Goal: Answer question/provide support: Share knowledge or assist other users

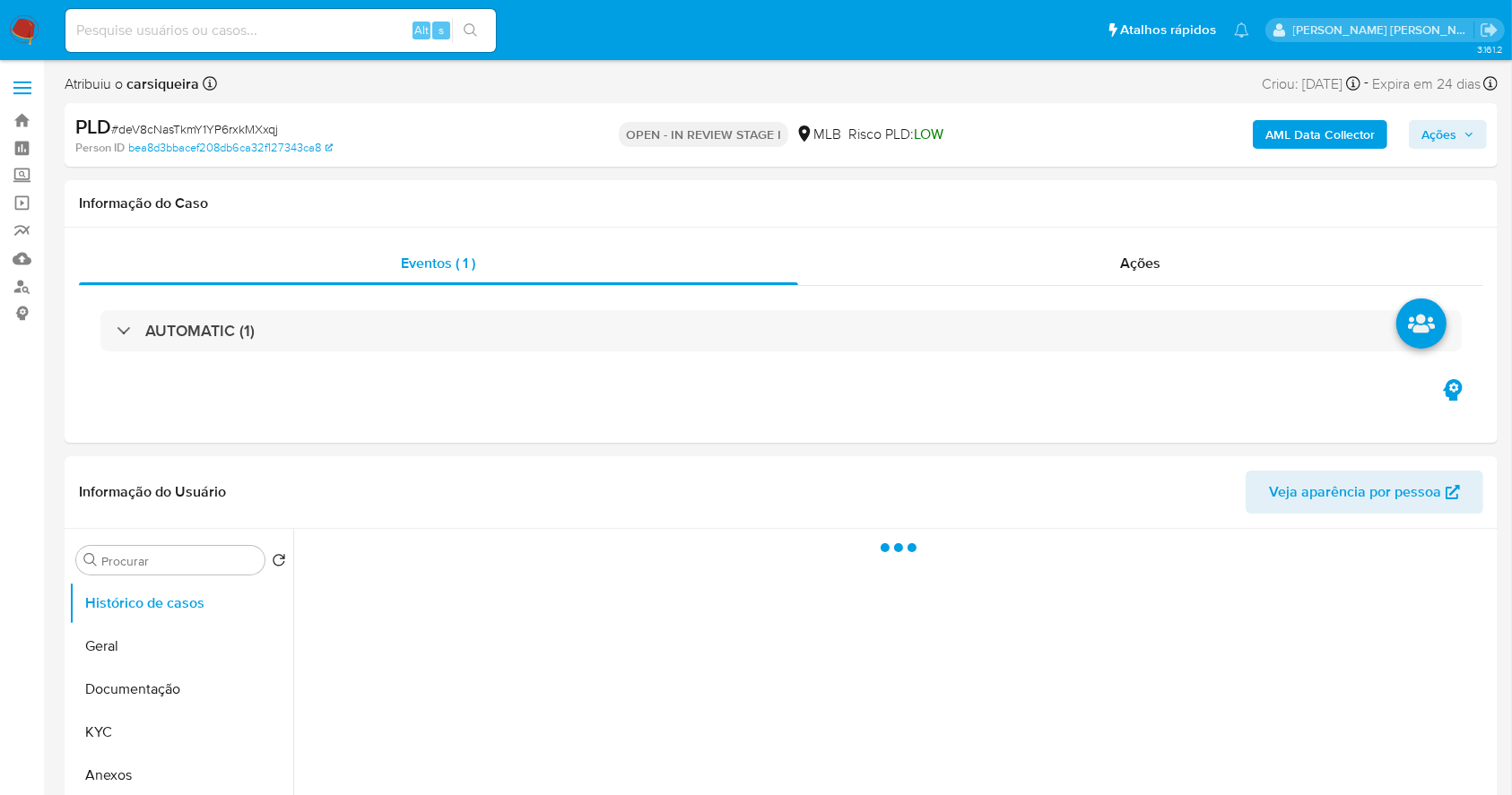
select select "10"
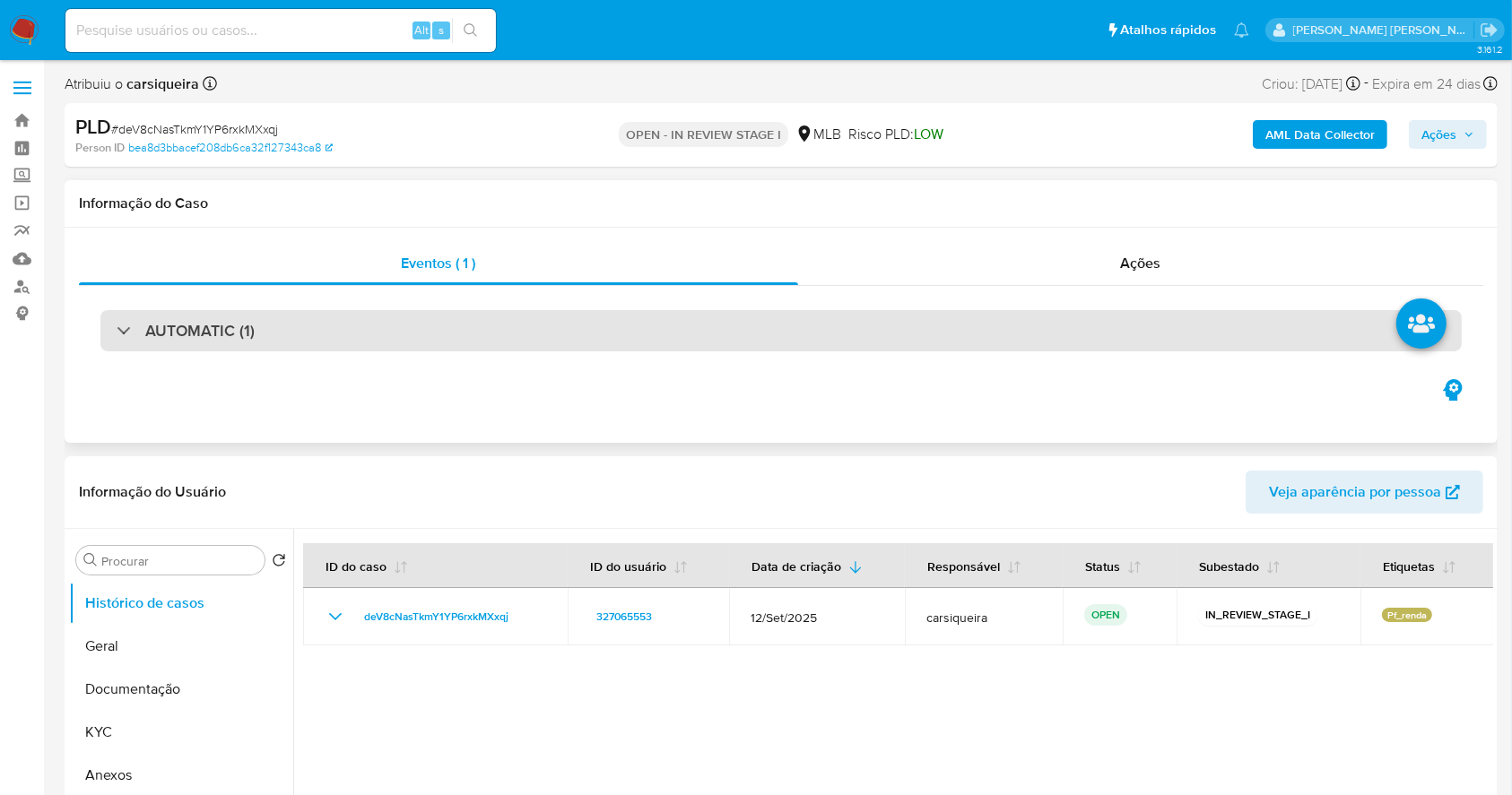
click at [704, 340] on div "AUTOMATIC (1)" at bounding box center [780, 330] width 1361 height 41
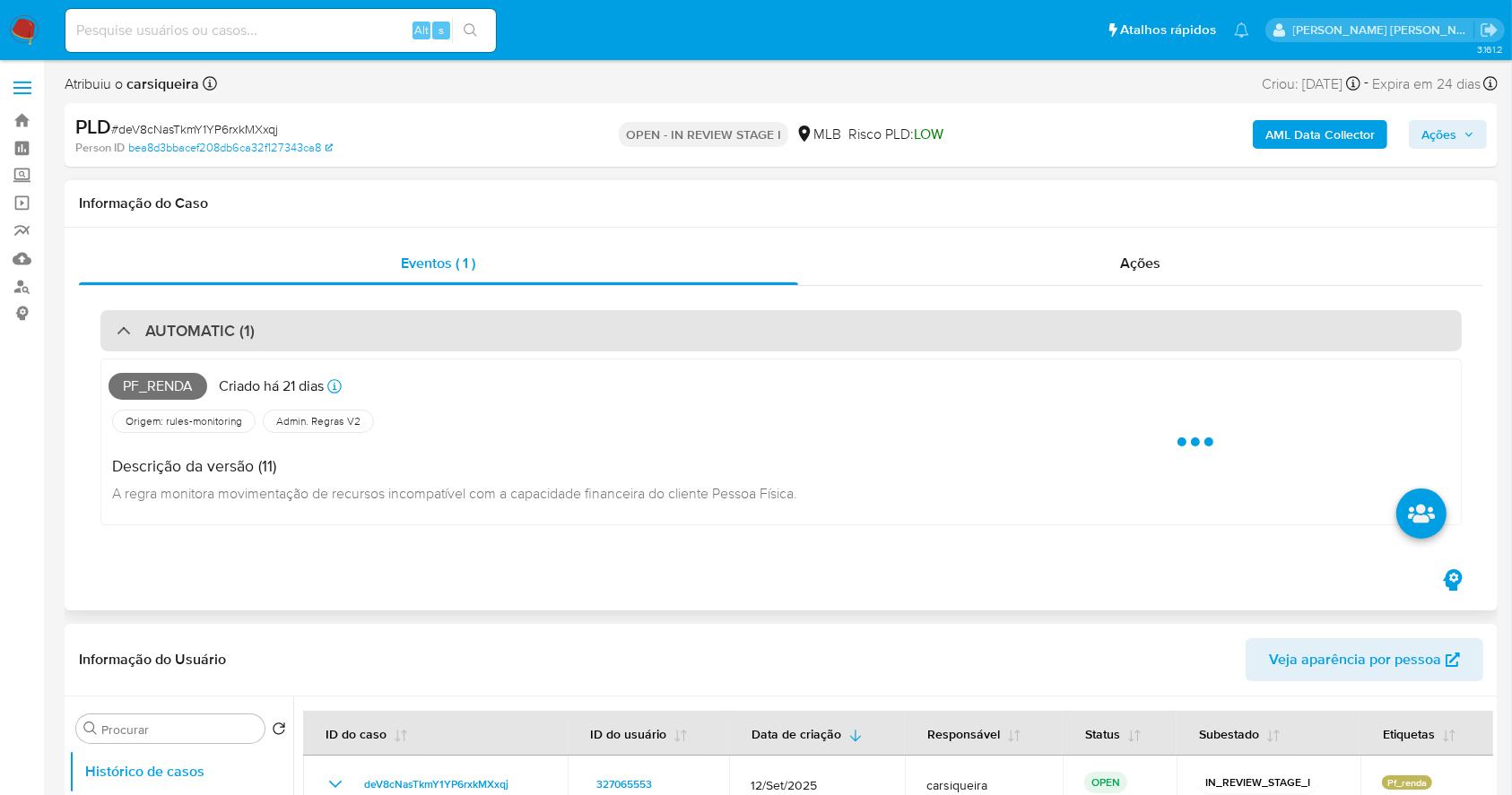
click at [704, 340] on div "AUTOMATIC (1)" at bounding box center [780, 330] width 1361 height 41
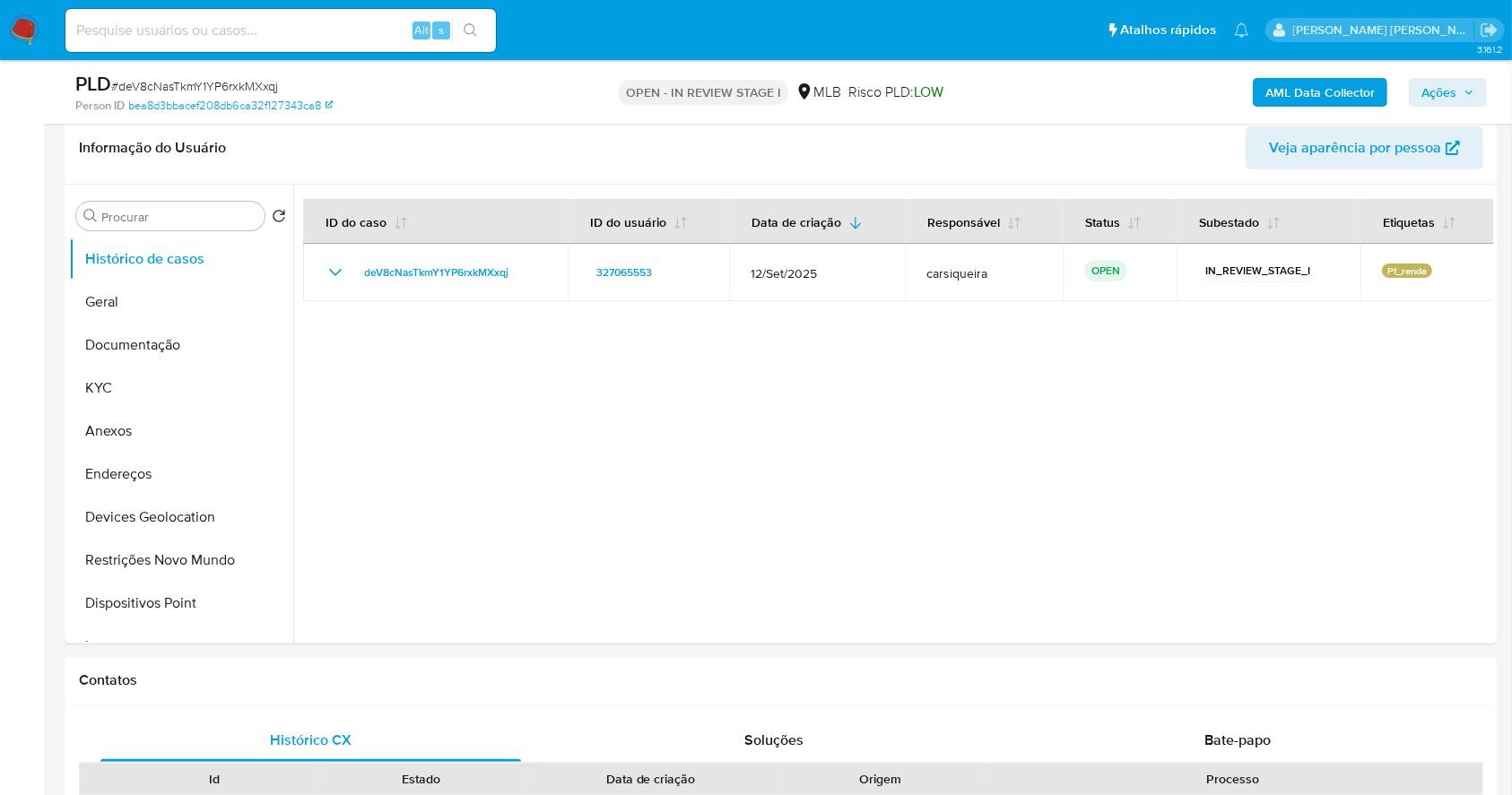
scroll to position [287, 0]
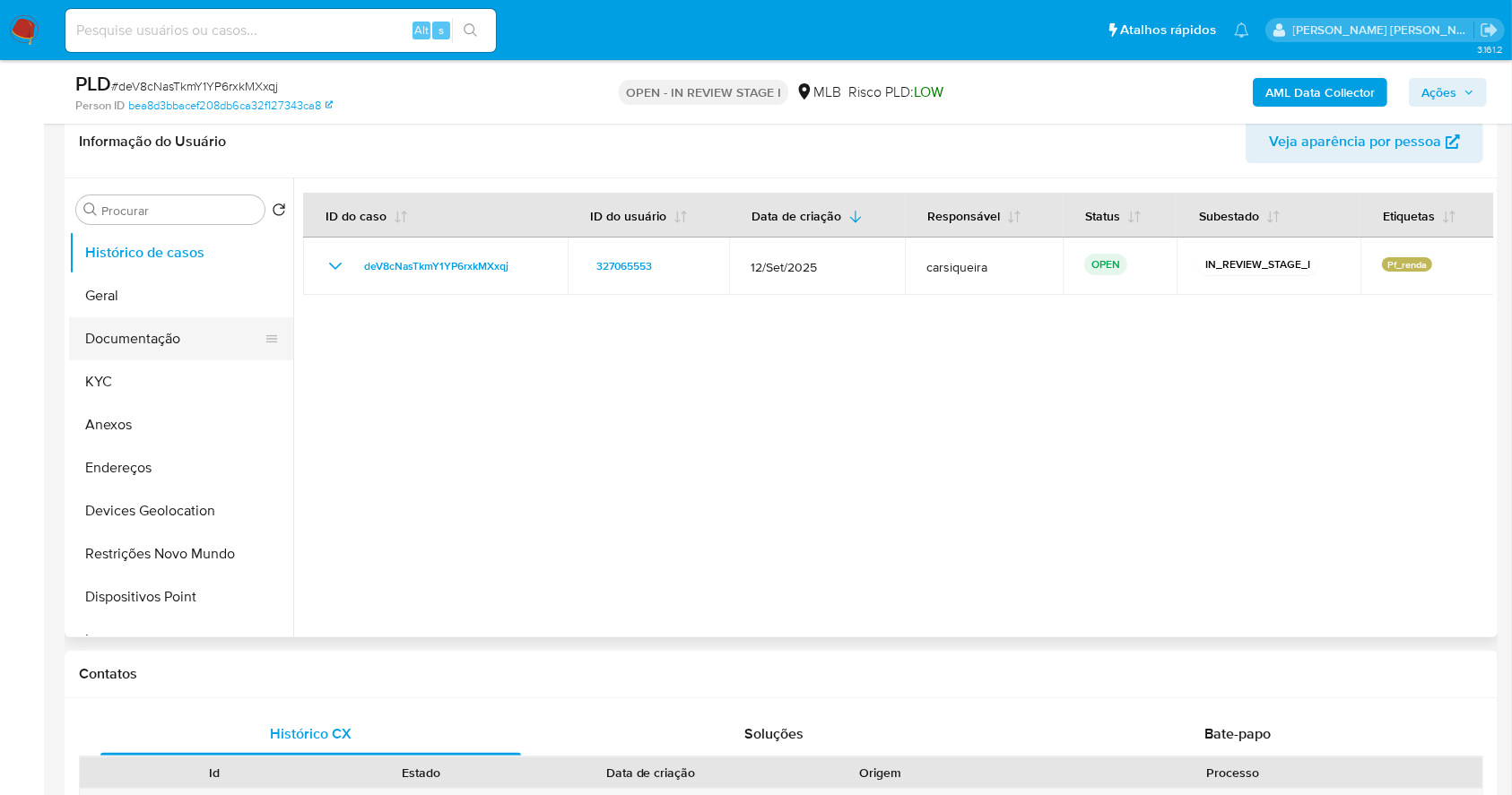
click at [136, 344] on button "Documentação" at bounding box center [174, 339] width 210 height 43
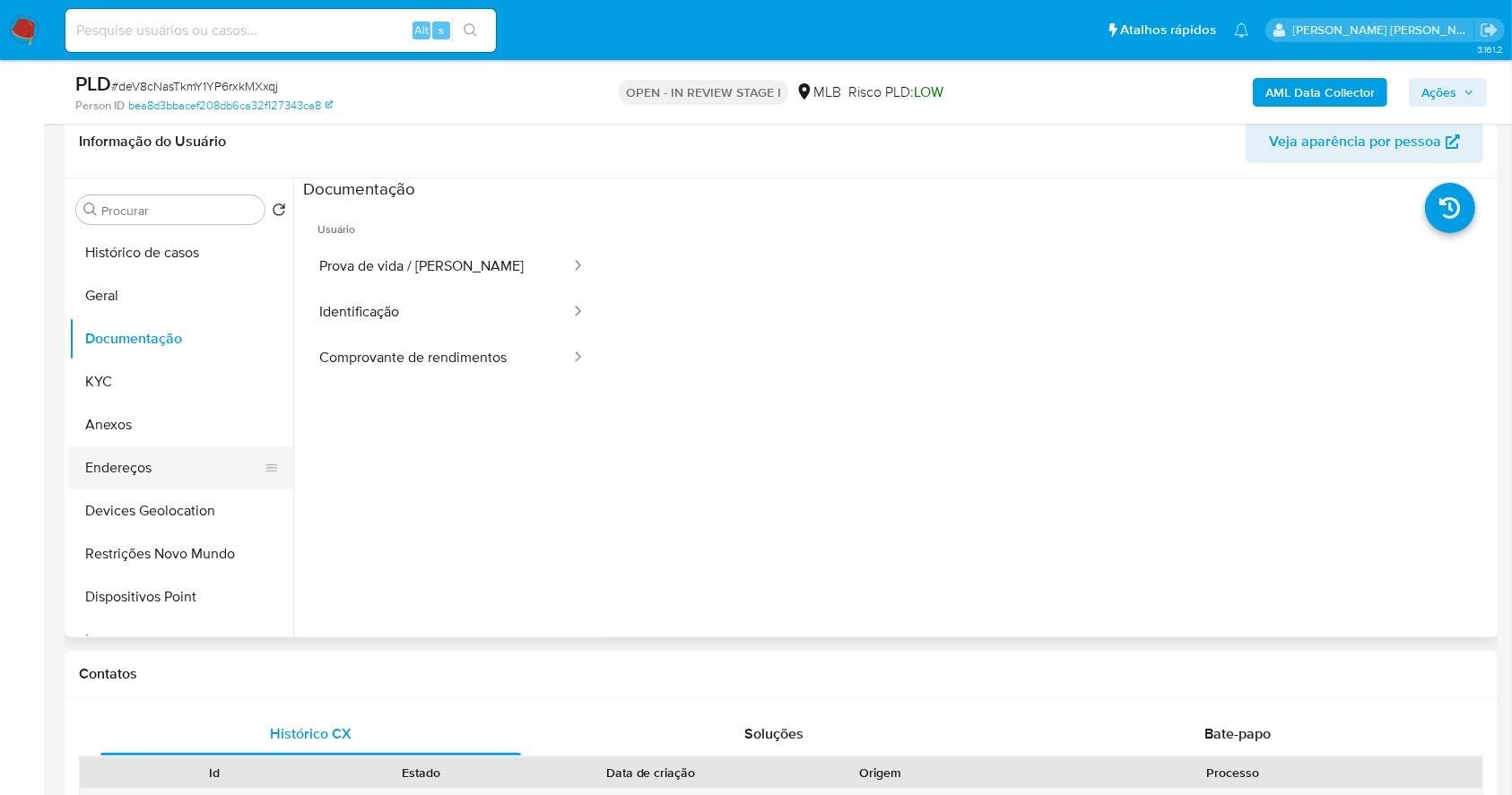
click at [134, 471] on button "Endereços" at bounding box center [174, 467] width 210 height 43
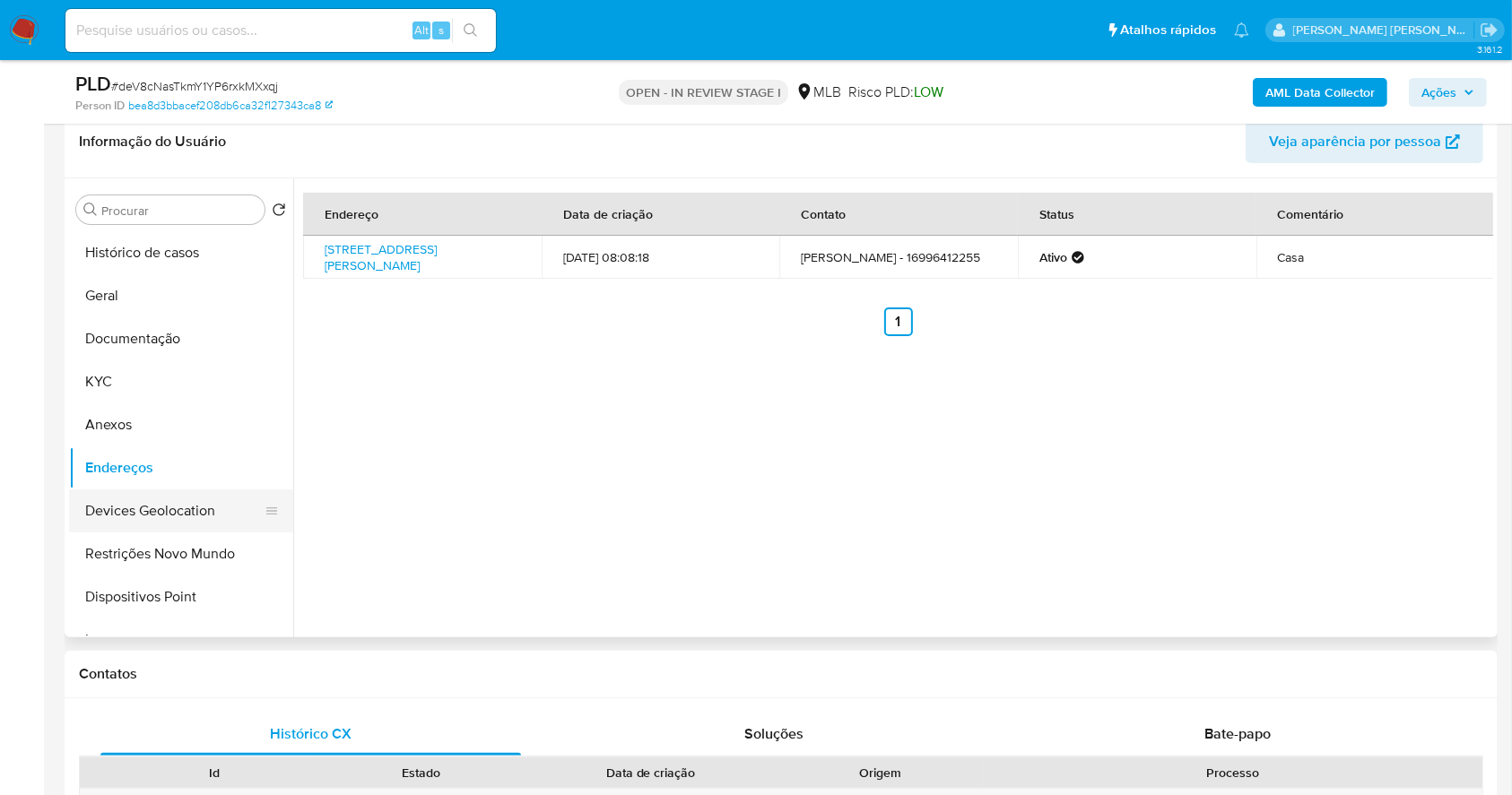
click at [145, 510] on button "Devices Geolocation" at bounding box center [174, 511] width 210 height 43
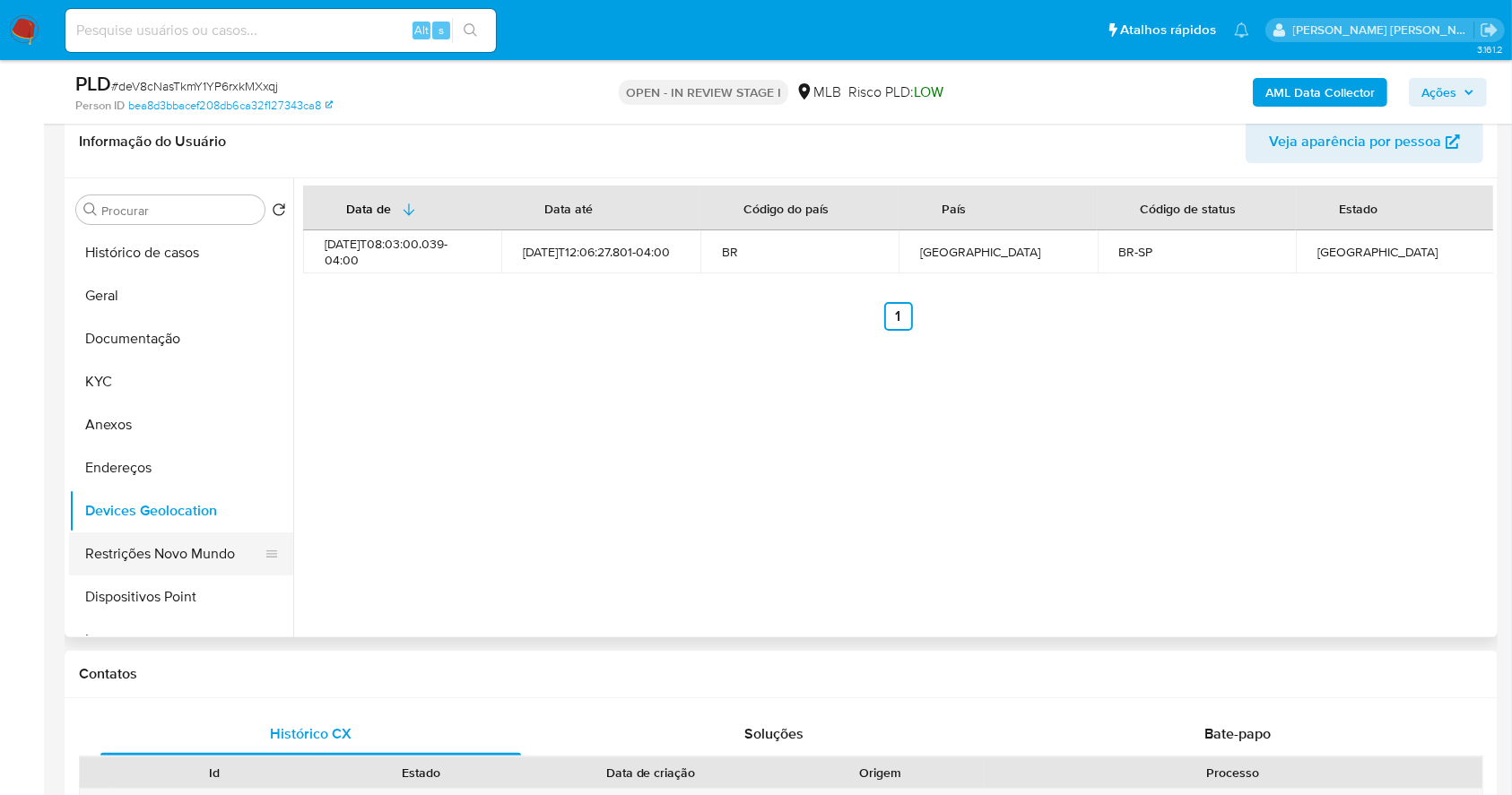
click at [153, 557] on button "Restrições Novo Mundo" at bounding box center [174, 554] width 210 height 43
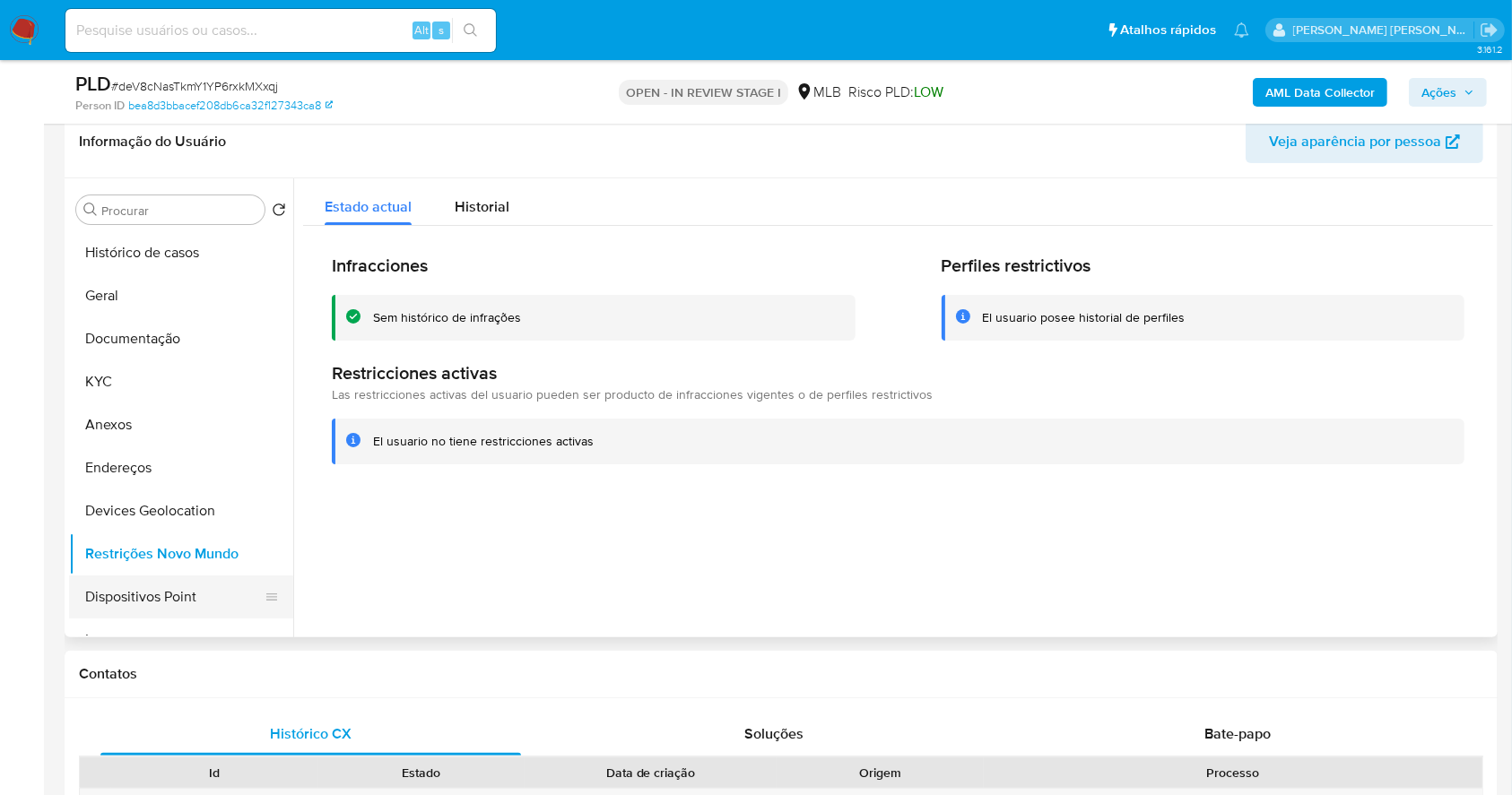
click at [208, 604] on button "Dispositivos Point" at bounding box center [174, 596] width 210 height 43
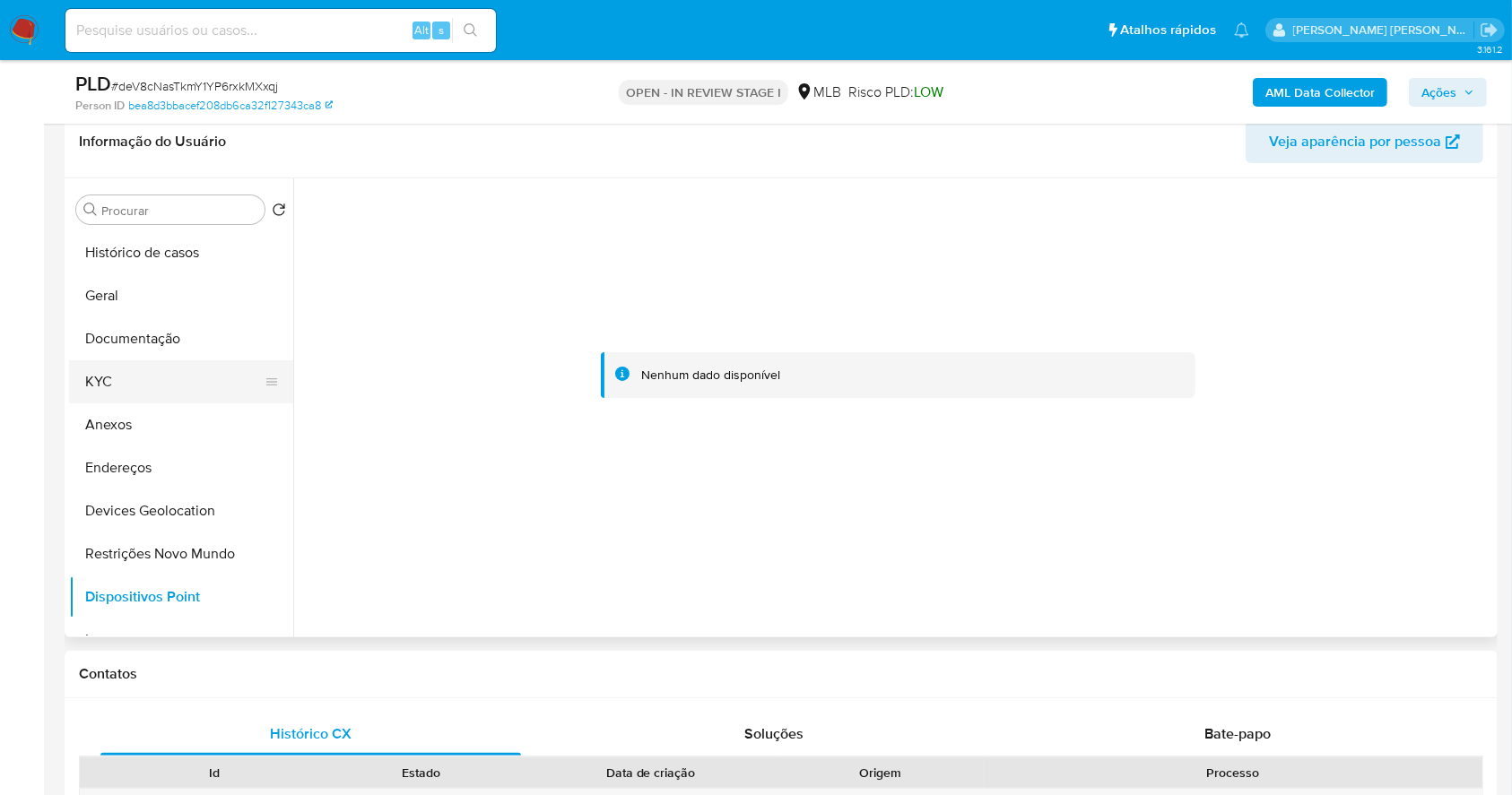
click at [139, 365] on button "KYC" at bounding box center [174, 382] width 210 height 43
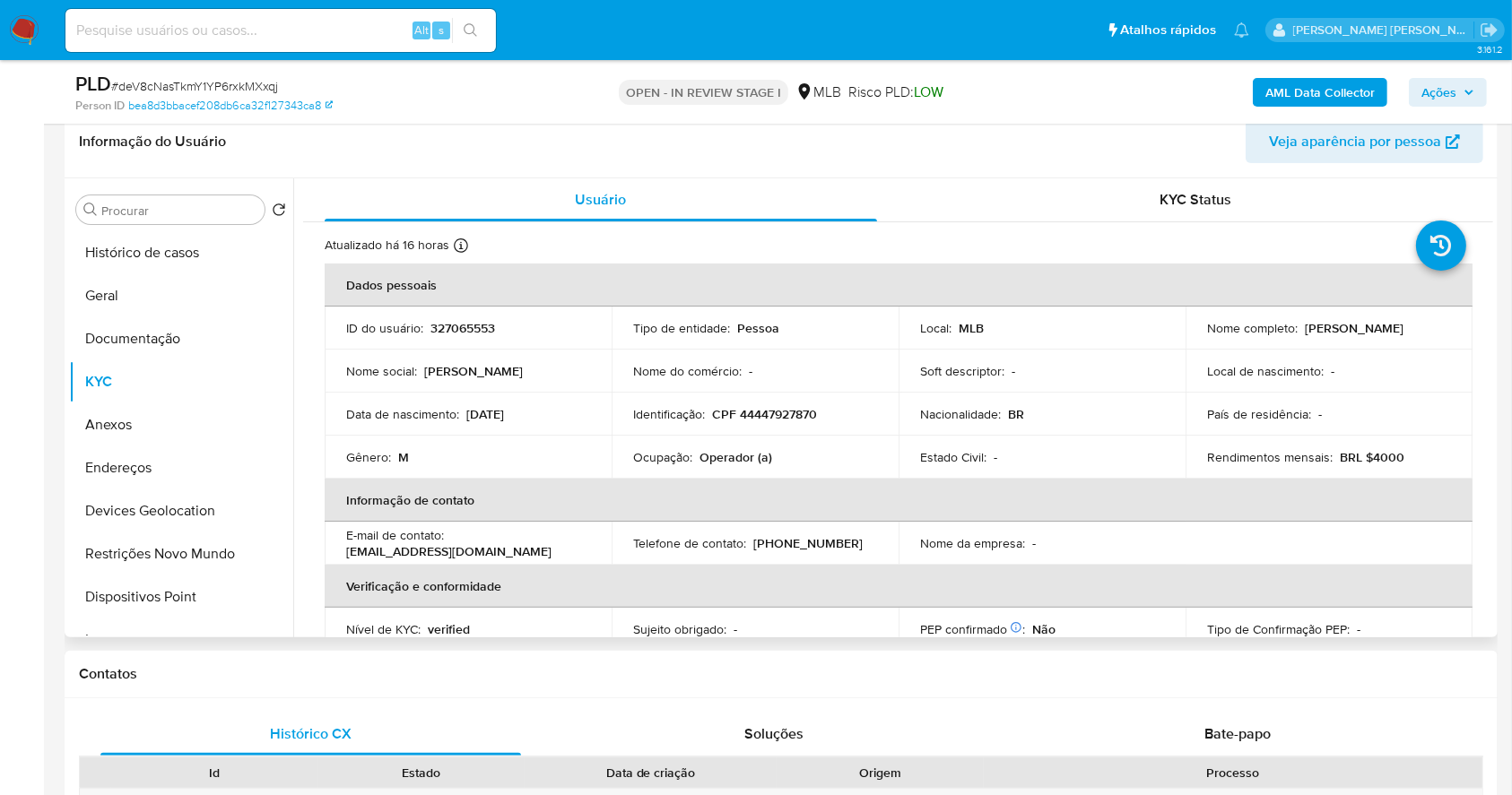
click at [585, 514] on th "Informação de contato" at bounding box center [898, 500] width 1148 height 43
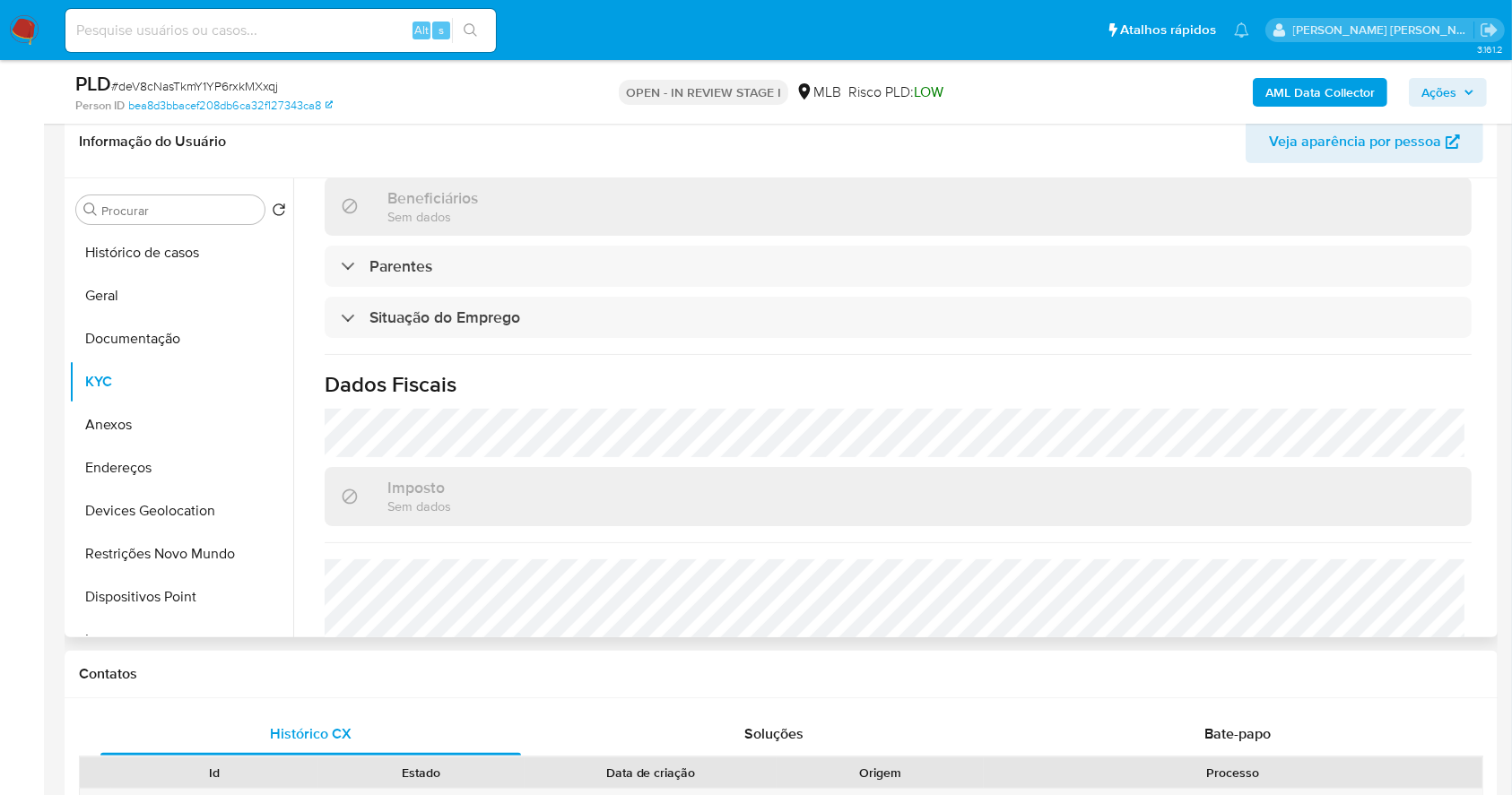
scroll to position [717, 0]
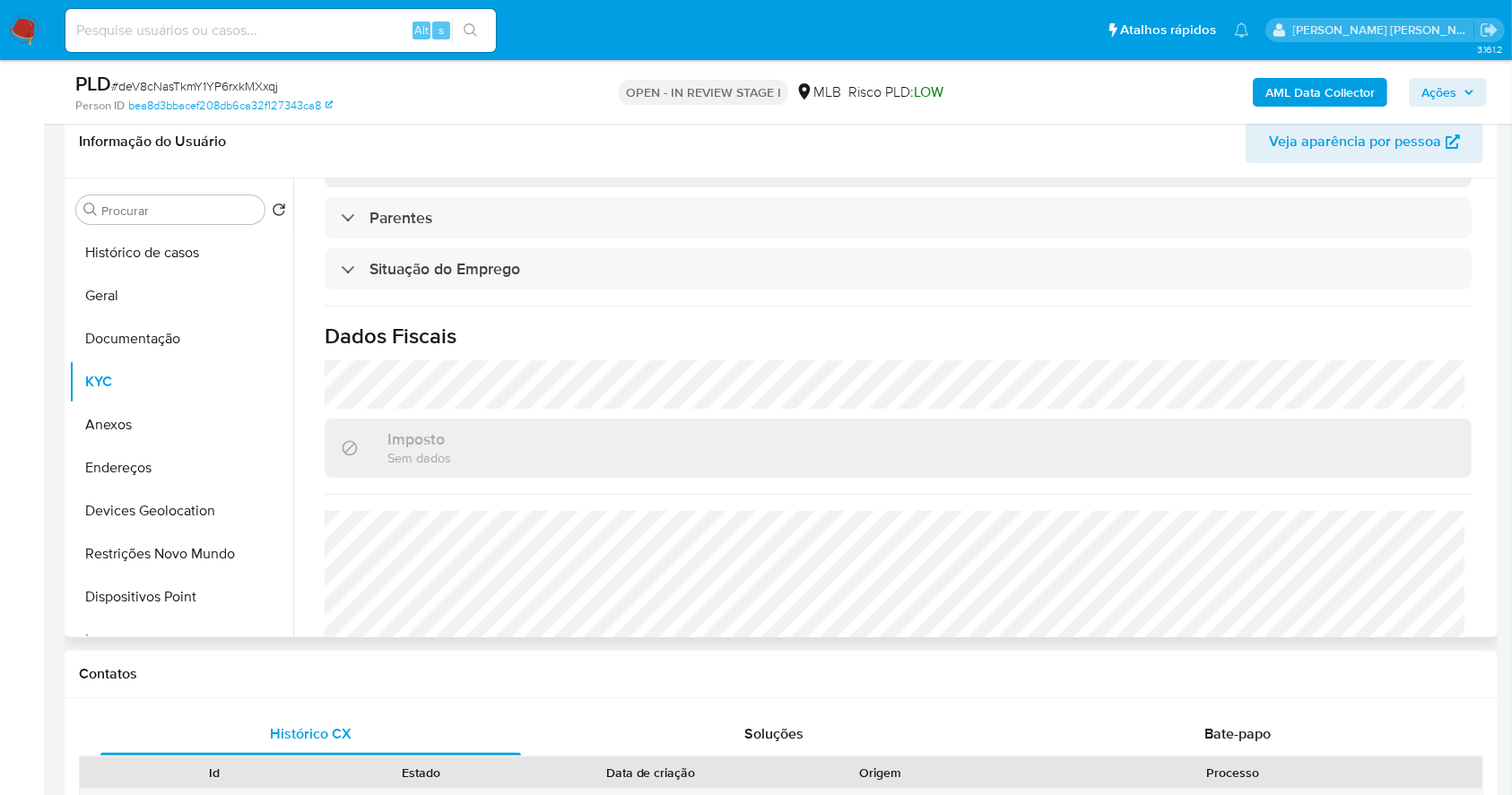
click at [791, 503] on div "Atualizado há 16 horas Criado: 28/12/2022 08:57:48 Atualizado: 02/10/2025 16:04…" at bounding box center [897, 94] width 1190 height 1178
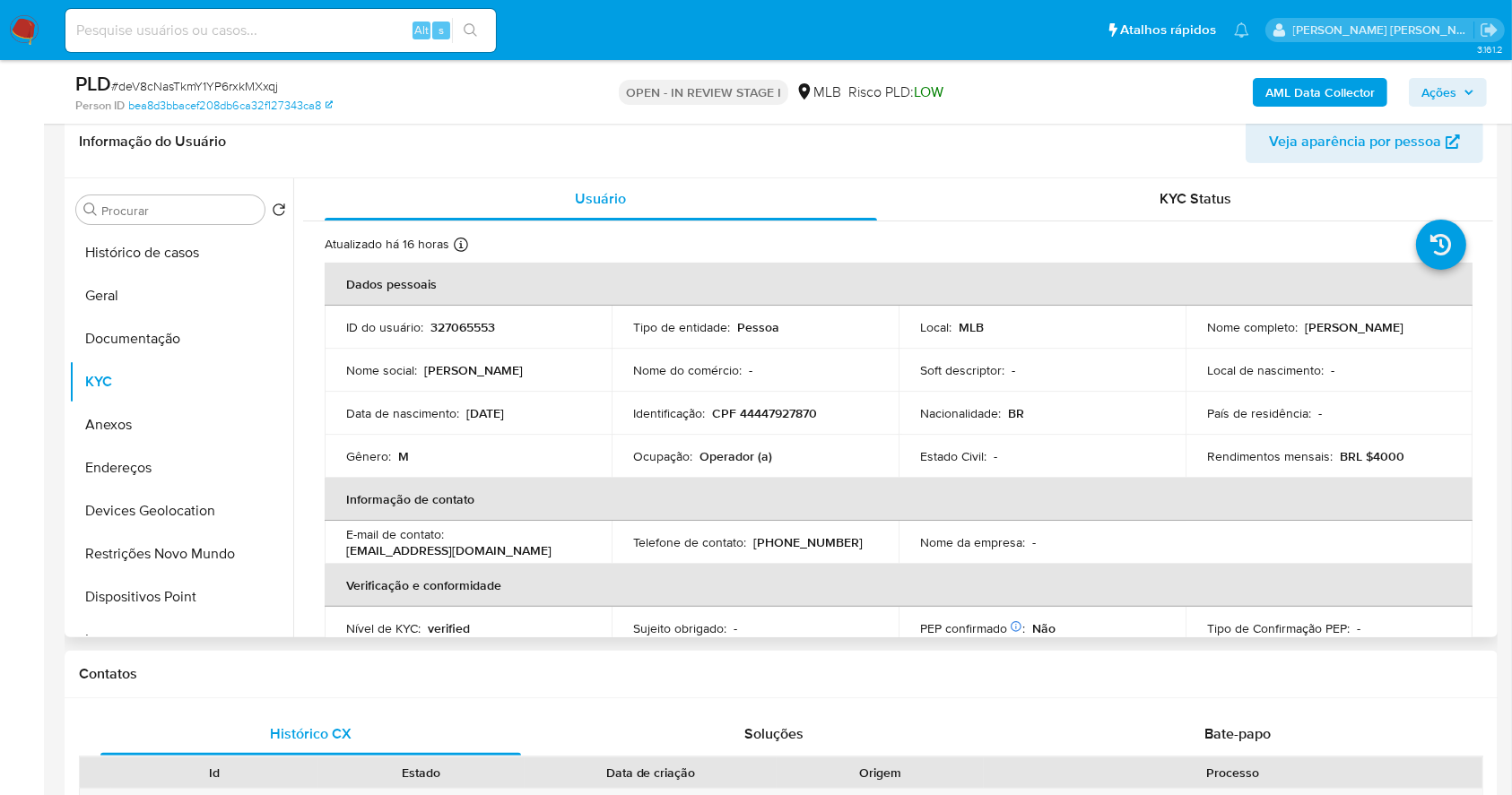
scroll to position [238, 0]
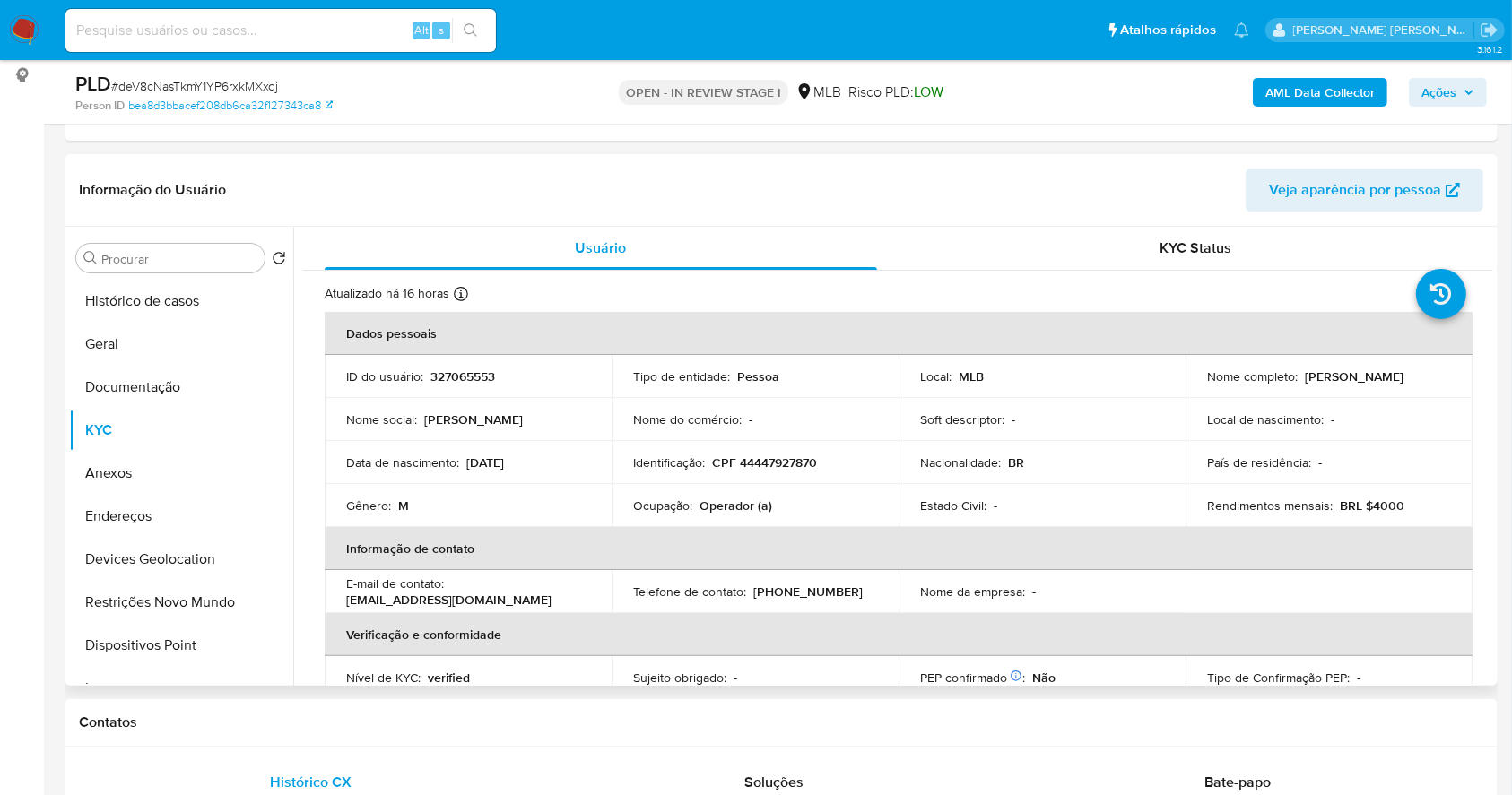
click at [750, 465] on p "CPF 44447927870" at bounding box center [765, 463] width 105 height 17
copy p "44447927870"
click at [791, 459] on p "CPF 44447927870" at bounding box center [765, 463] width 105 height 17
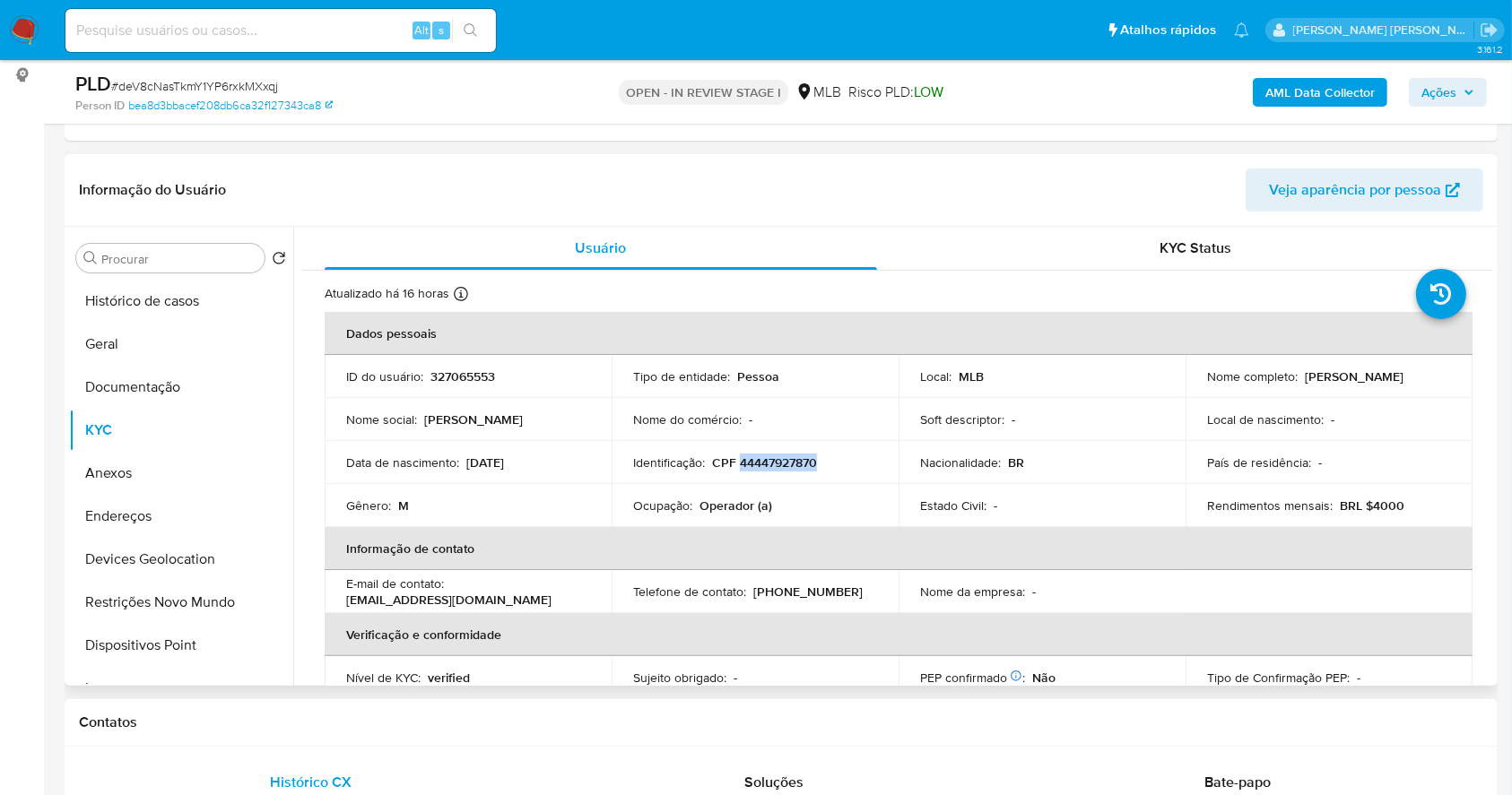
click at [791, 459] on p "CPF 44447927870" at bounding box center [765, 463] width 105 height 17
click at [591, 643] on th "Verificação e conformidade" at bounding box center [898, 634] width 1148 height 43
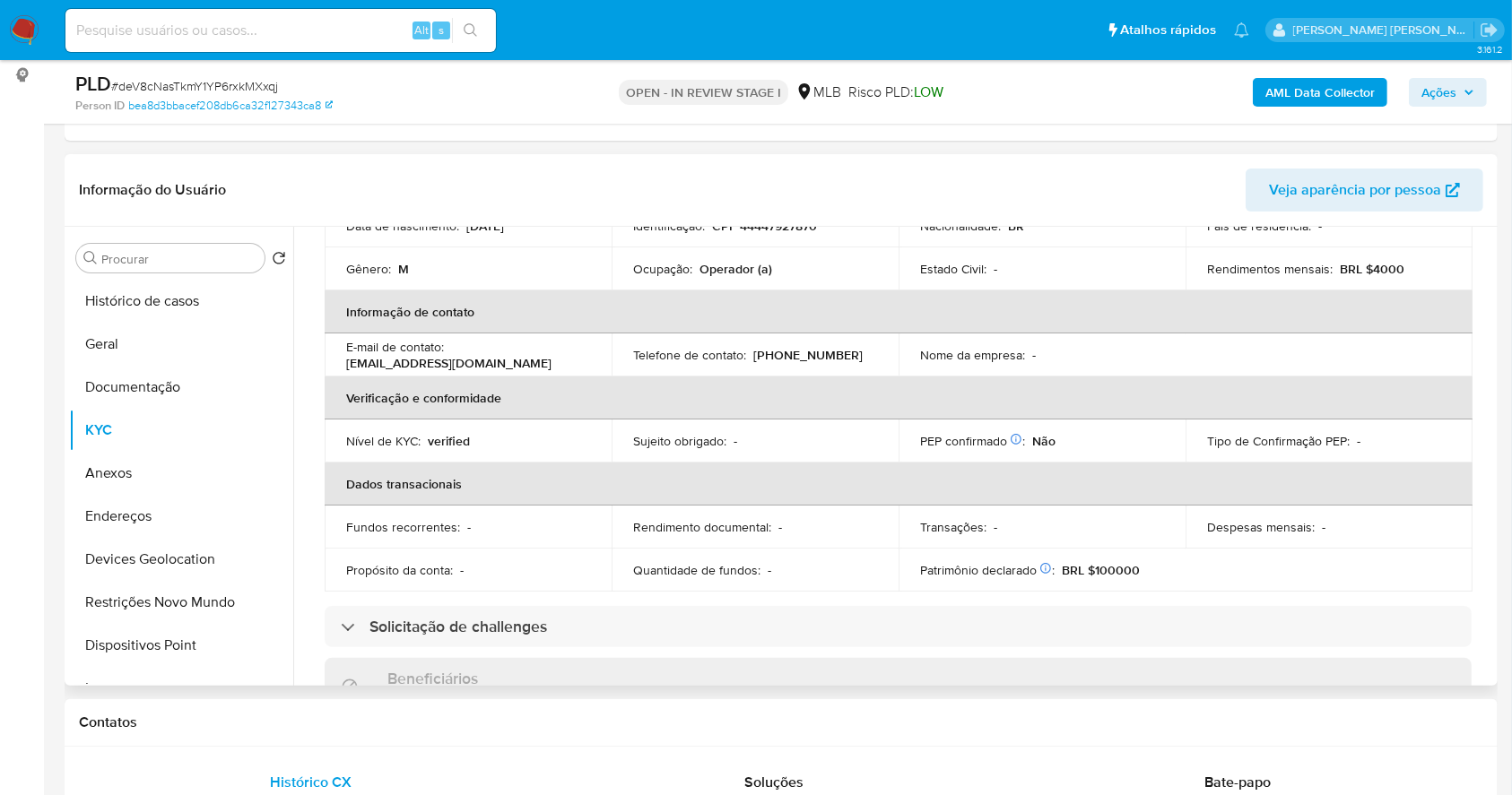
scroll to position [189, 0]
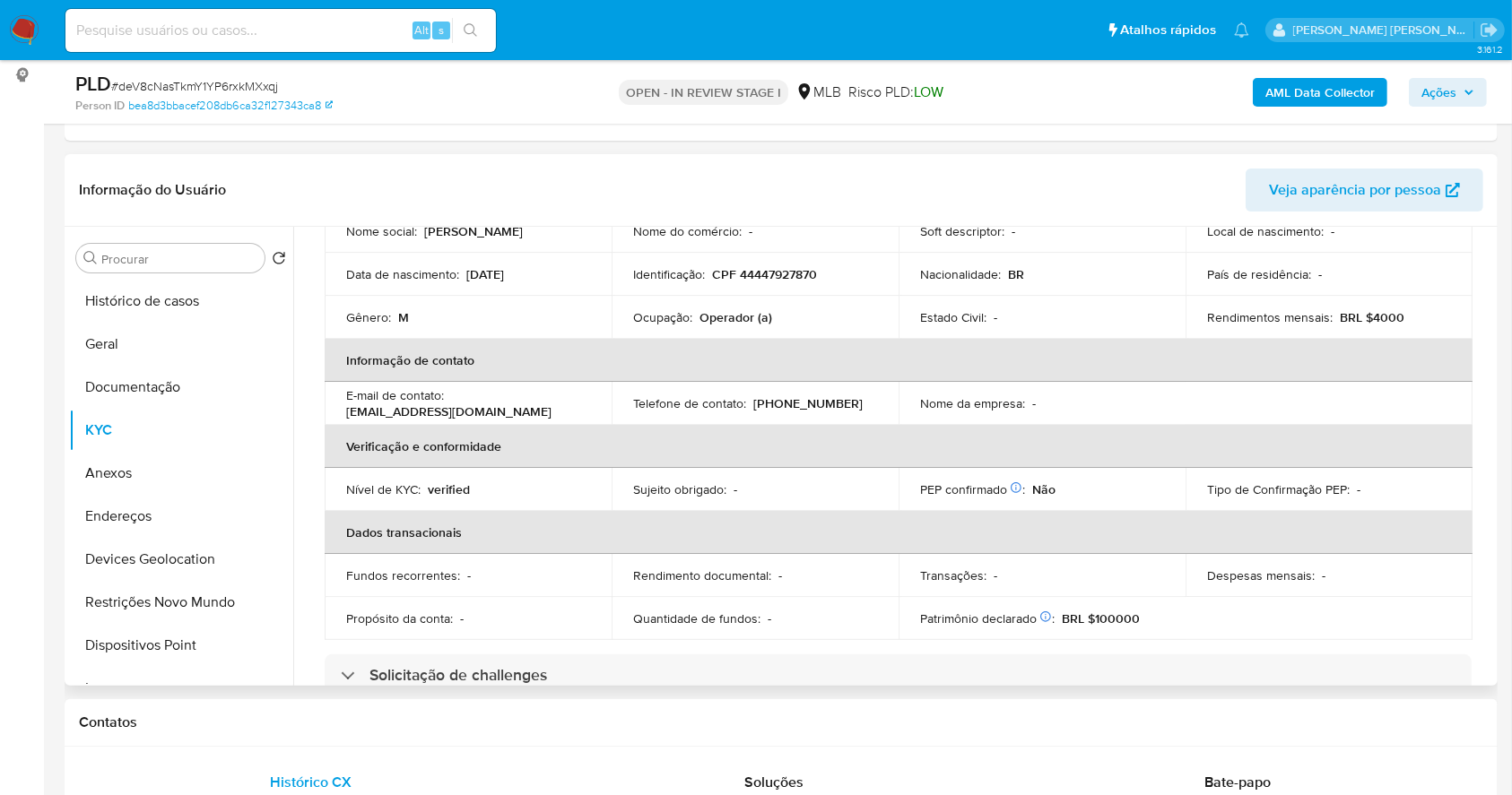
click at [782, 266] on p "CPF 44447927870" at bounding box center [765, 274] width 105 height 17
copy p "44447927870"
click at [1114, 422] on td "Nome da empresa : -" at bounding box center [1042, 403] width 287 height 43
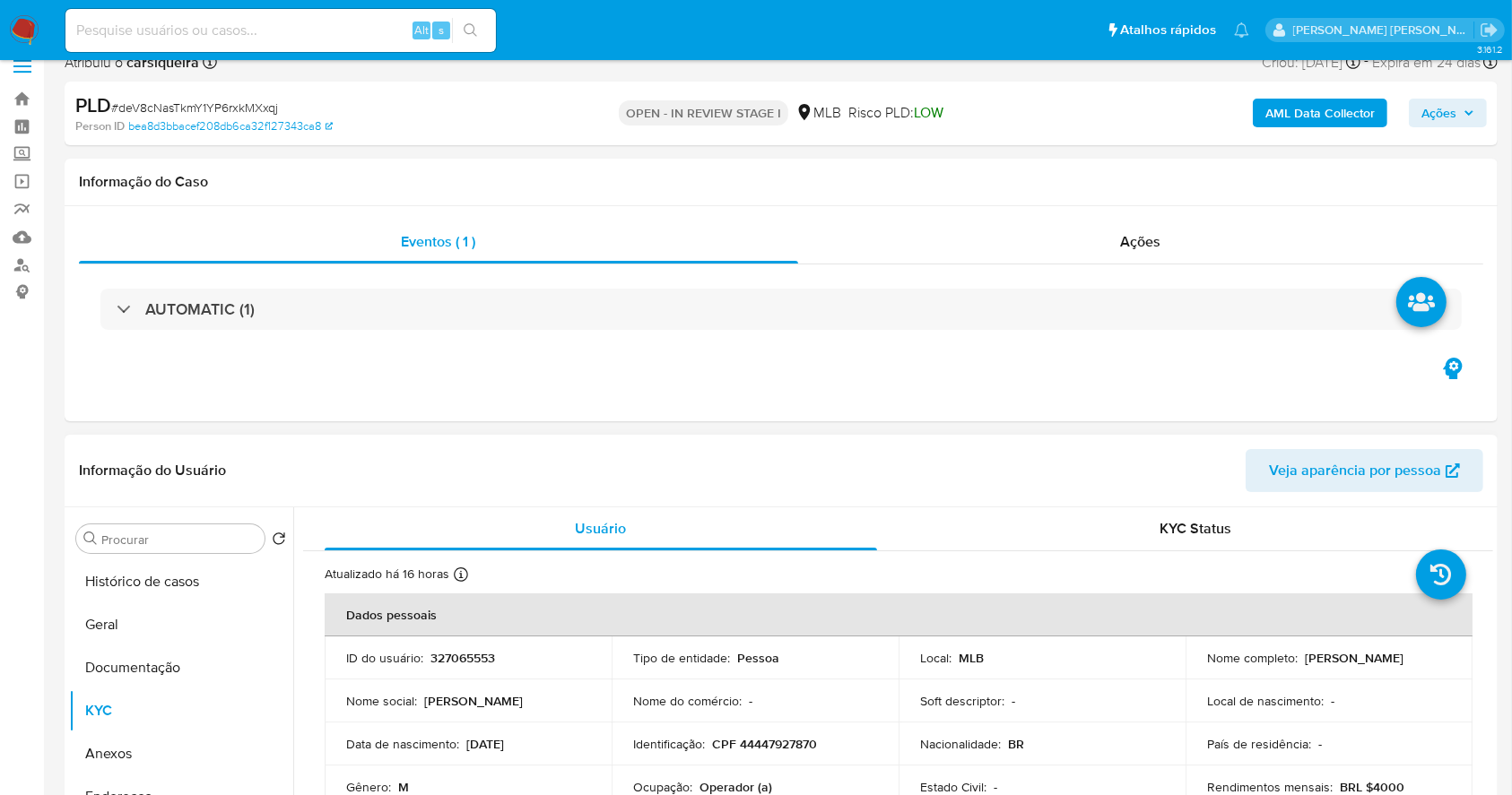
scroll to position [0, 0]
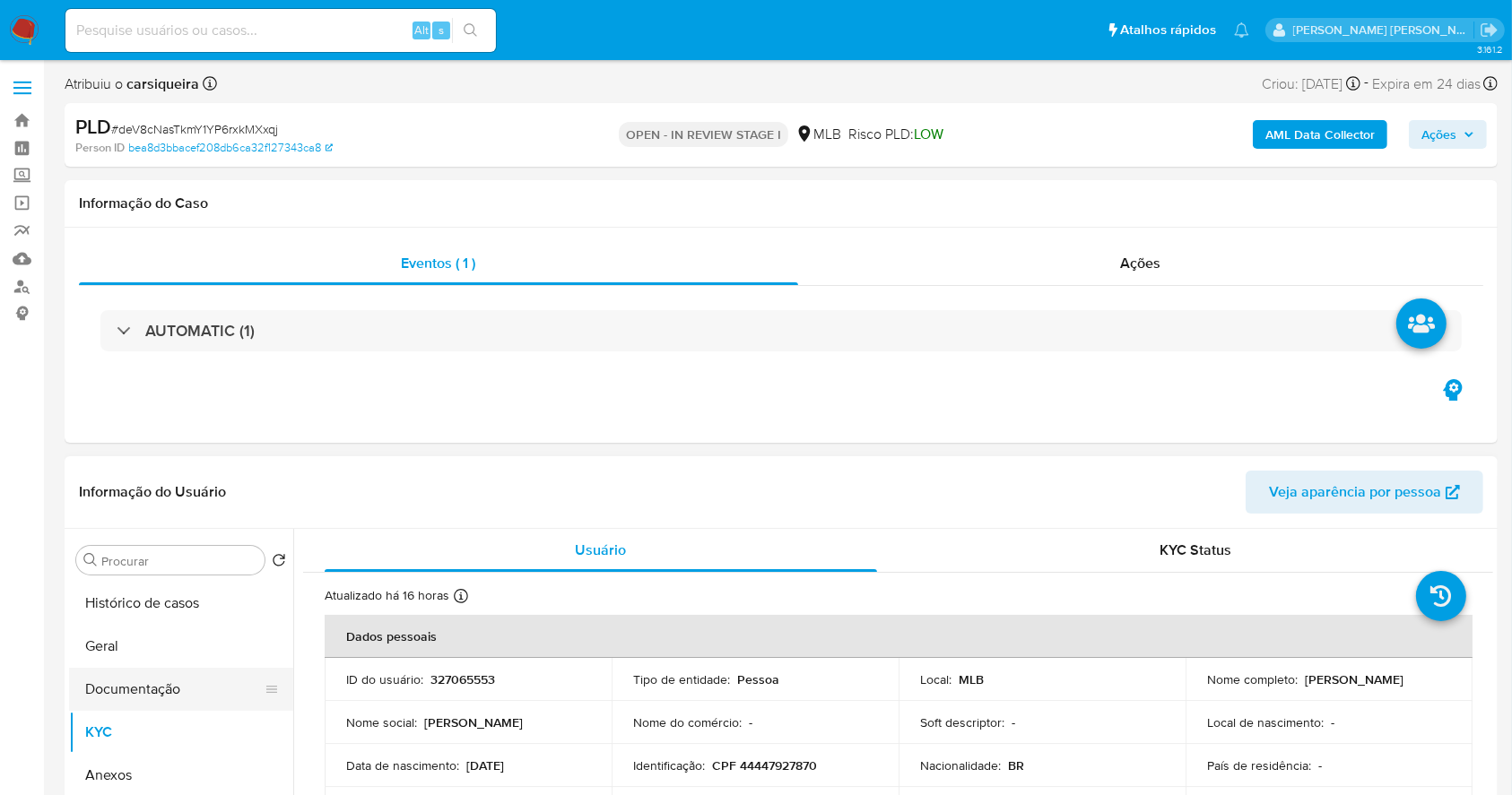
click at [181, 694] on button "Documentação" at bounding box center [174, 689] width 210 height 43
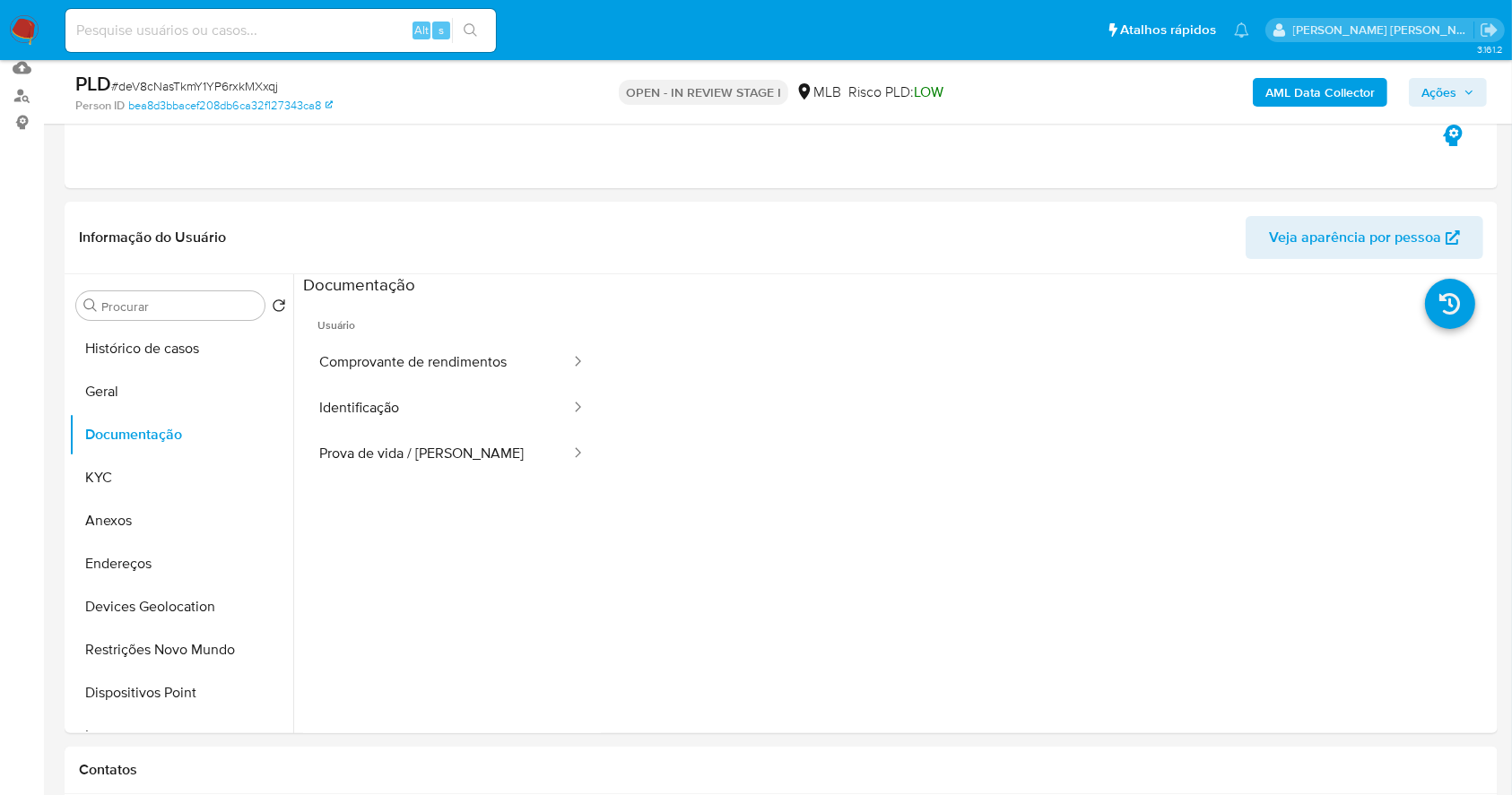
scroll to position [238, 0]
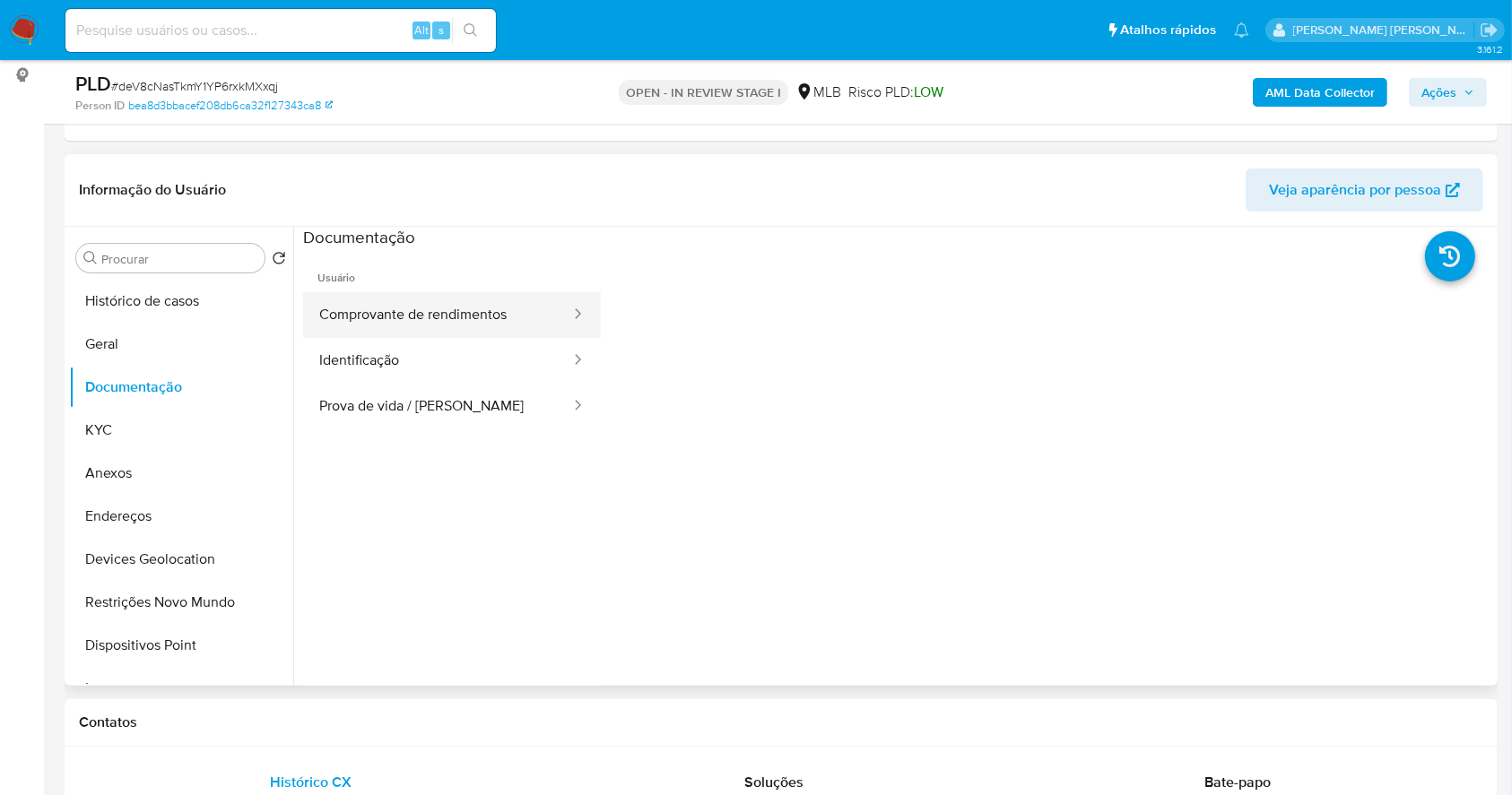
click at [487, 293] on button "Comprovante de rendimentos" at bounding box center [437, 316] width 269 height 46
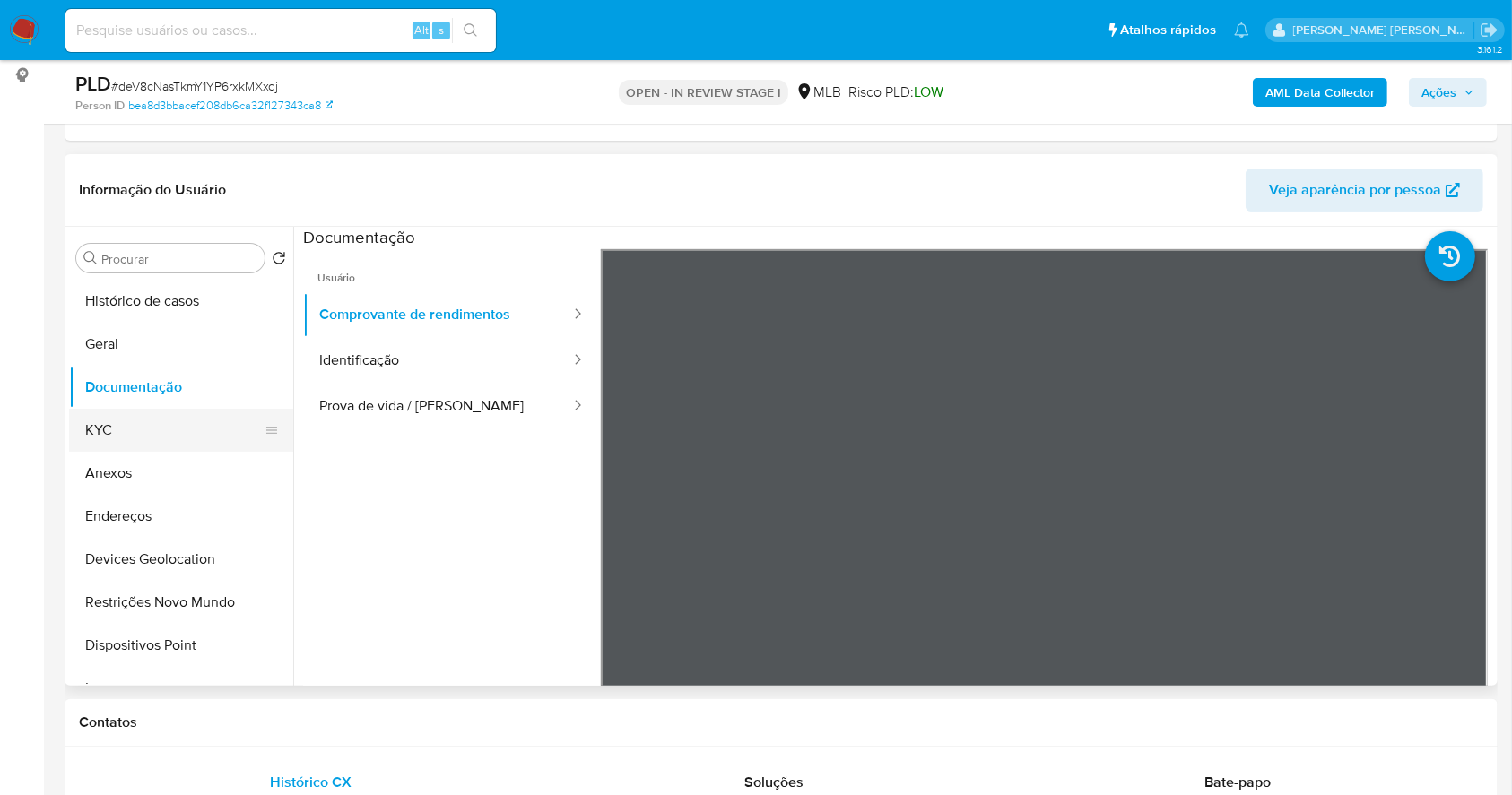
click at [133, 424] on button "KYC" at bounding box center [174, 430] width 210 height 43
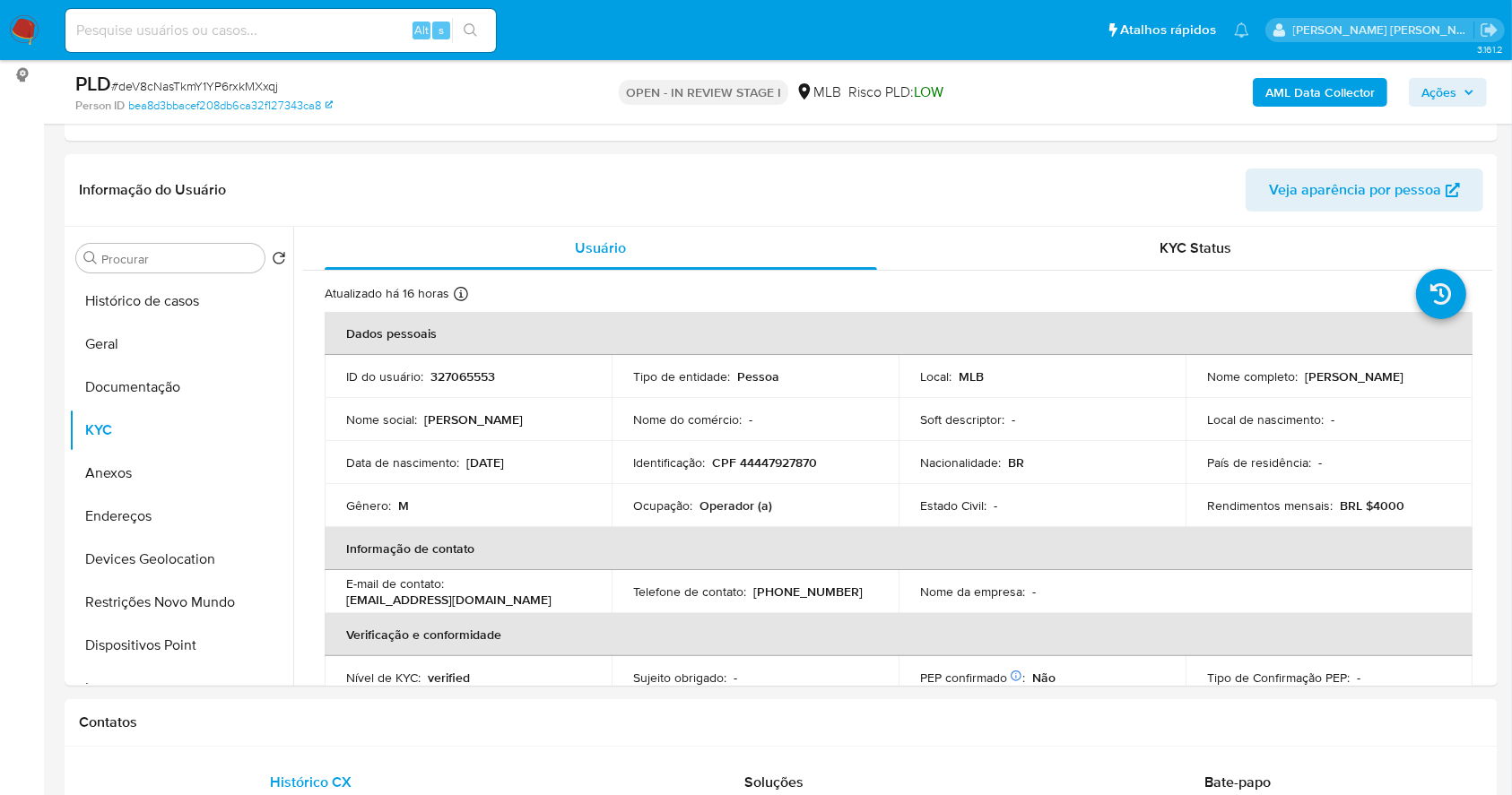
click at [1449, 89] on span "Ações" at bounding box center [1438, 92] width 35 height 29
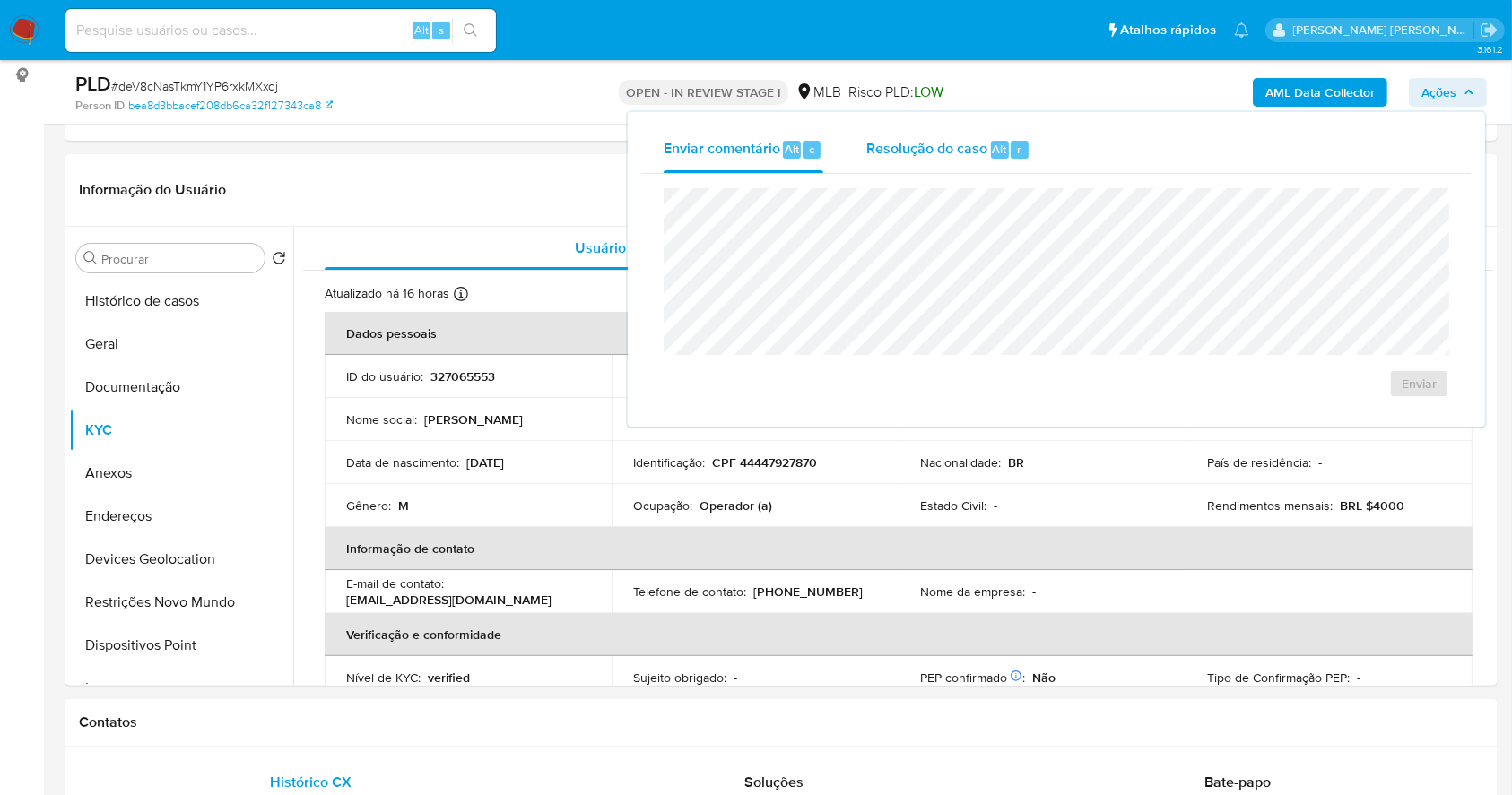
click at [983, 142] on span "Resolução do caso" at bounding box center [927, 148] width 121 height 20
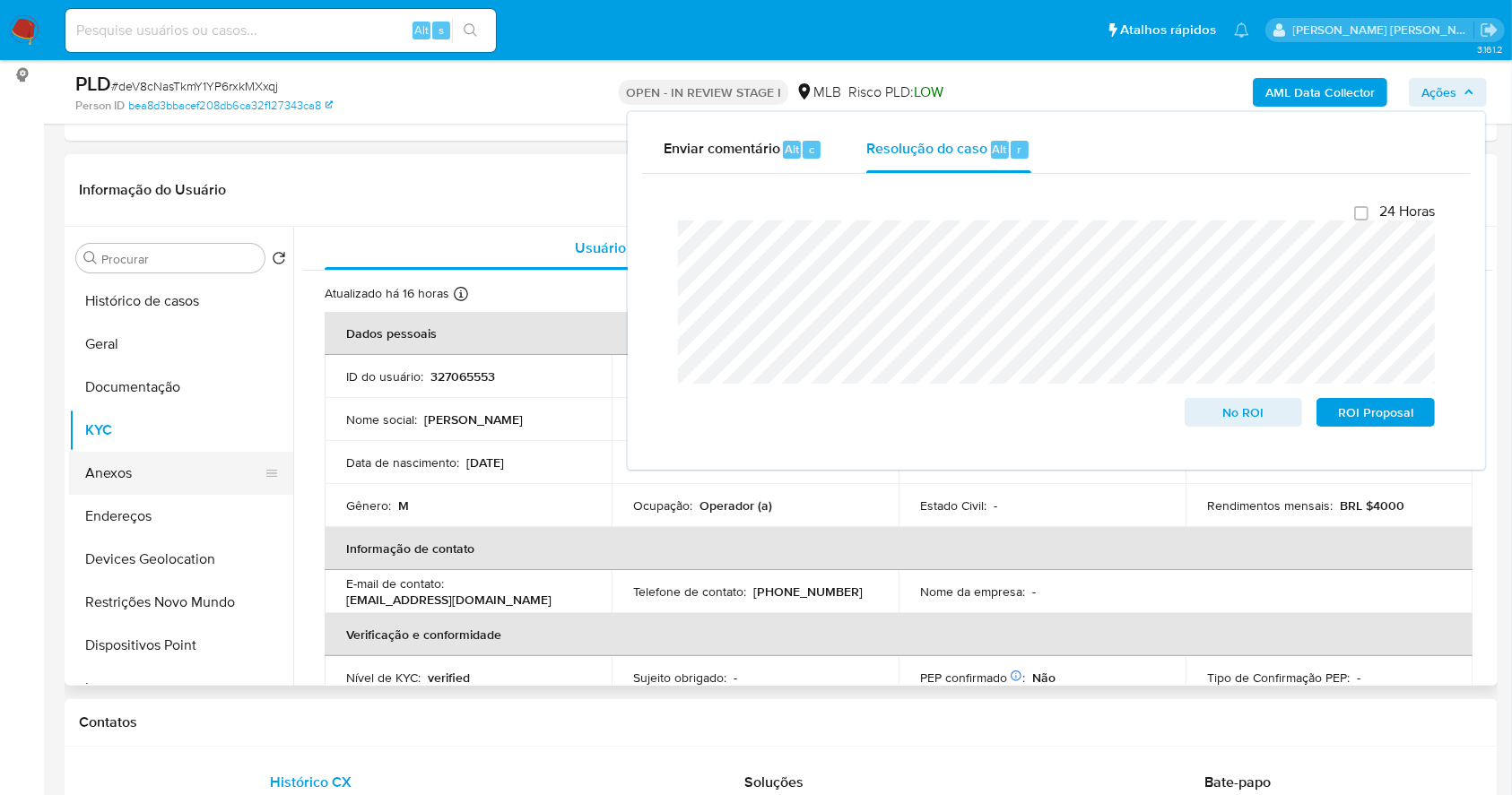
click at [126, 471] on button "Anexos" at bounding box center [174, 473] width 210 height 43
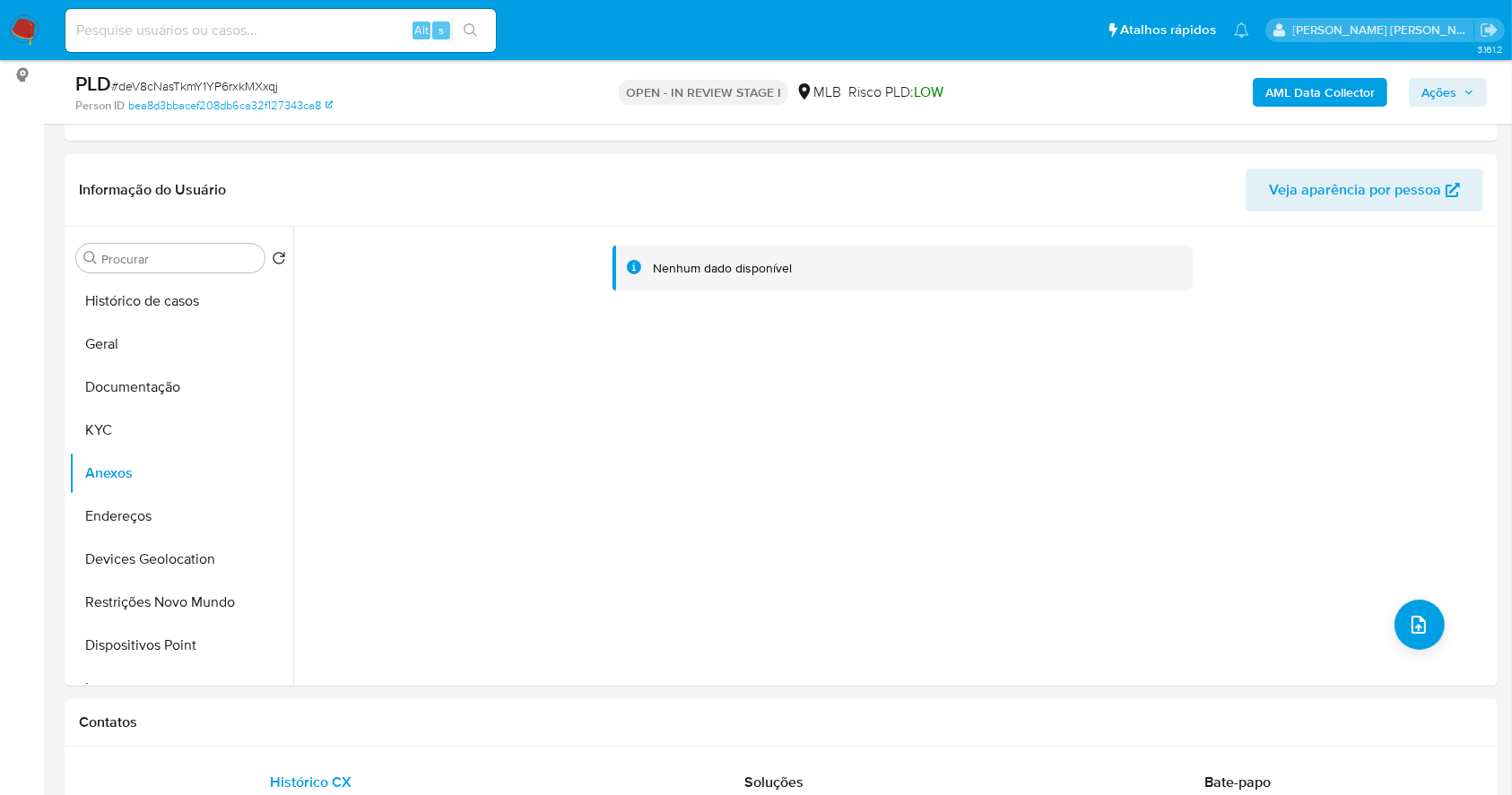
click at [1347, 97] on b "AML Data Collector" at bounding box center [1320, 92] width 110 height 29
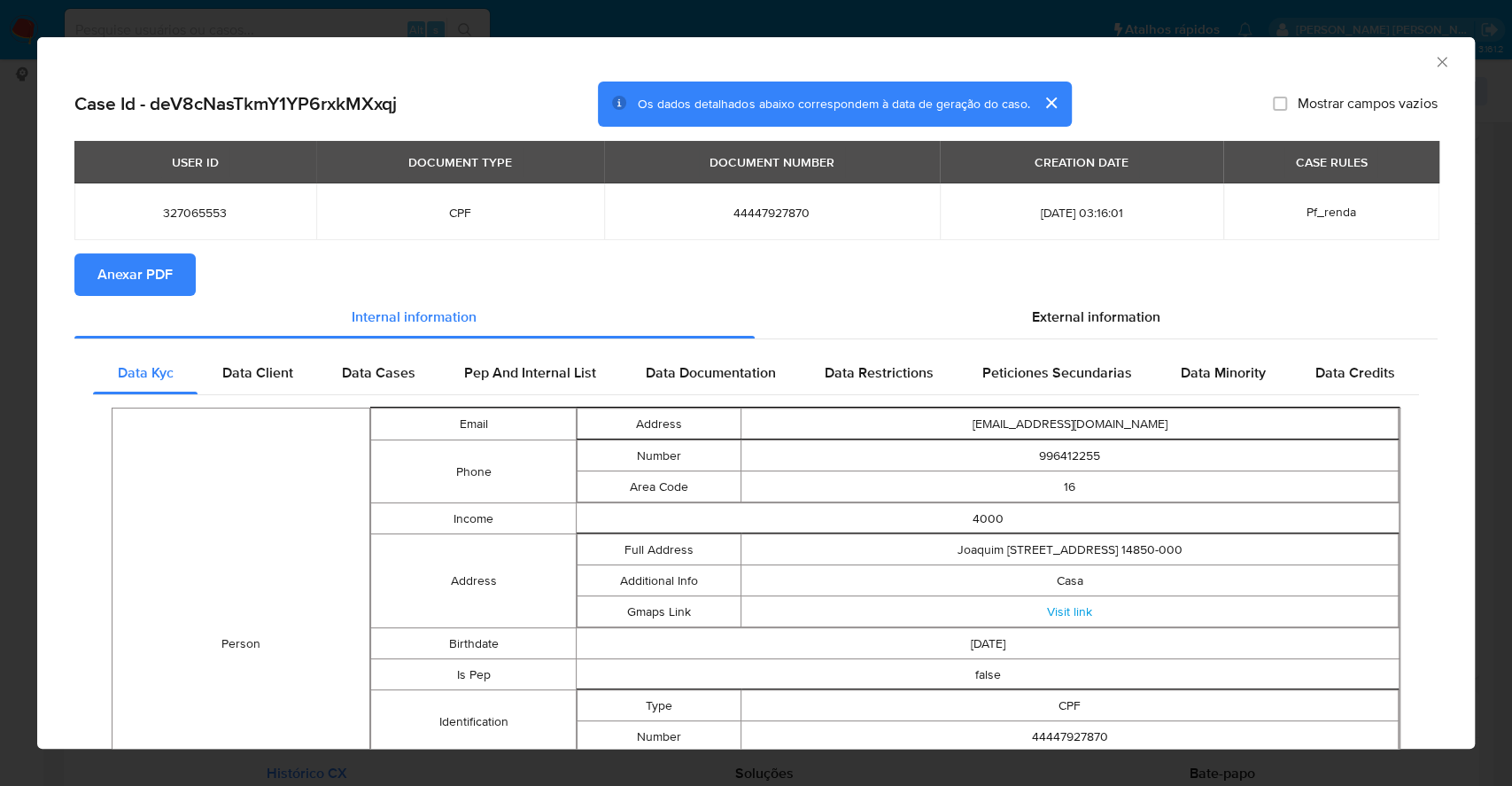
click at [182, 280] on button "Anexar PDF" at bounding box center [135, 275] width 121 height 43
click at [1433, 56] on icon "Fechar a janela" at bounding box center [1441, 61] width 17 height 17
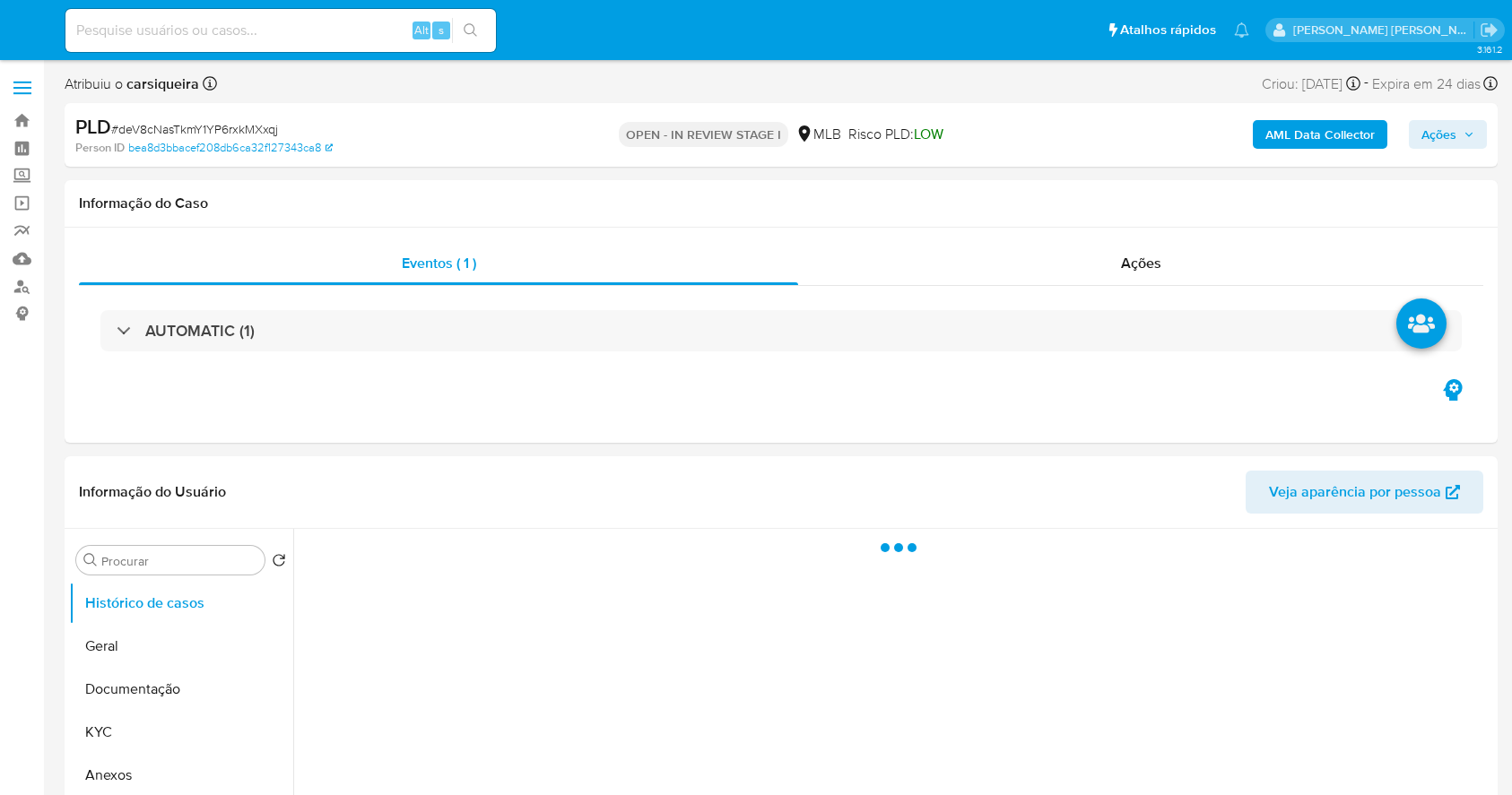
select select "10"
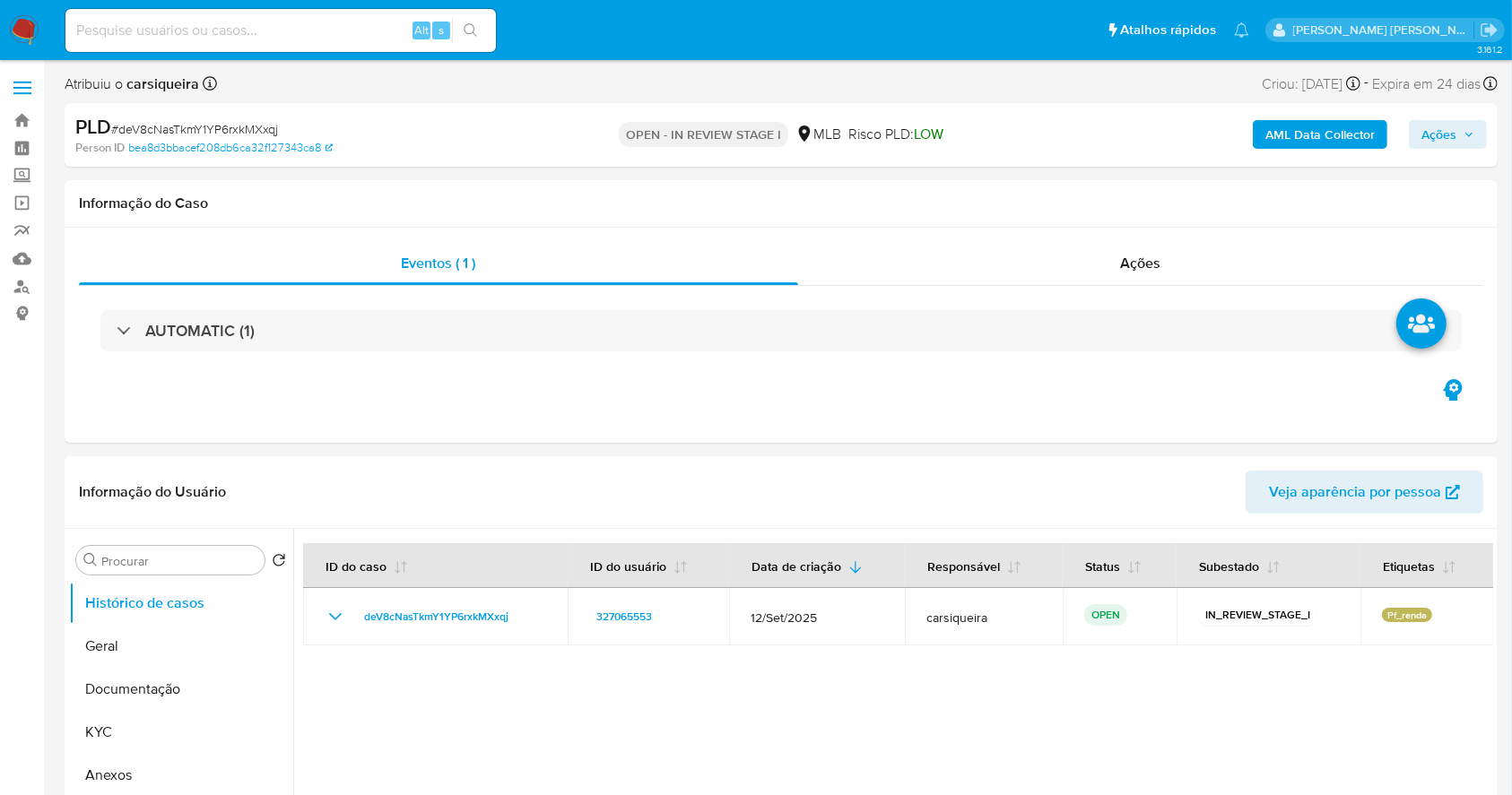
click at [1455, 127] on span "Ações" at bounding box center [1438, 134] width 35 height 29
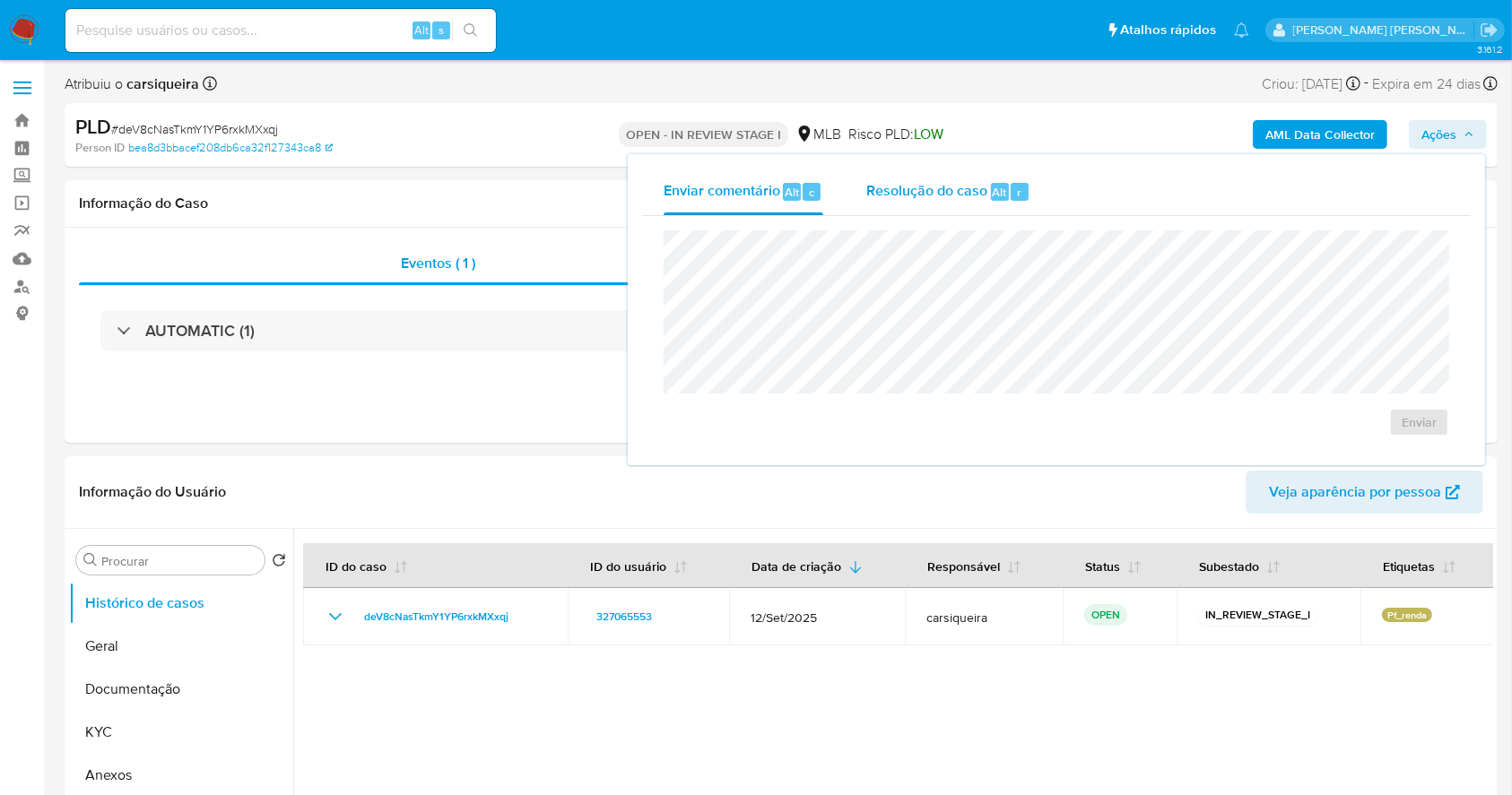
click at [967, 168] on div "Resolução do caso Alt r" at bounding box center [948, 191] width 164 height 47
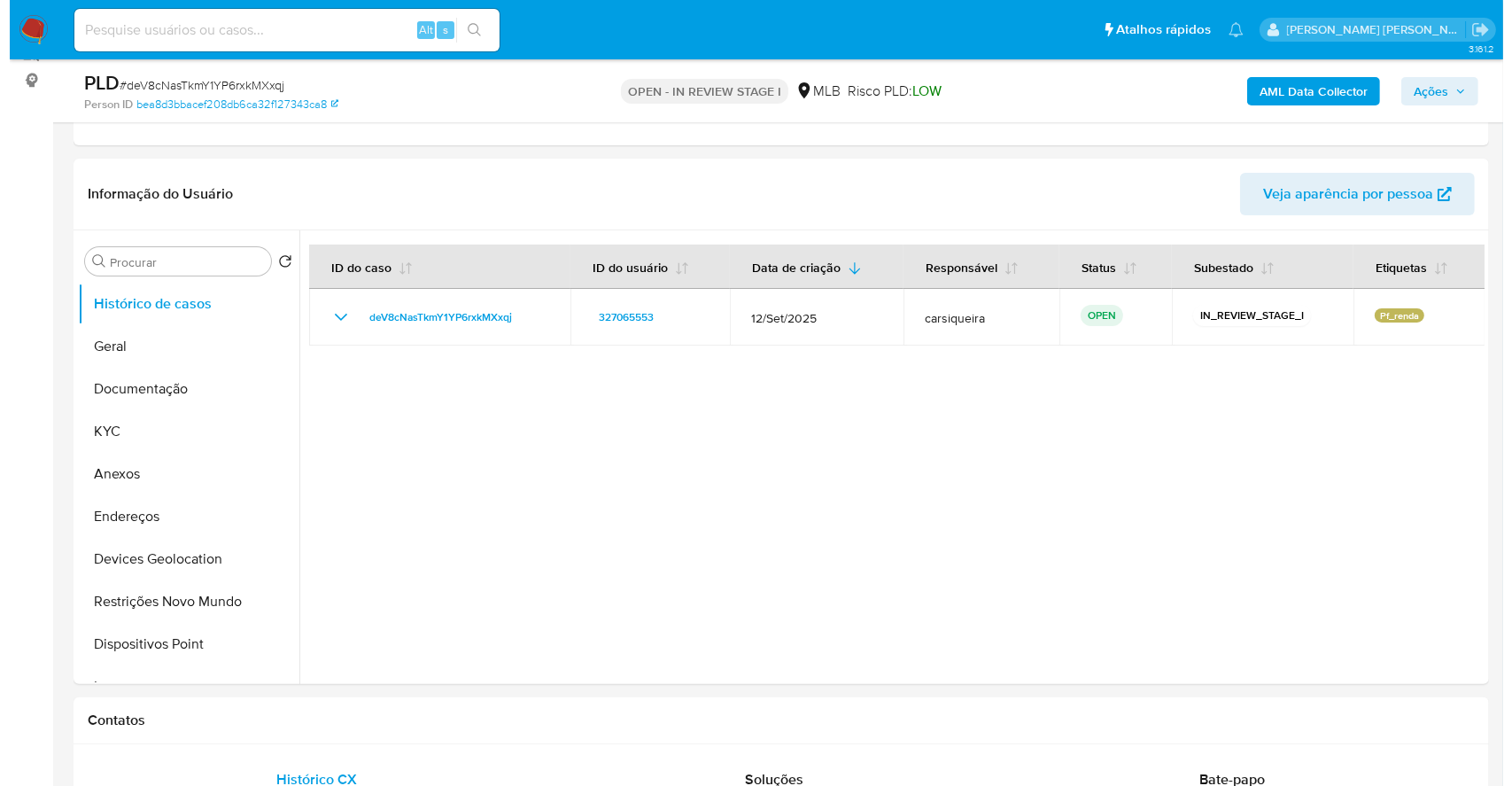
scroll to position [236, 0]
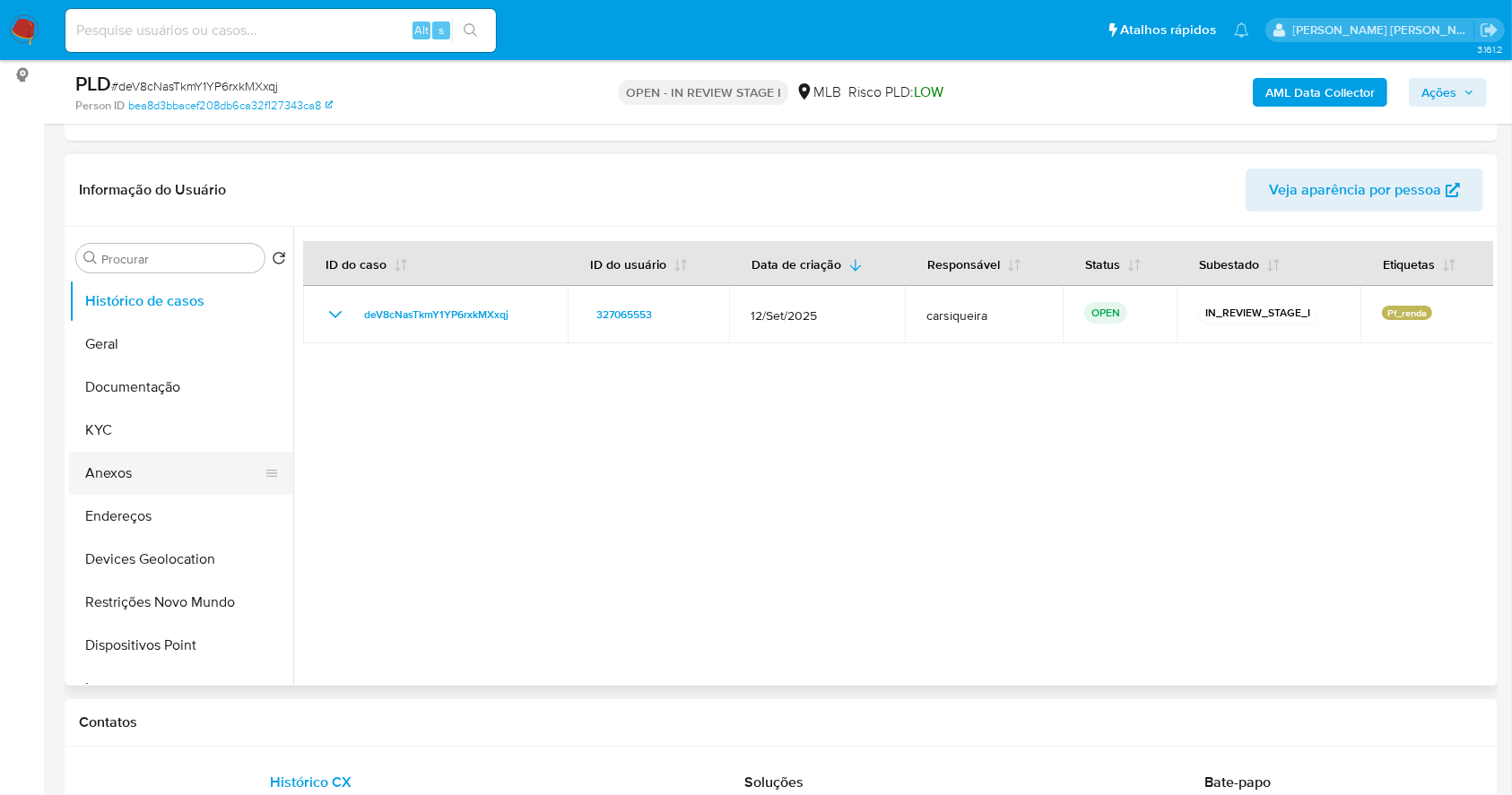
click at [121, 468] on button "Anexos" at bounding box center [174, 473] width 210 height 43
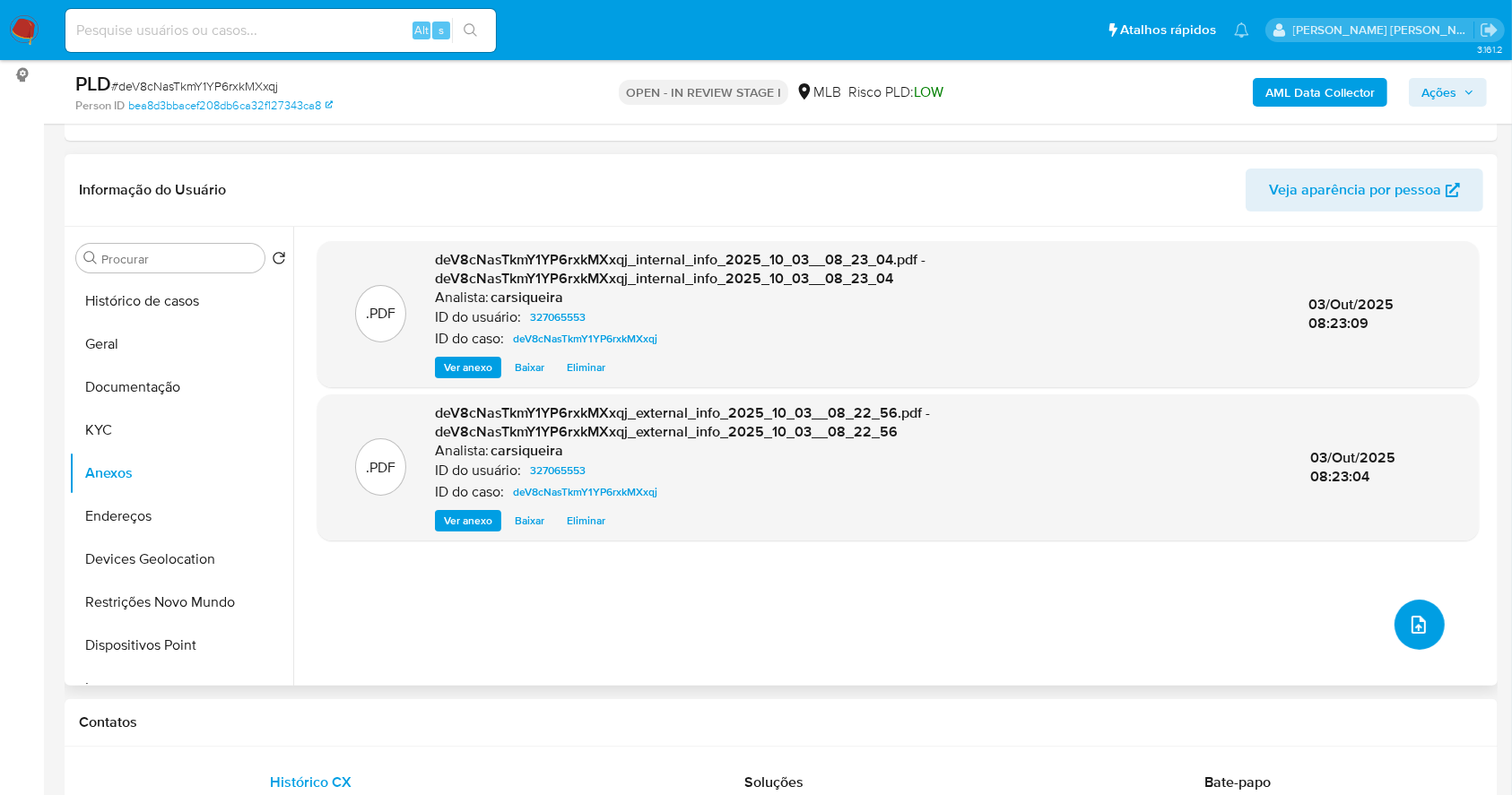
click at [1413, 619] on icon "upload-file" at bounding box center [1418, 624] width 21 height 21
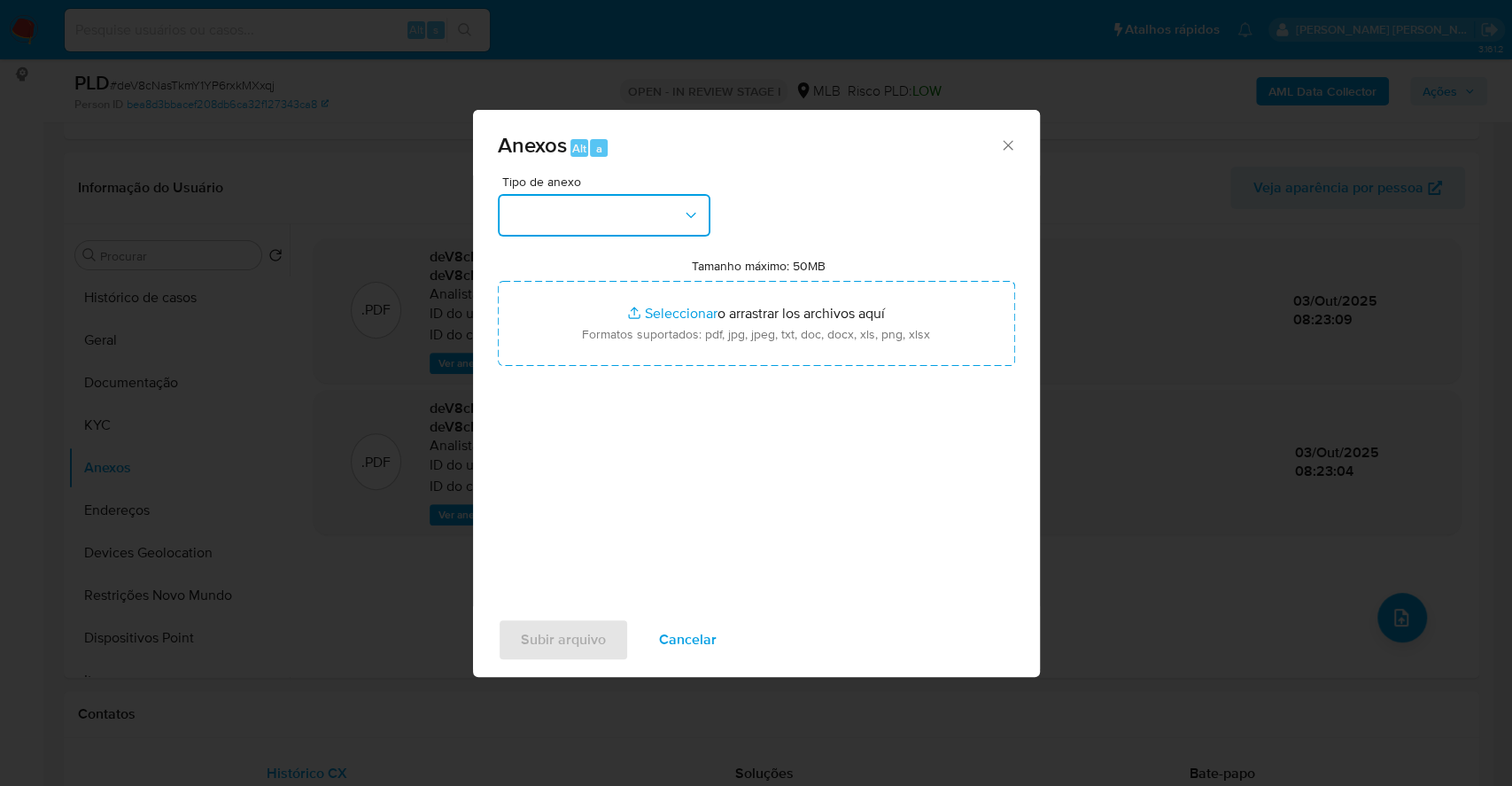
click at [693, 214] on icon "button" at bounding box center [690, 215] width 17 height 17
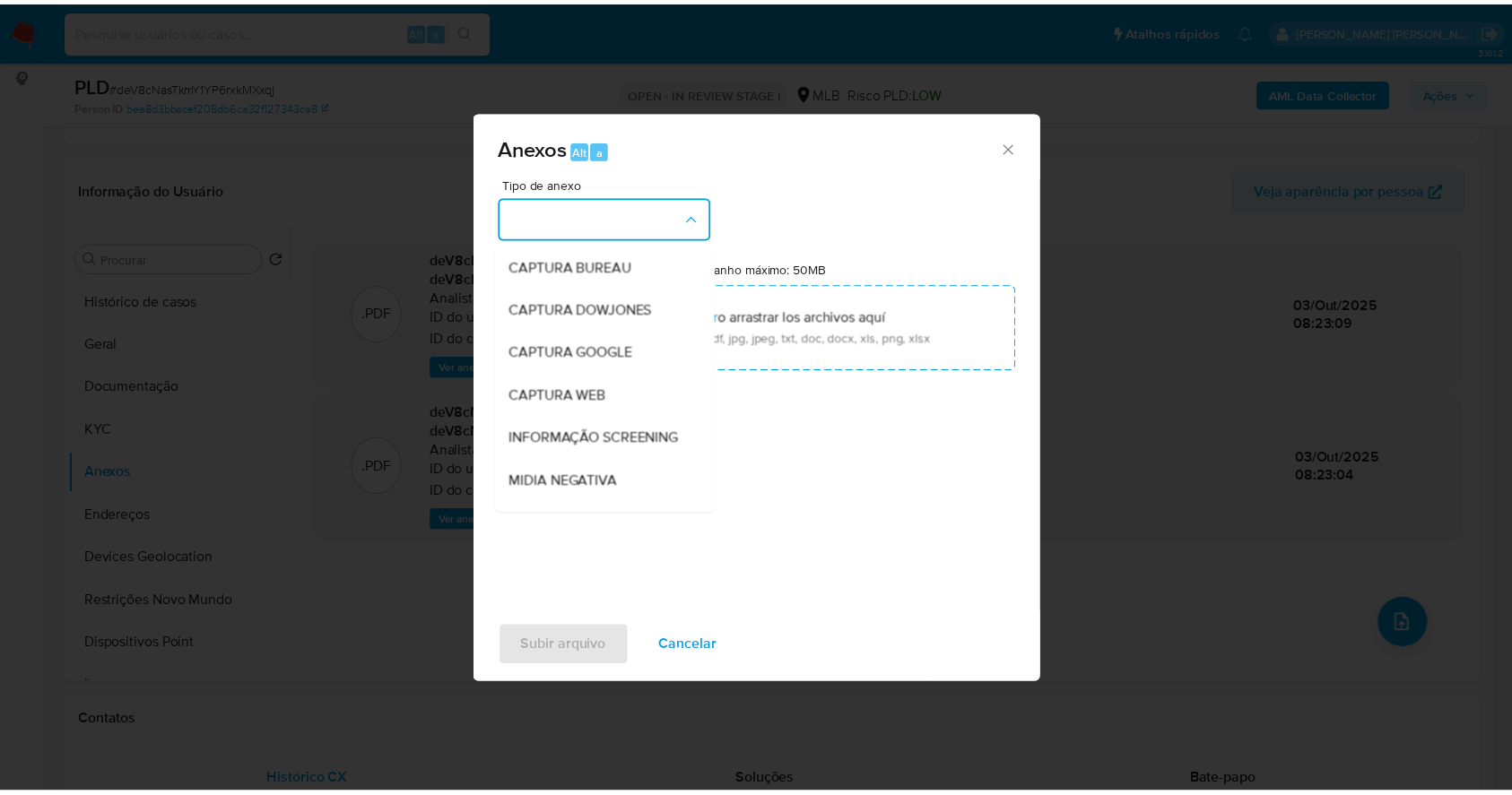
scroll to position [275, 0]
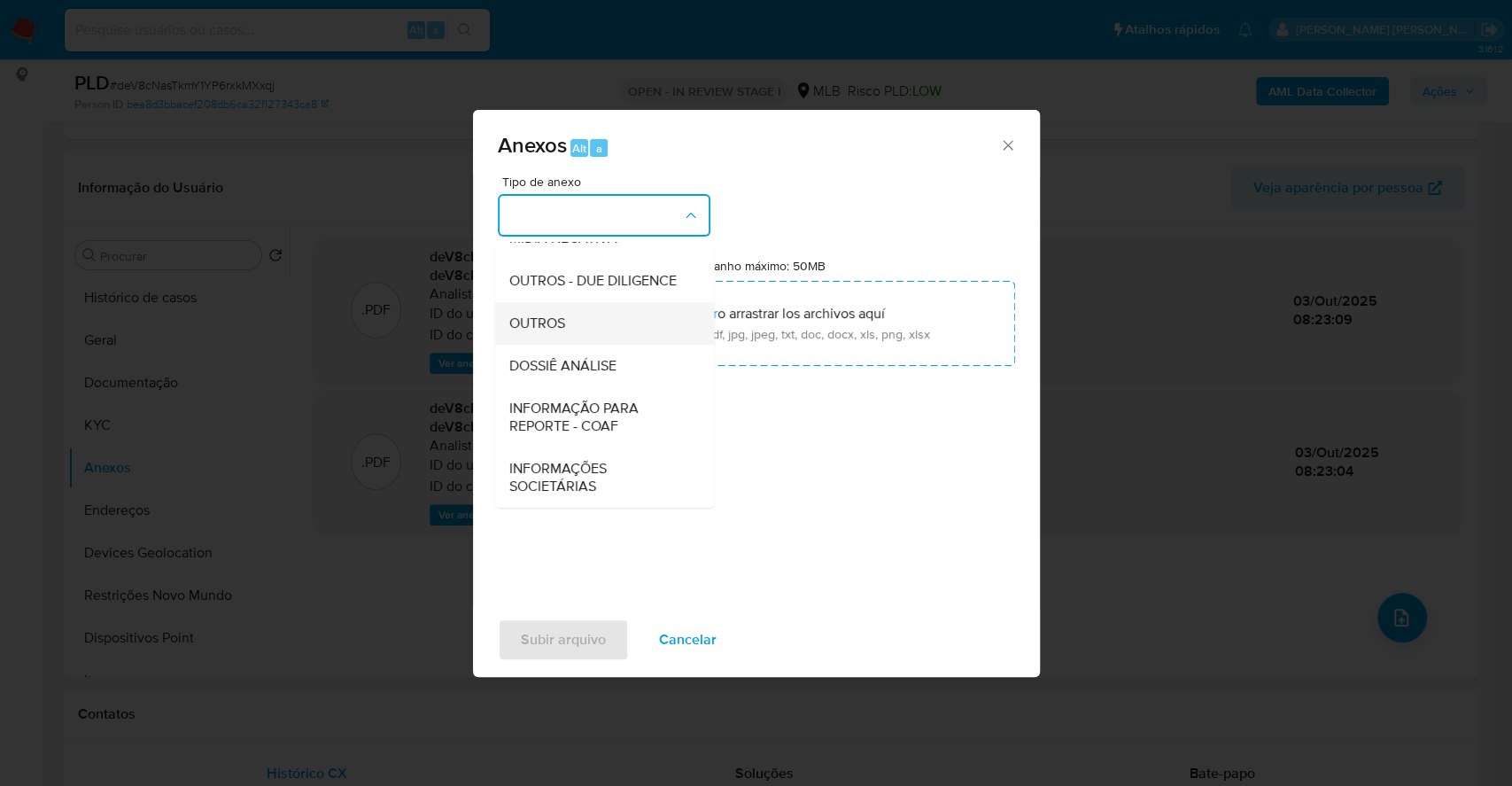
click at [554, 337] on div "OUTROS" at bounding box center [598, 323] width 181 height 43
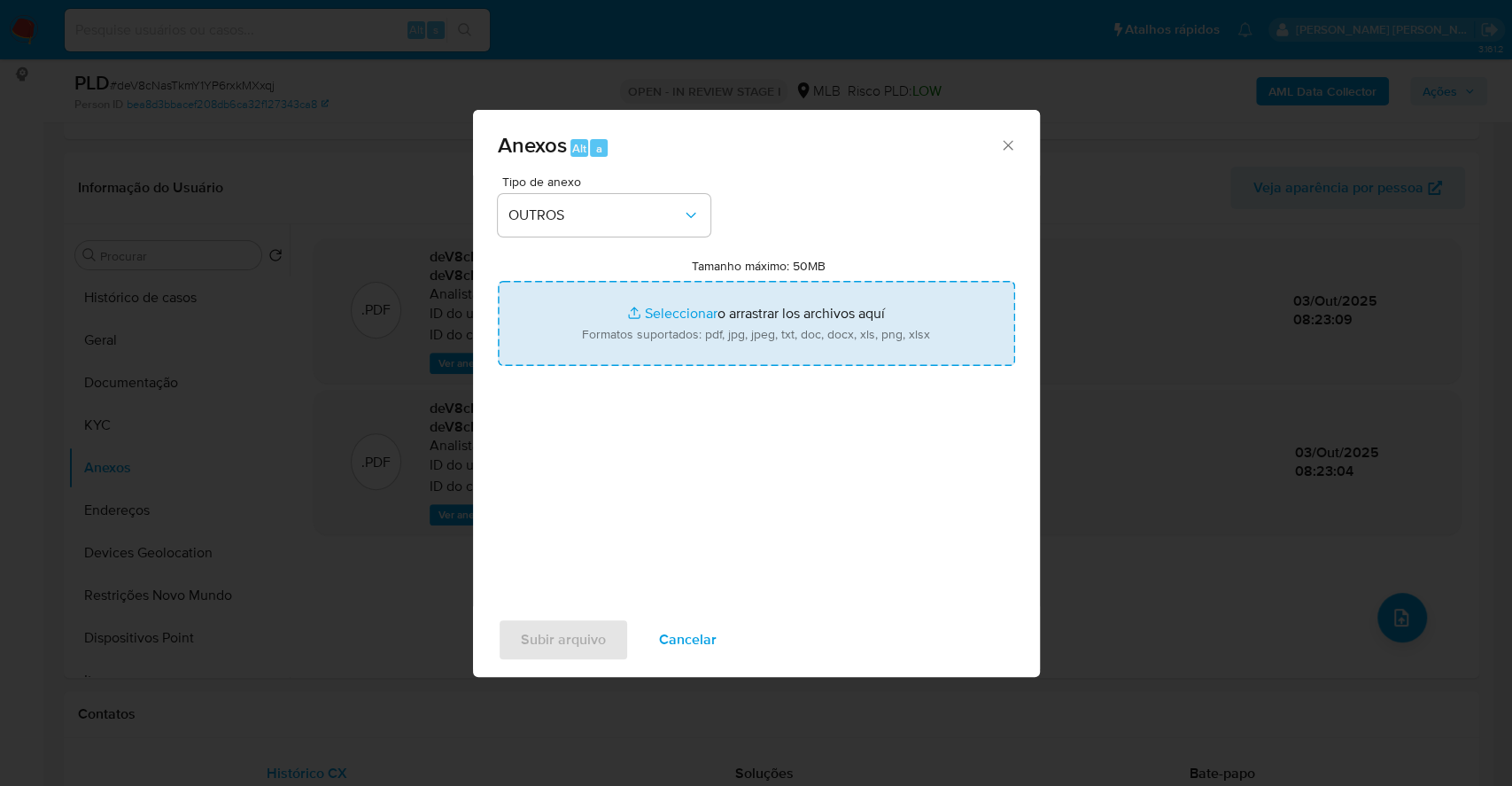
click at [663, 311] on input "Tamanho máximo: 50MB Seleccionar archivos" at bounding box center [756, 324] width 517 height 86
type input "C:\fakepath\Mulan 327065553_2025_10_02_11_39_41.xlsx"
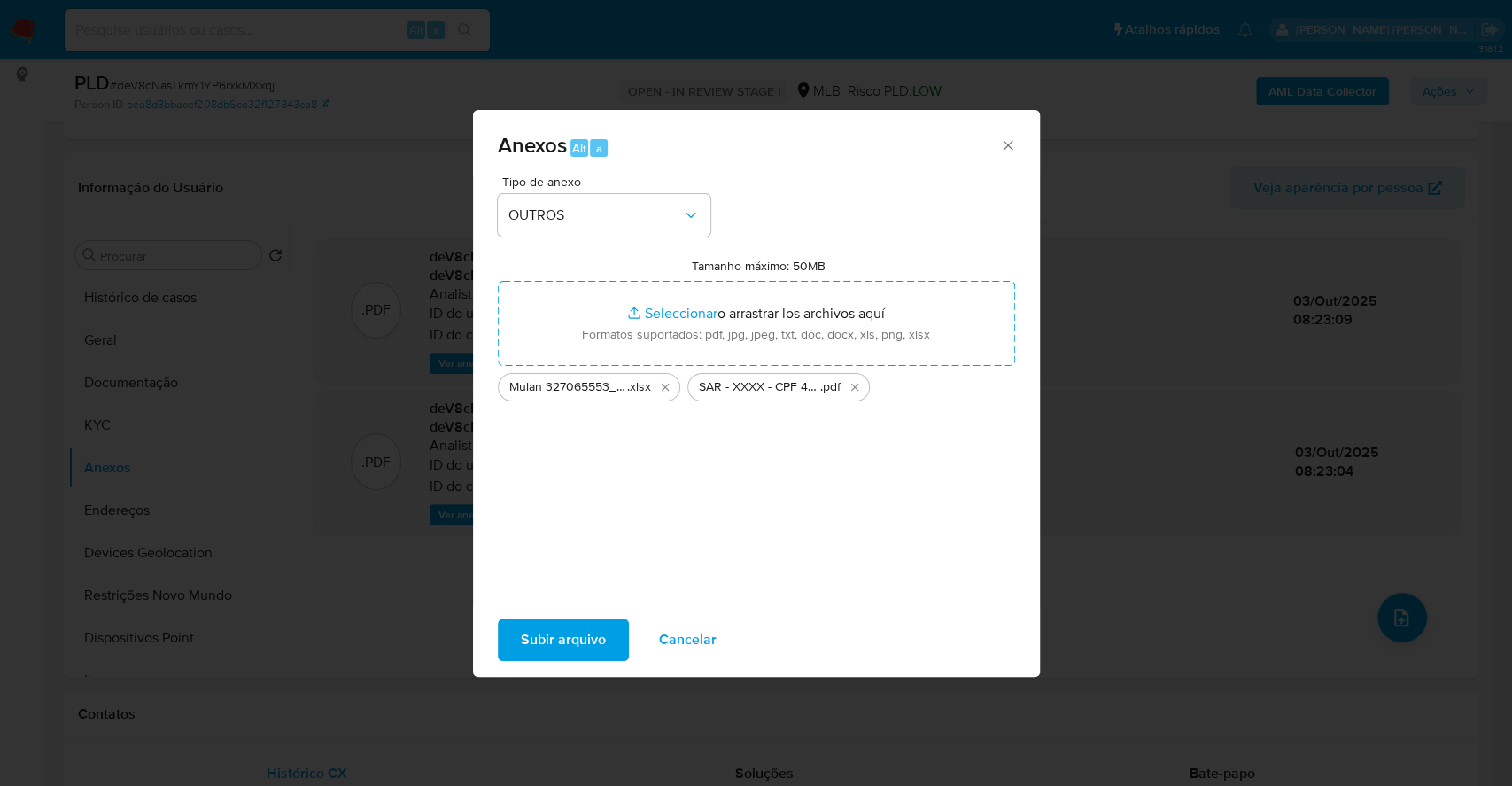
click at [602, 630] on span "Subir arquivo" at bounding box center [564, 640] width 85 height 39
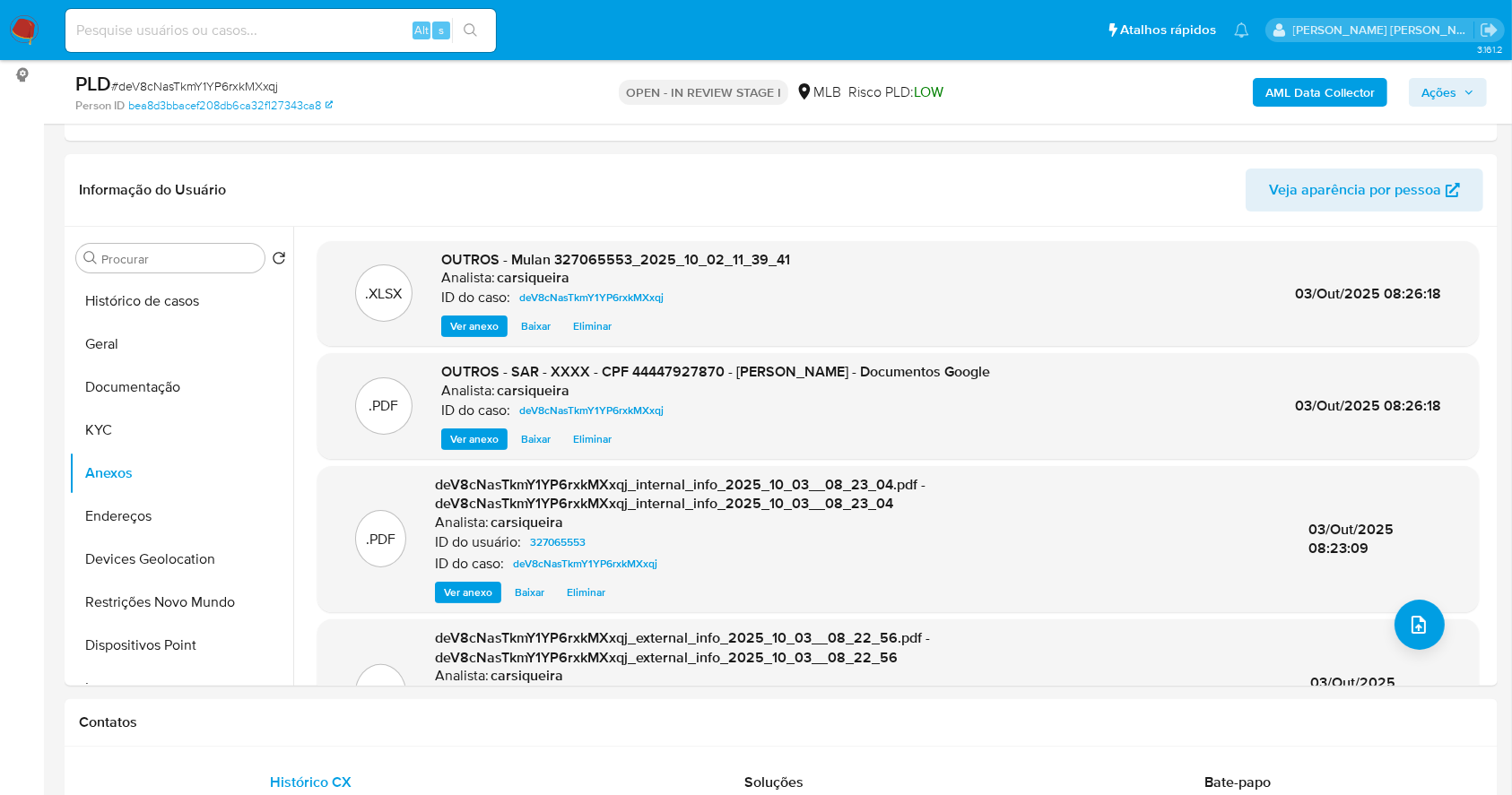
click at [1446, 84] on span "Ações" at bounding box center [1438, 92] width 35 height 29
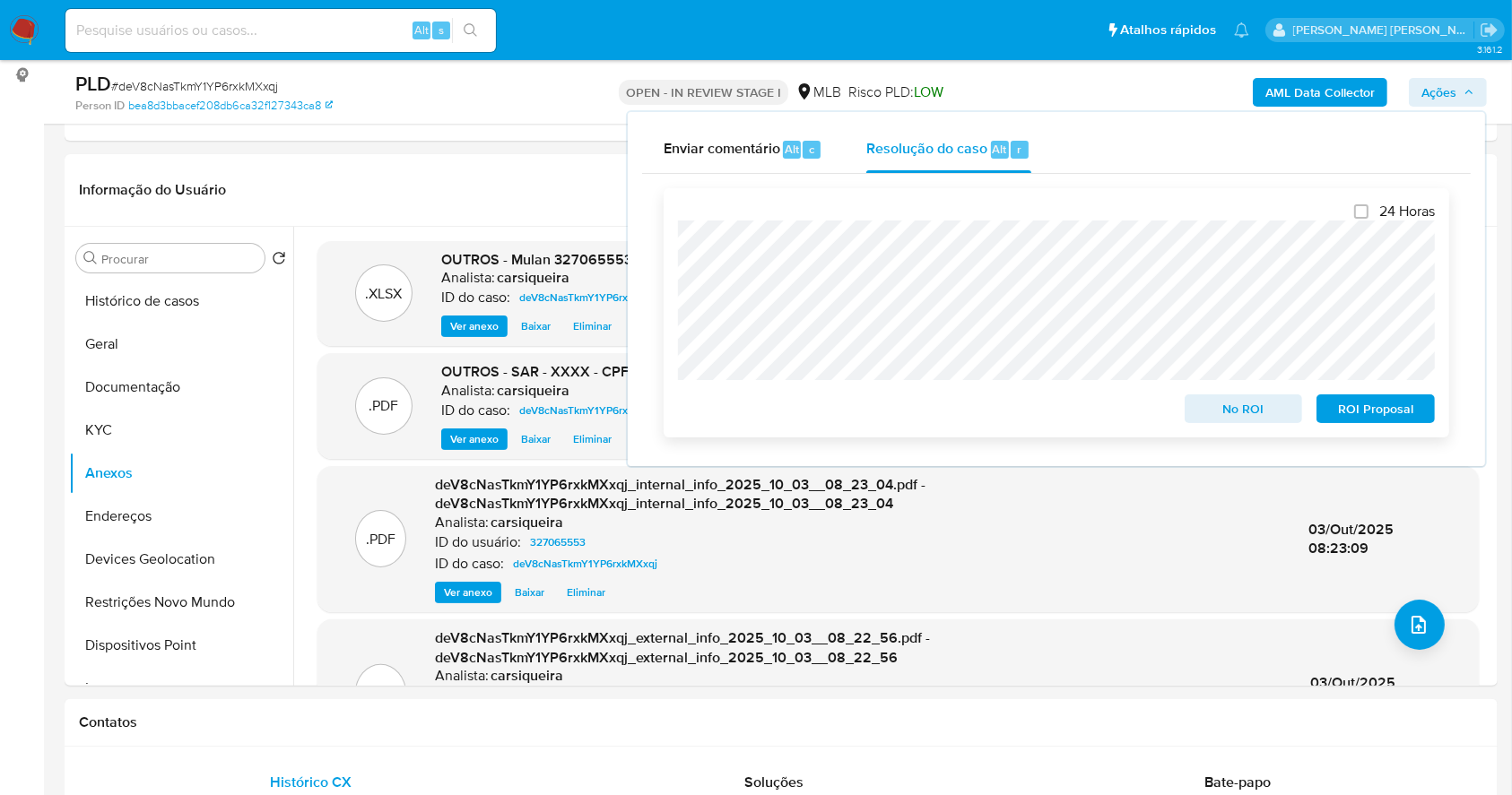
click at [1397, 419] on span "ROI Proposal" at bounding box center [1375, 409] width 93 height 25
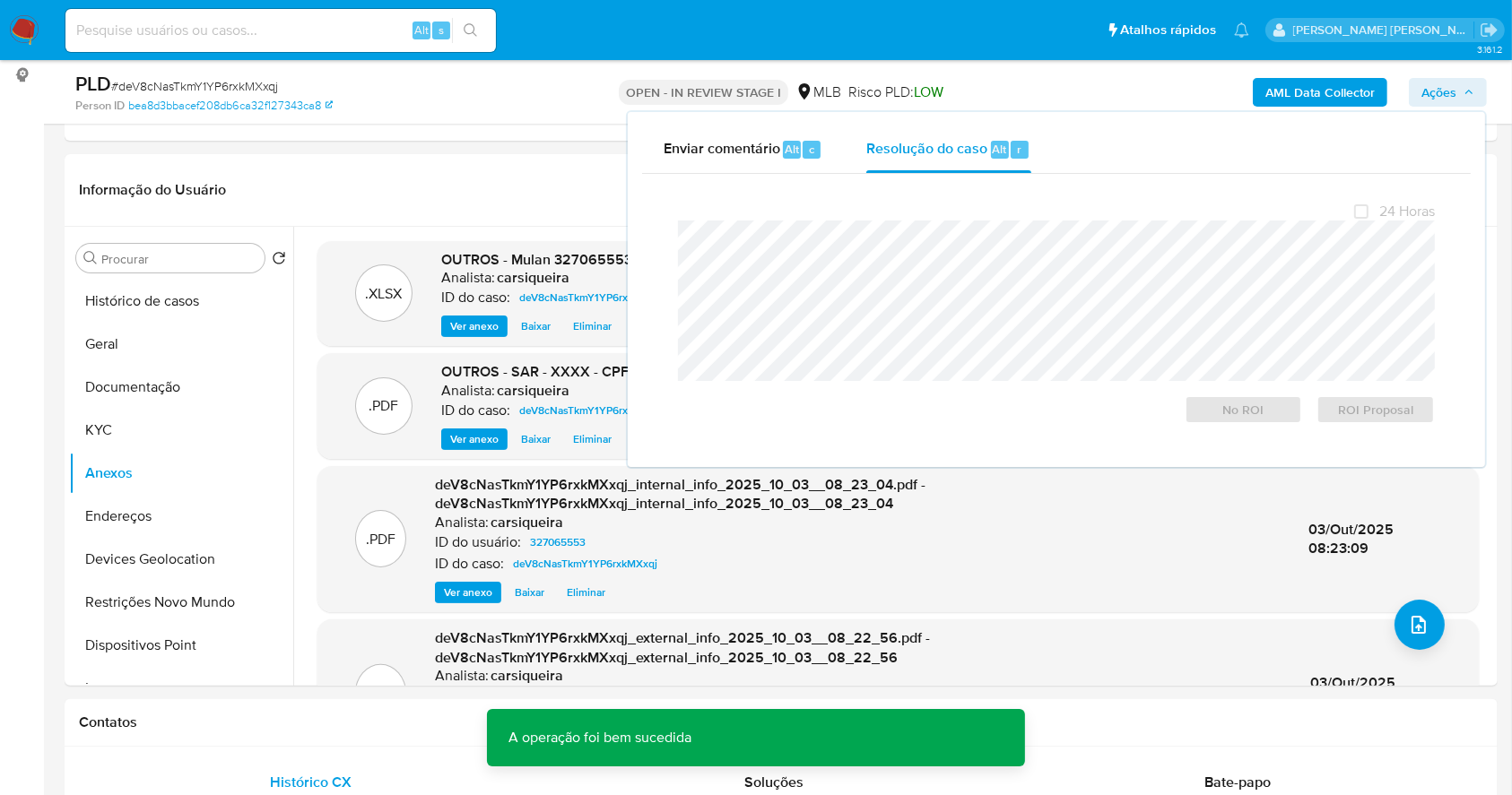
click at [254, 89] on span "# deV8cNasTkmY1YP6rxkMXxqj" at bounding box center [194, 86] width 167 height 17
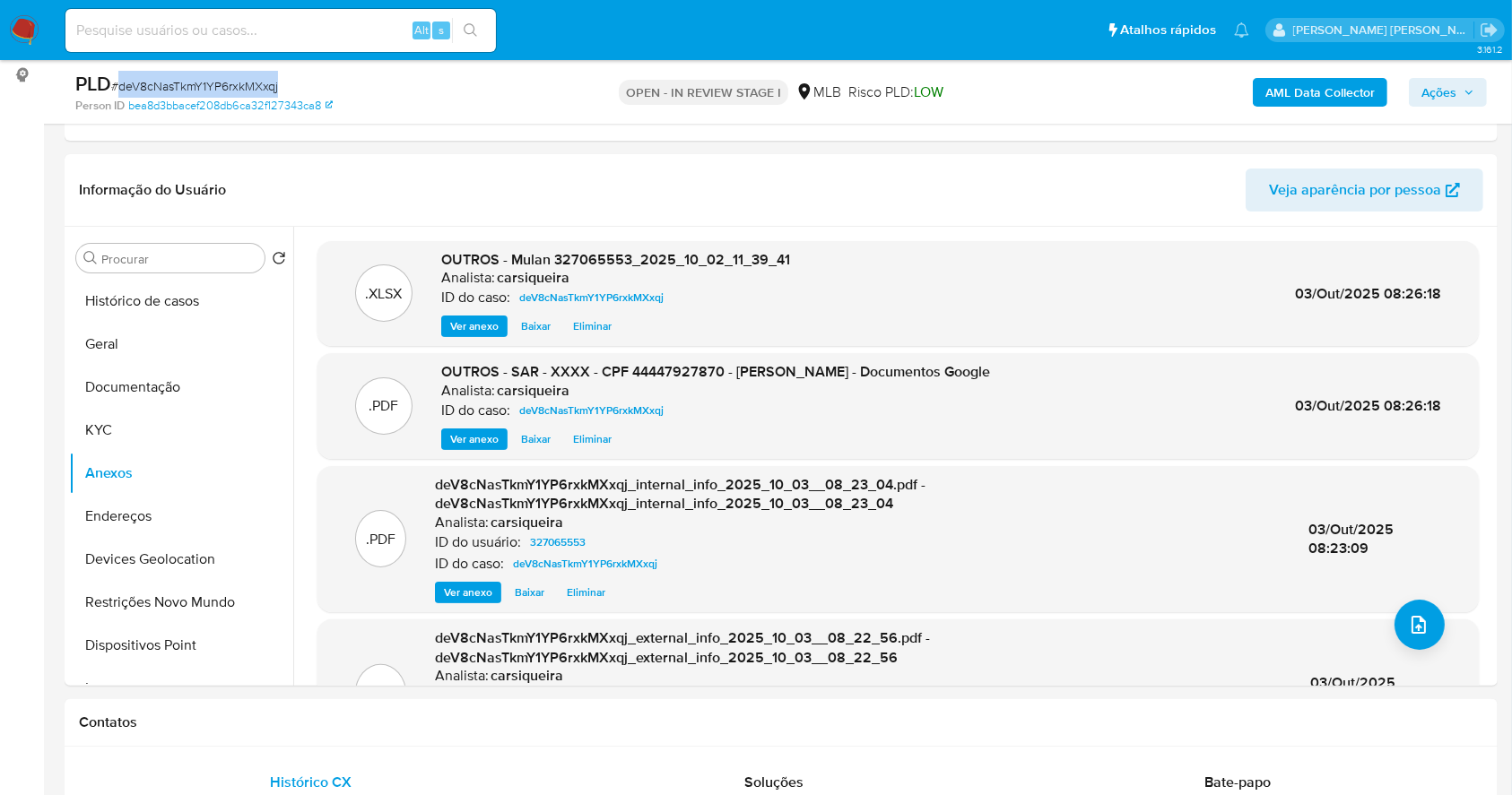
click at [254, 89] on span "# deV8cNasTkmY1YP6rxkMXxqj" at bounding box center [194, 86] width 167 height 17
copy span "deV8cNasTkmY1YP6rxkMXxqj"
click at [1445, 86] on span "Ações" at bounding box center [1438, 92] width 35 height 29
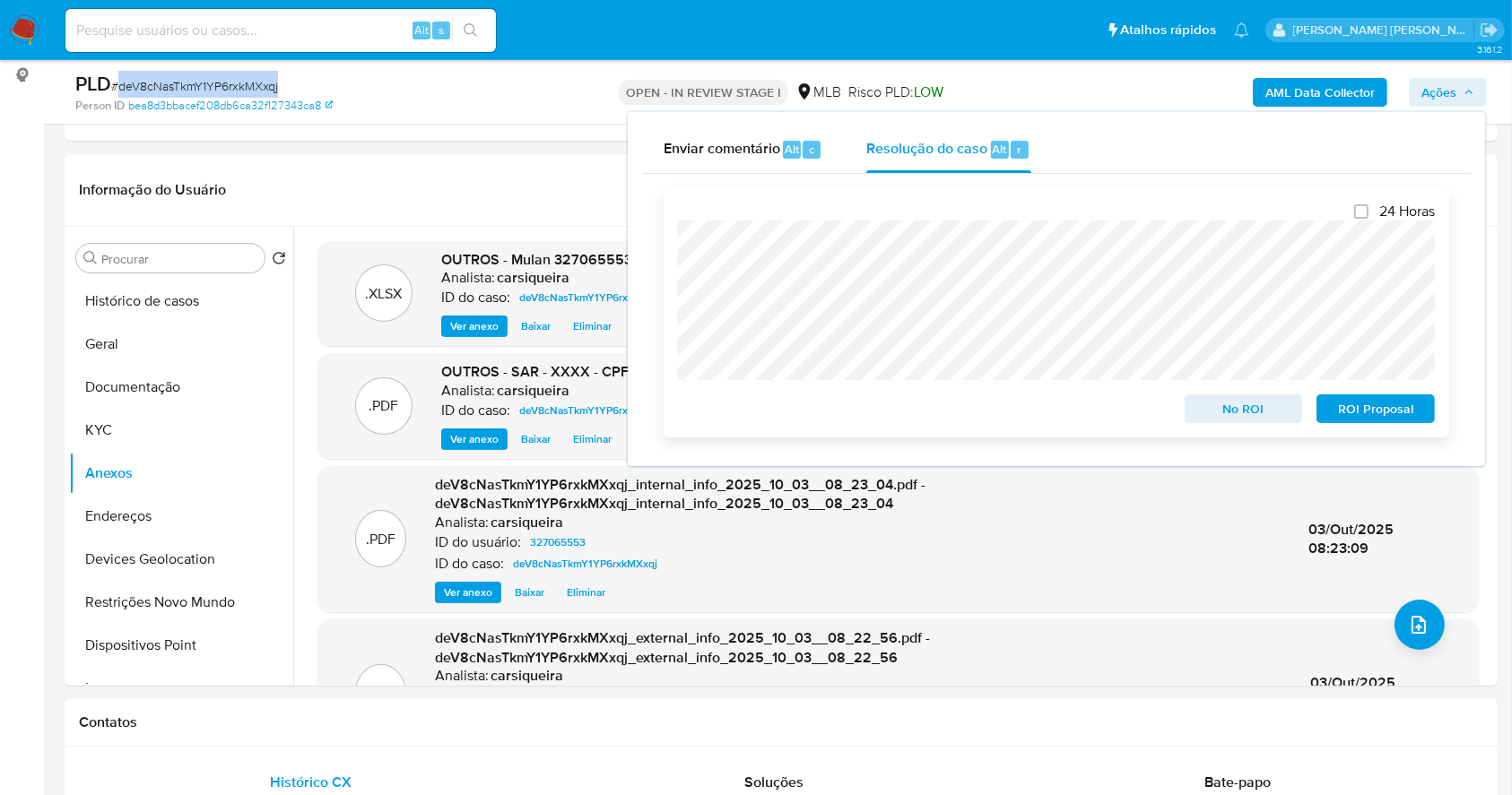
click at [1398, 412] on span "ROI Proposal" at bounding box center [1375, 409] width 93 height 25
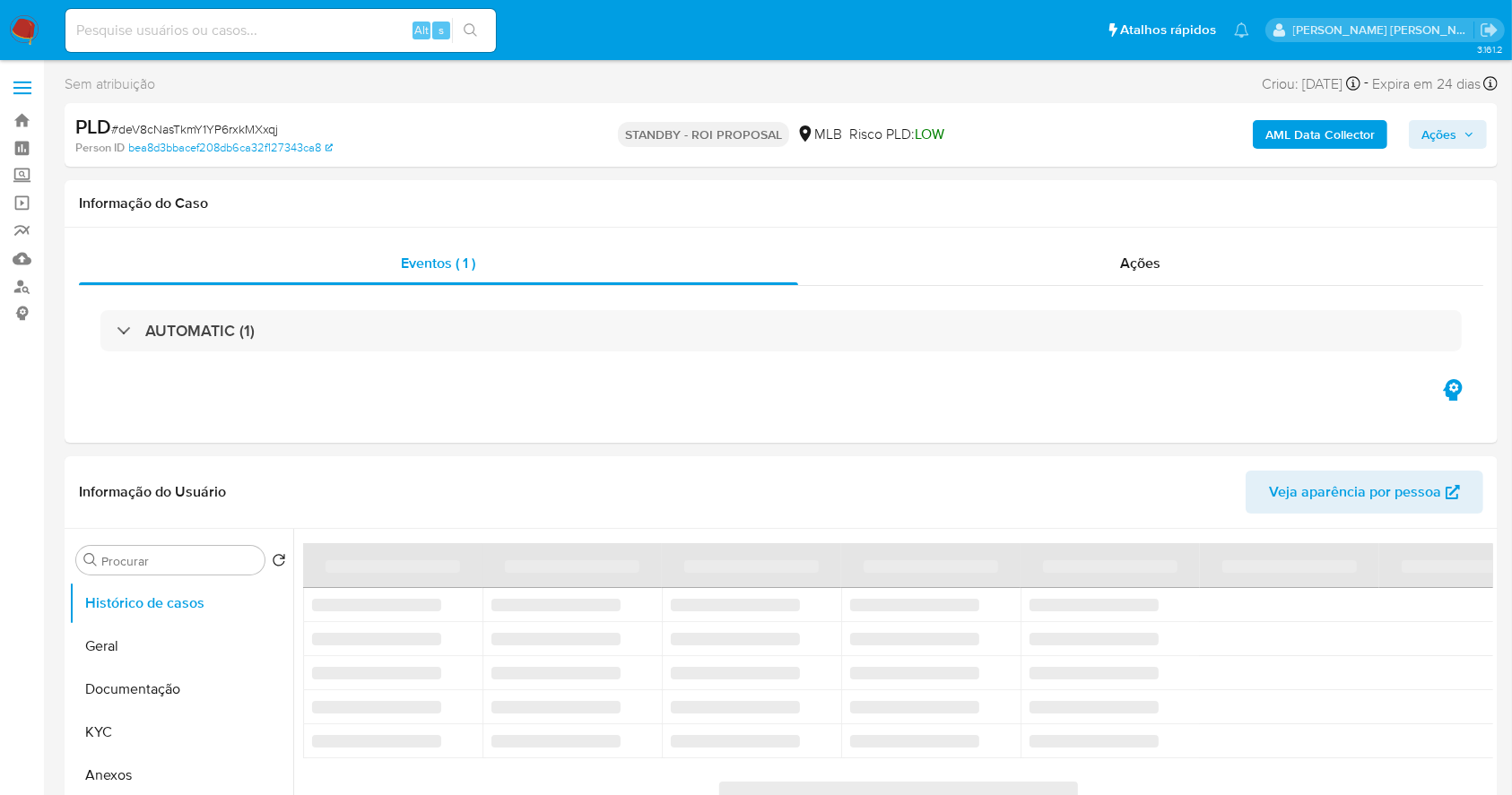
select select "10"
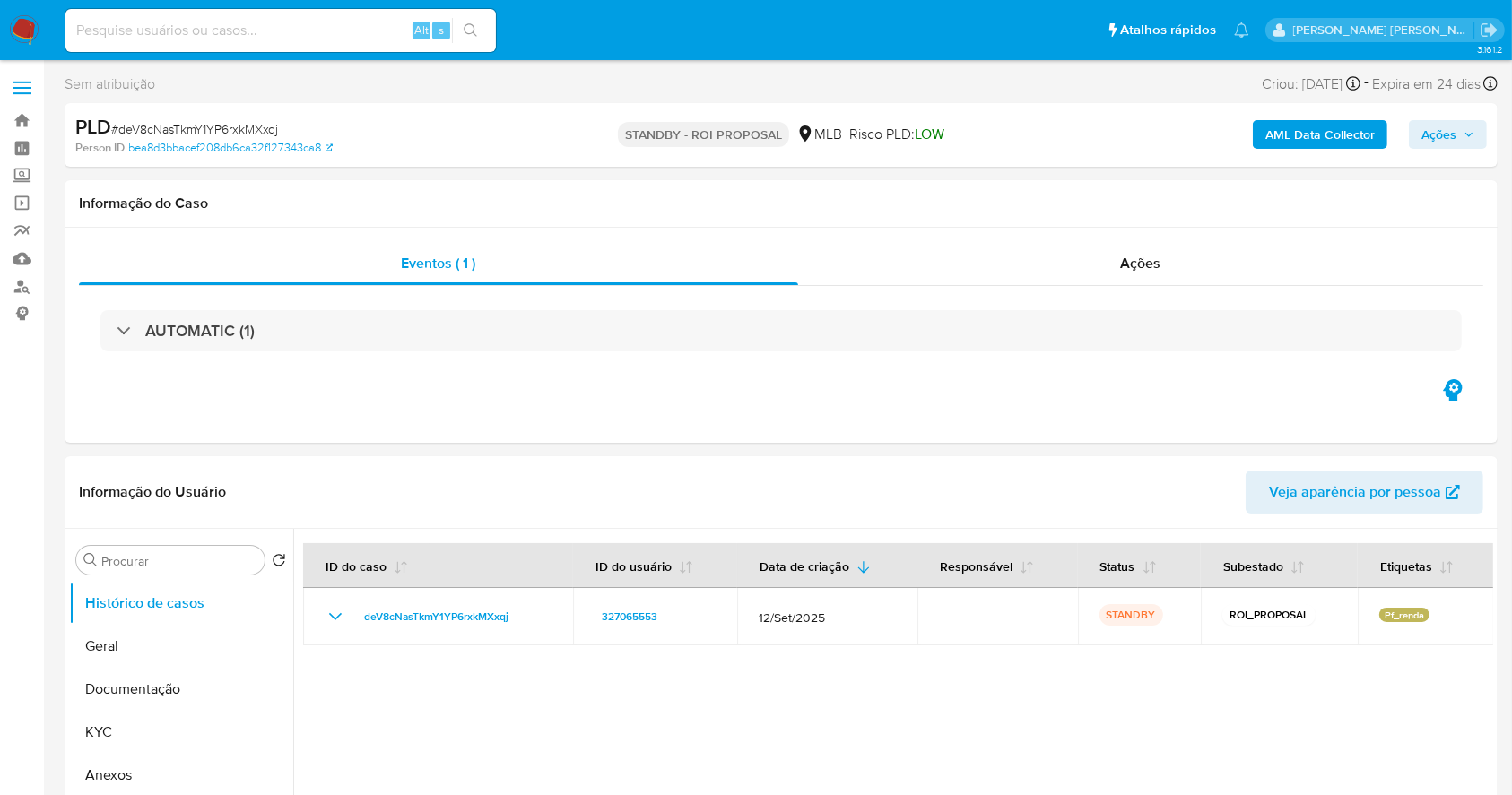
click at [20, 26] on img at bounding box center [24, 30] width 30 height 30
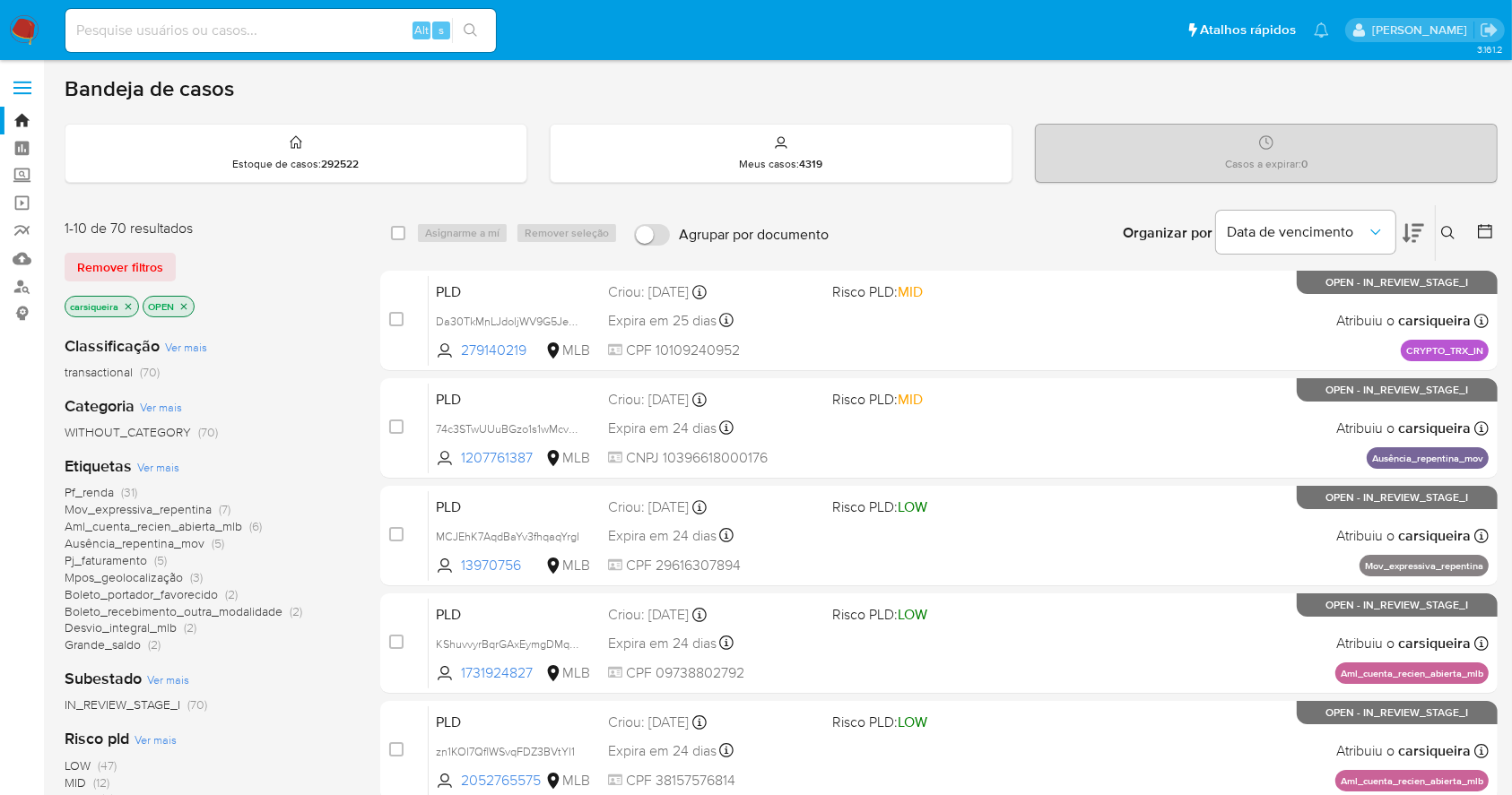
click at [20, 26] on img at bounding box center [24, 30] width 30 height 30
paste input "8XX8xWa9bYO3vT3qEr9jlRxz"
click at [314, 35] on input at bounding box center [281, 29] width 431 height 23
type input "8XX8xWa9bYO3vT3qEr9jlRxz"
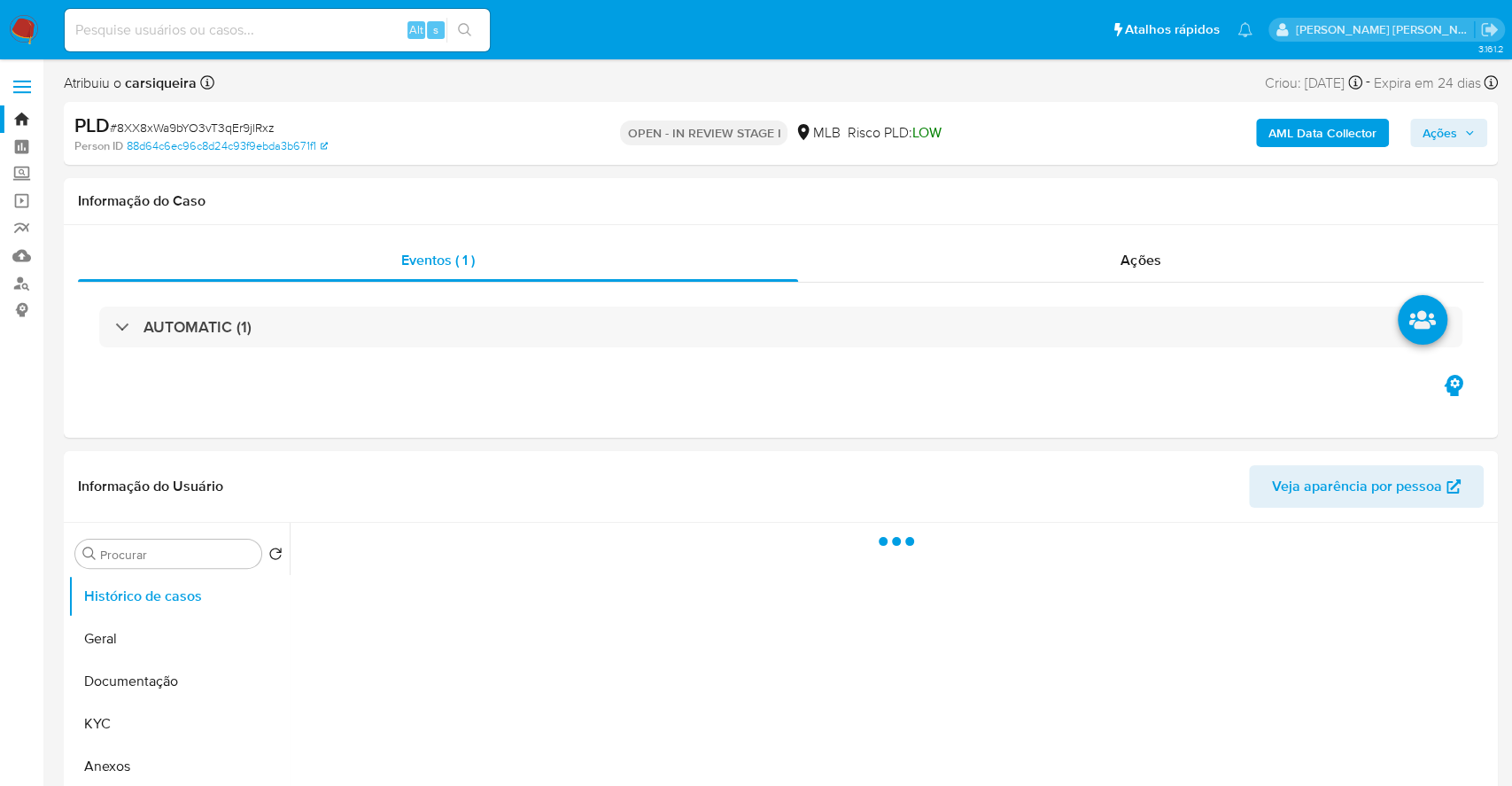
select select "10"
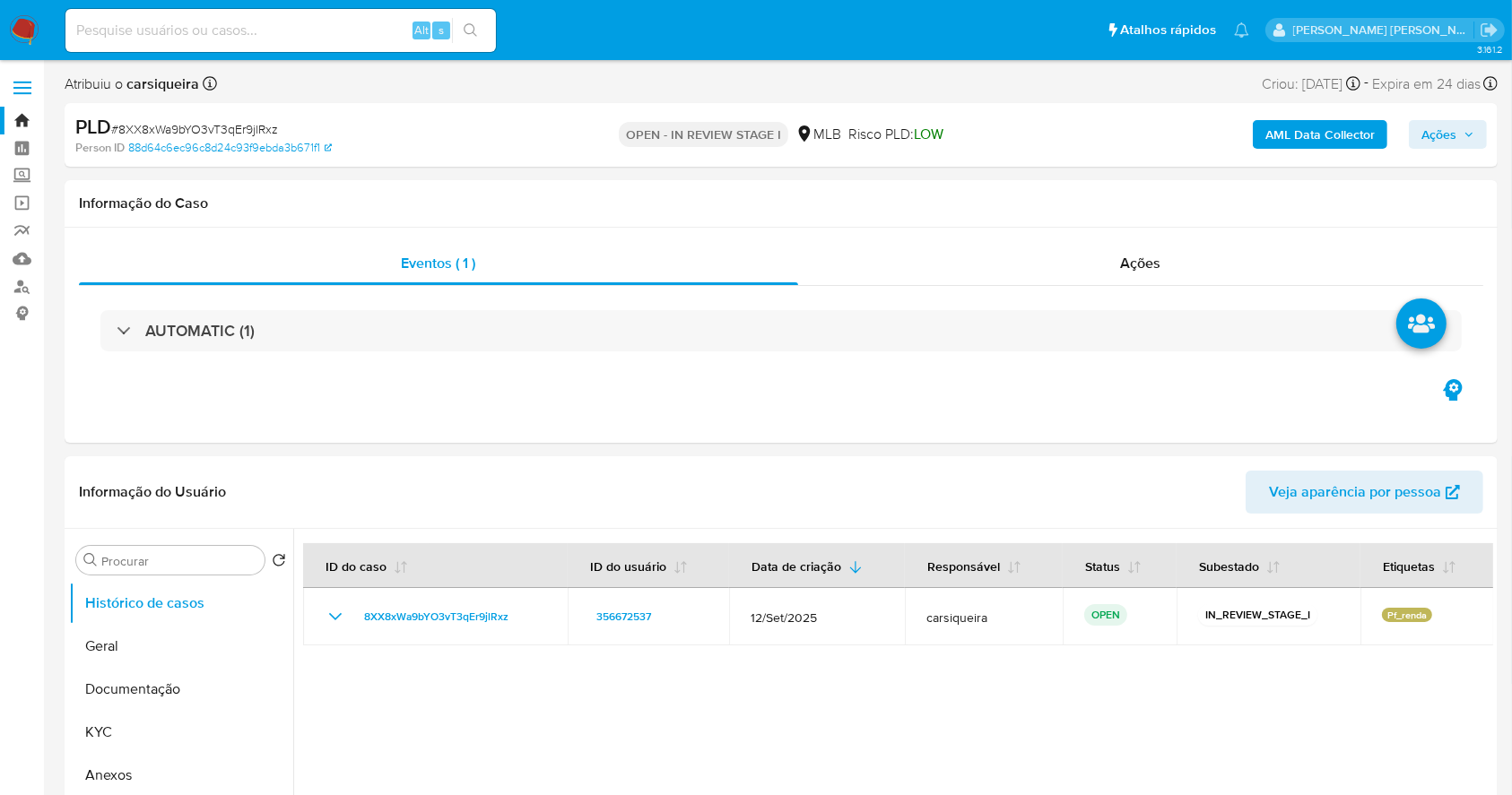
click at [1294, 143] on b "AML Data Collector" at bounding box center [1320, 134] width 110 height 29
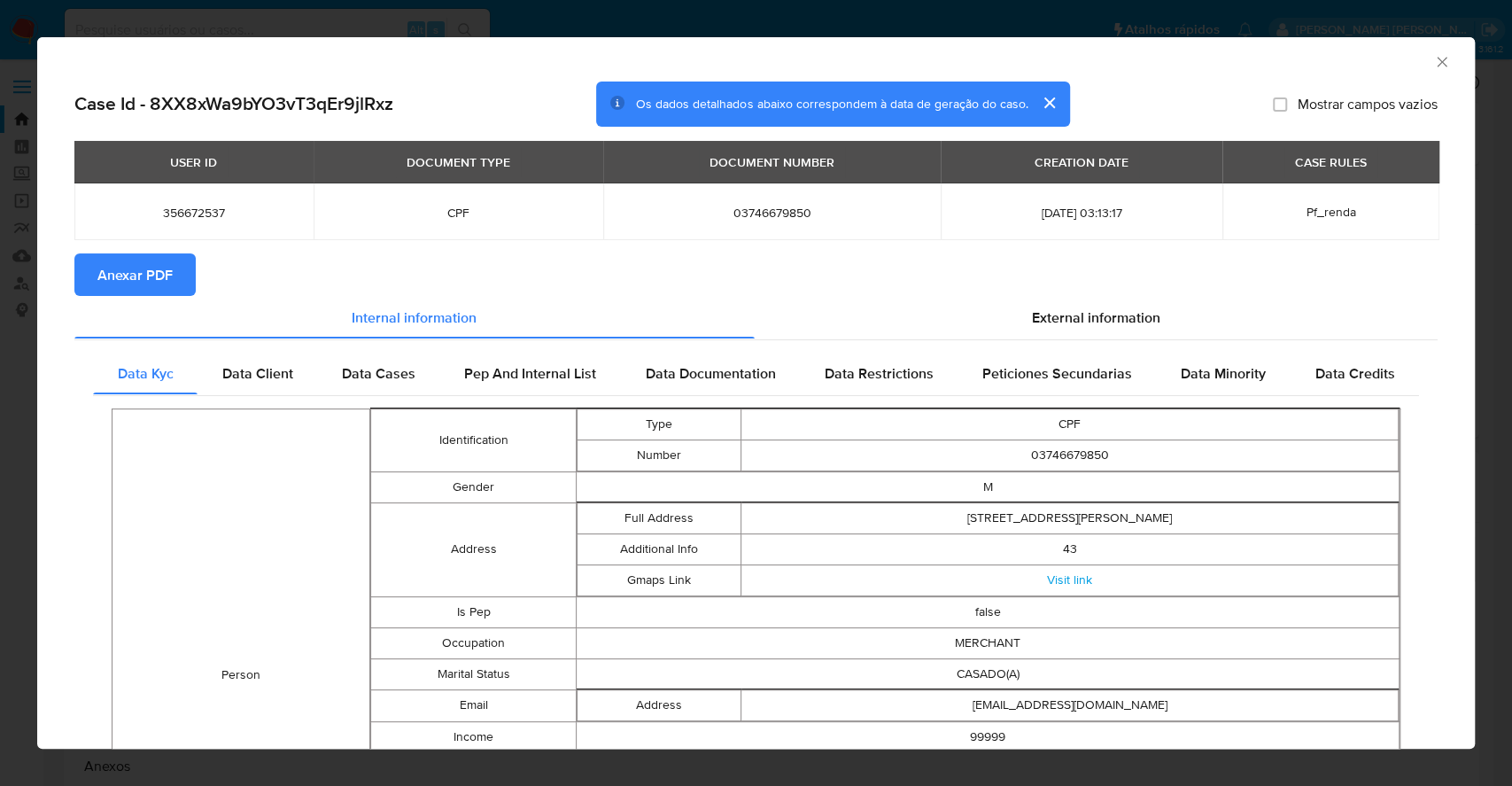
click at [100, 273] on span "Anexar PDF" at bounding box center [135, 275] width 75 height 39
click at [0, 355] on div "AML Data Collector Case Id - 8XX8xWa9bYO3vT3qEr9jlRxz Os dados detalhados abaix…" at bounding box center [756, 393] width 1512 height 786
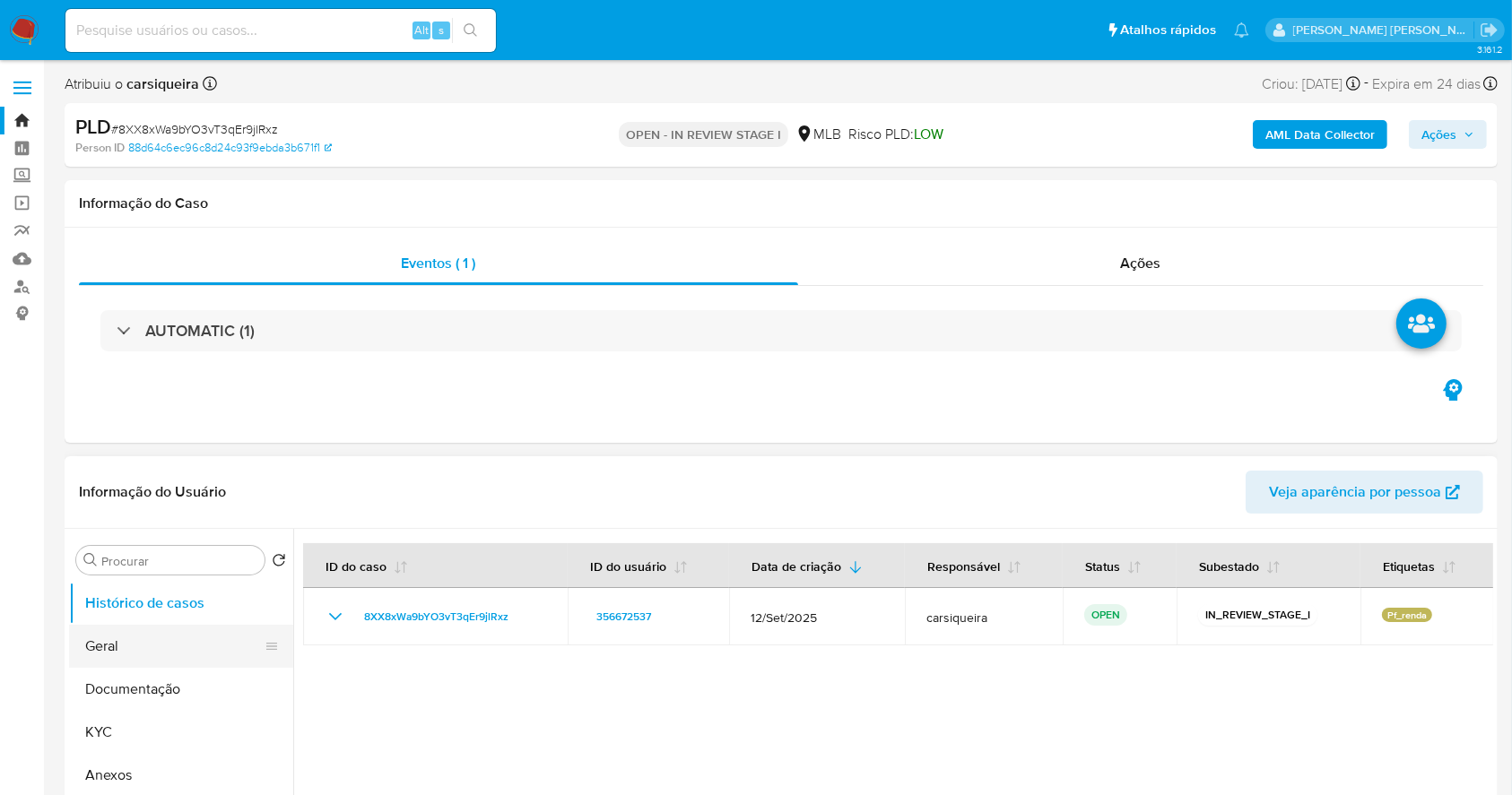
click at [199, 646] on button "Geral" at bounding box center [174, 646] width 210 height 43
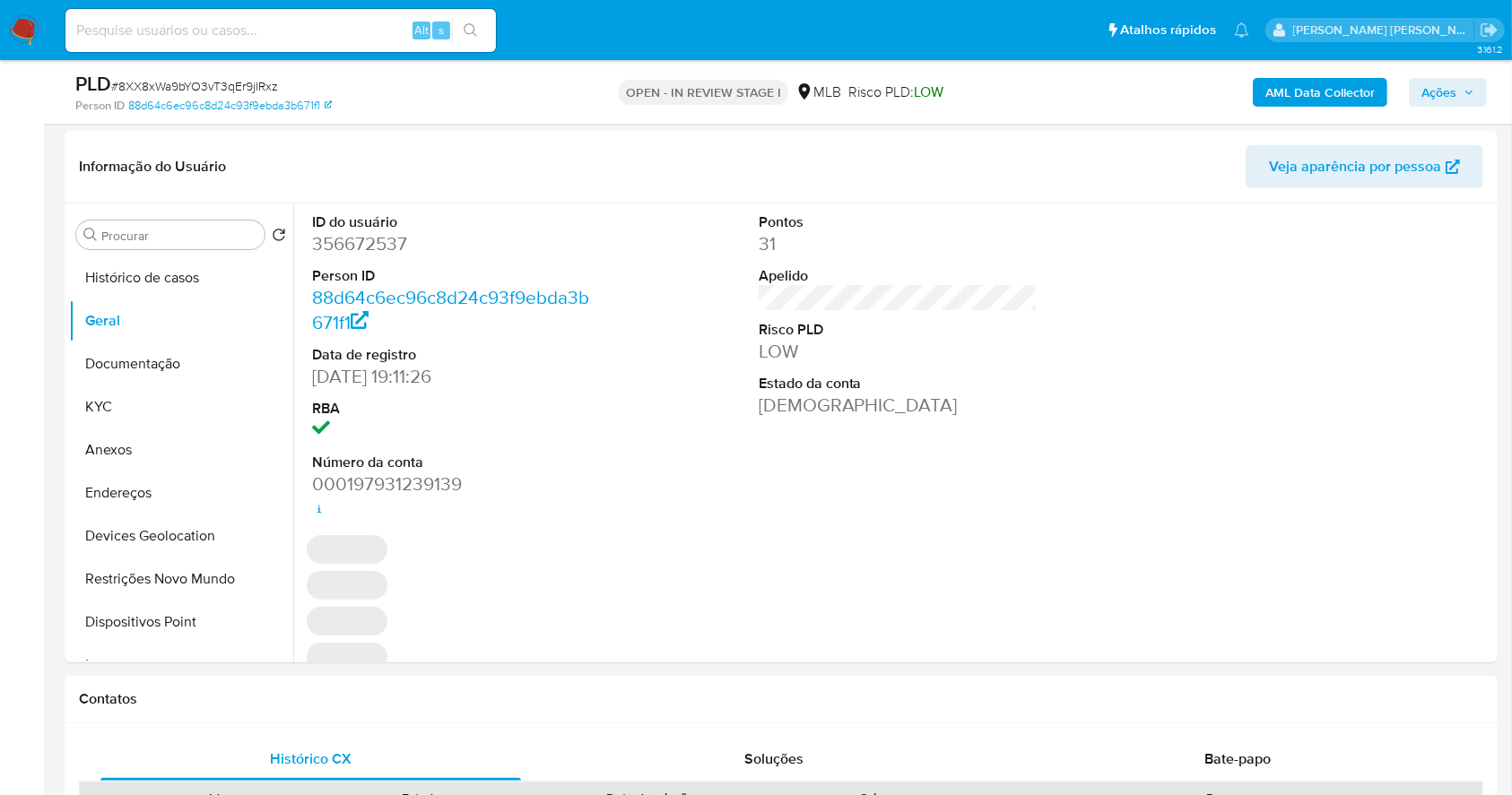
scroll to position [259, 0]
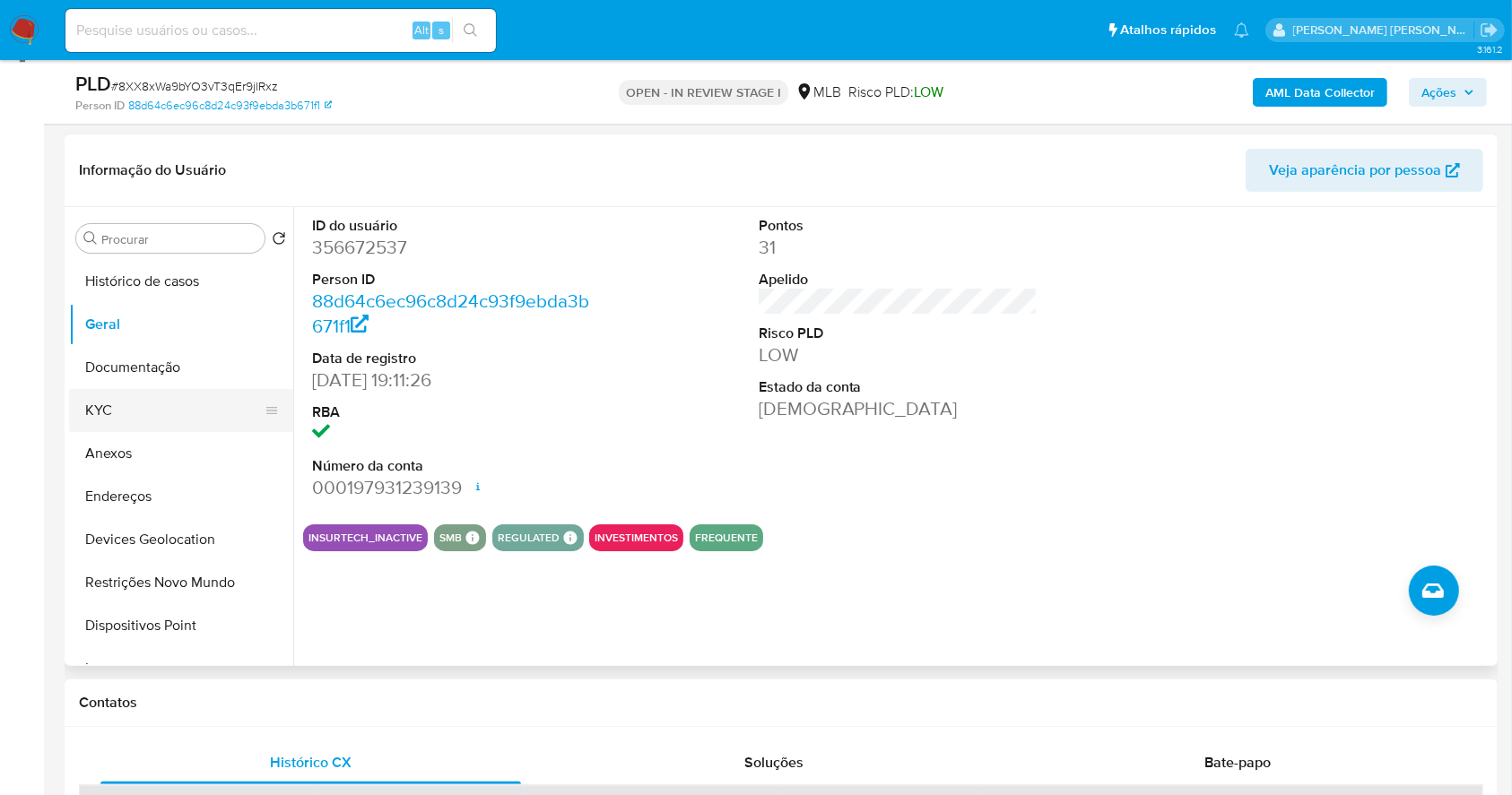
click at [138, 412] on button "KYC" at bounding box center [174, 410] width 210 height 43
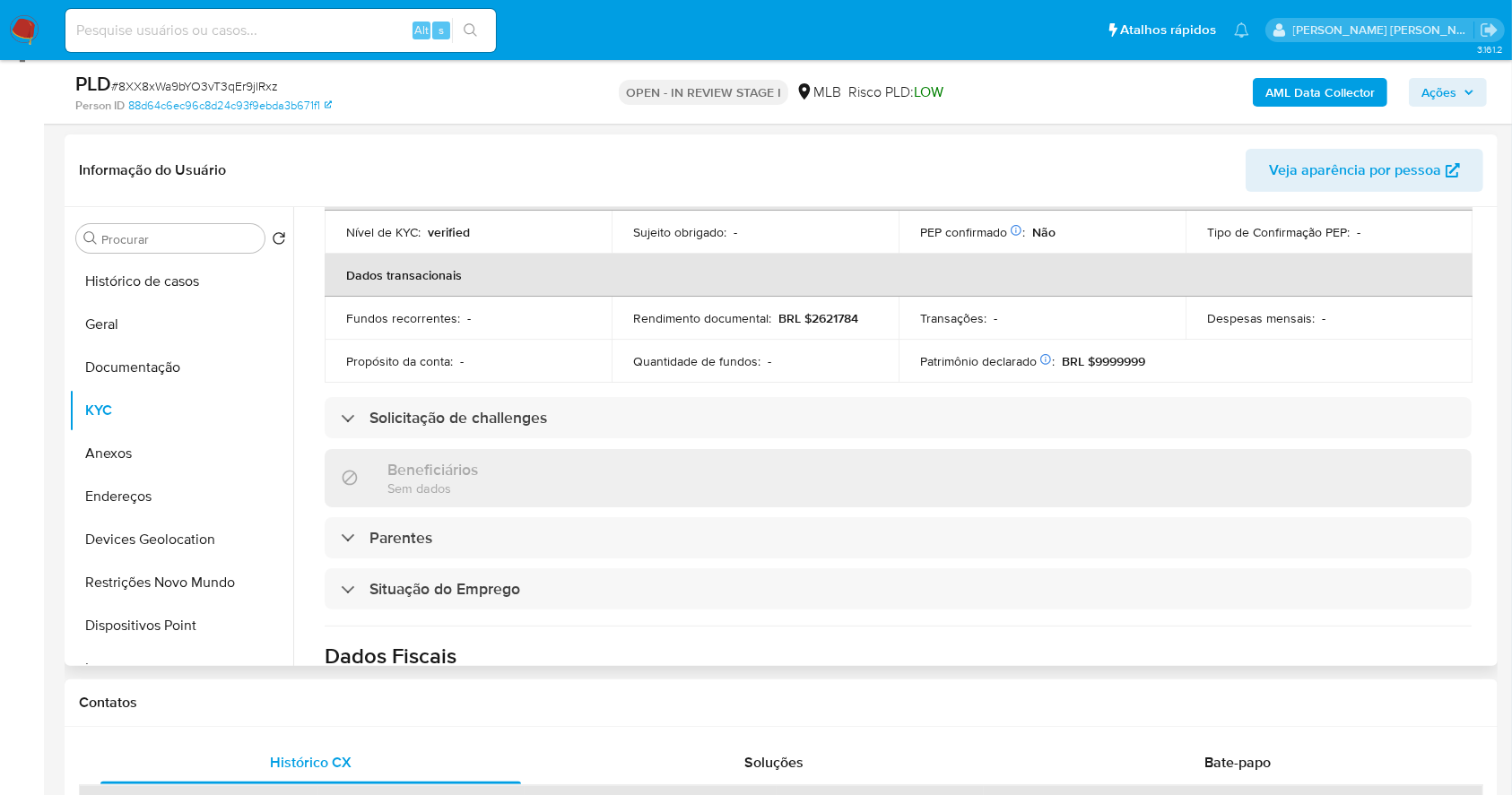
scroll to position [762, 0]
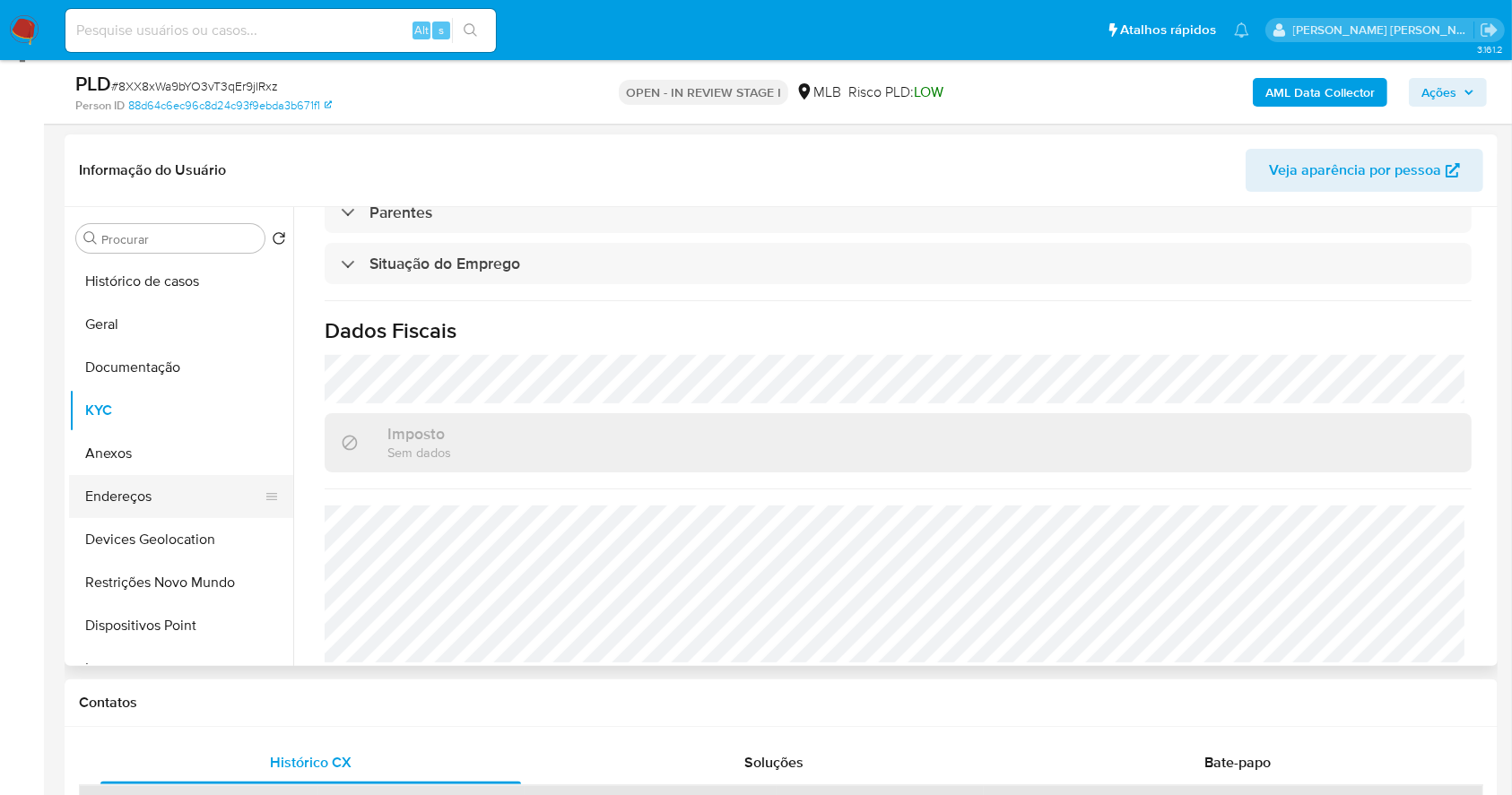
click at [169, 488] on button "Endereços" at bounding box center [174, 496] width 210 height 43
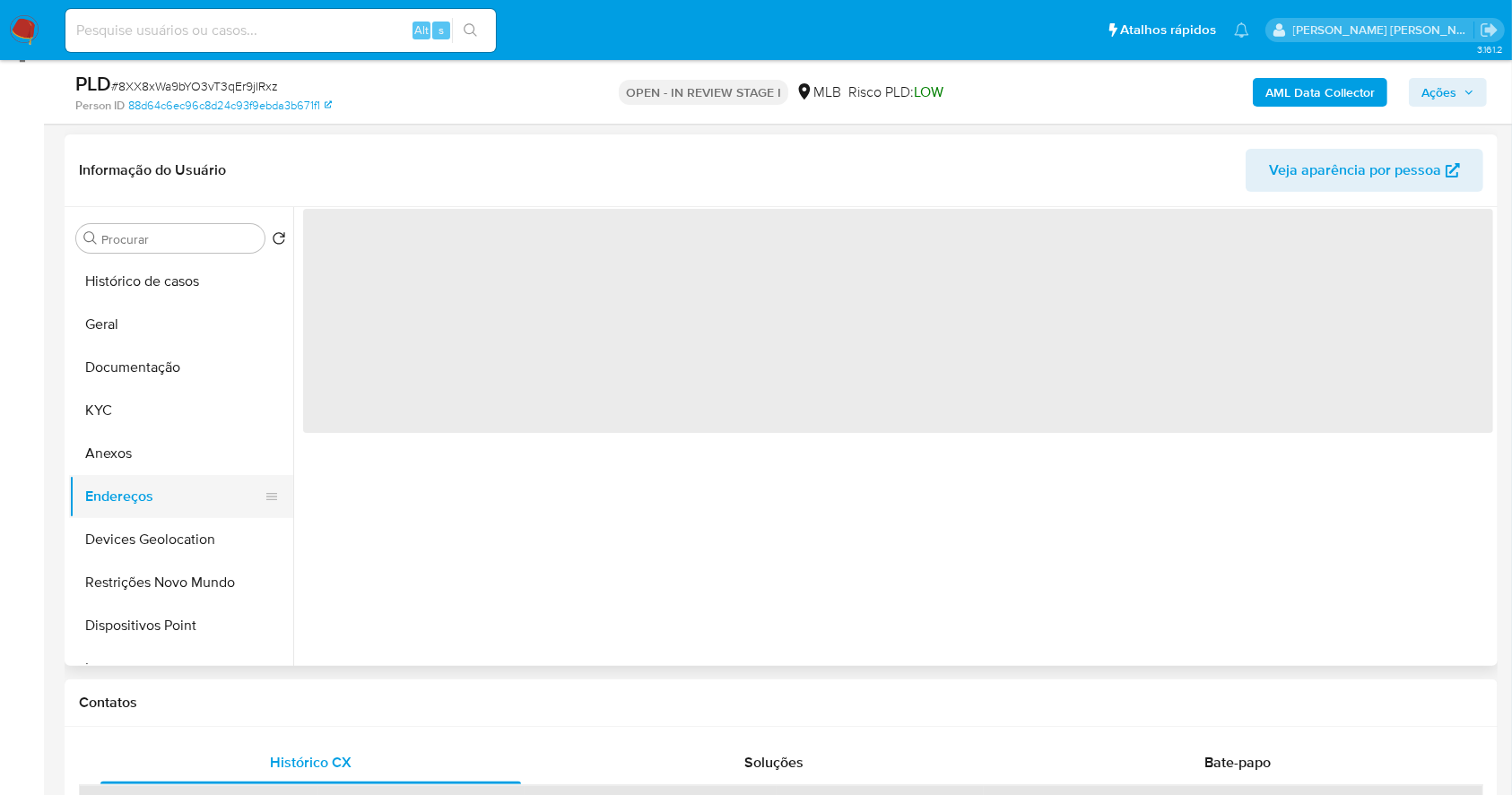
scroll to position [0, 0]
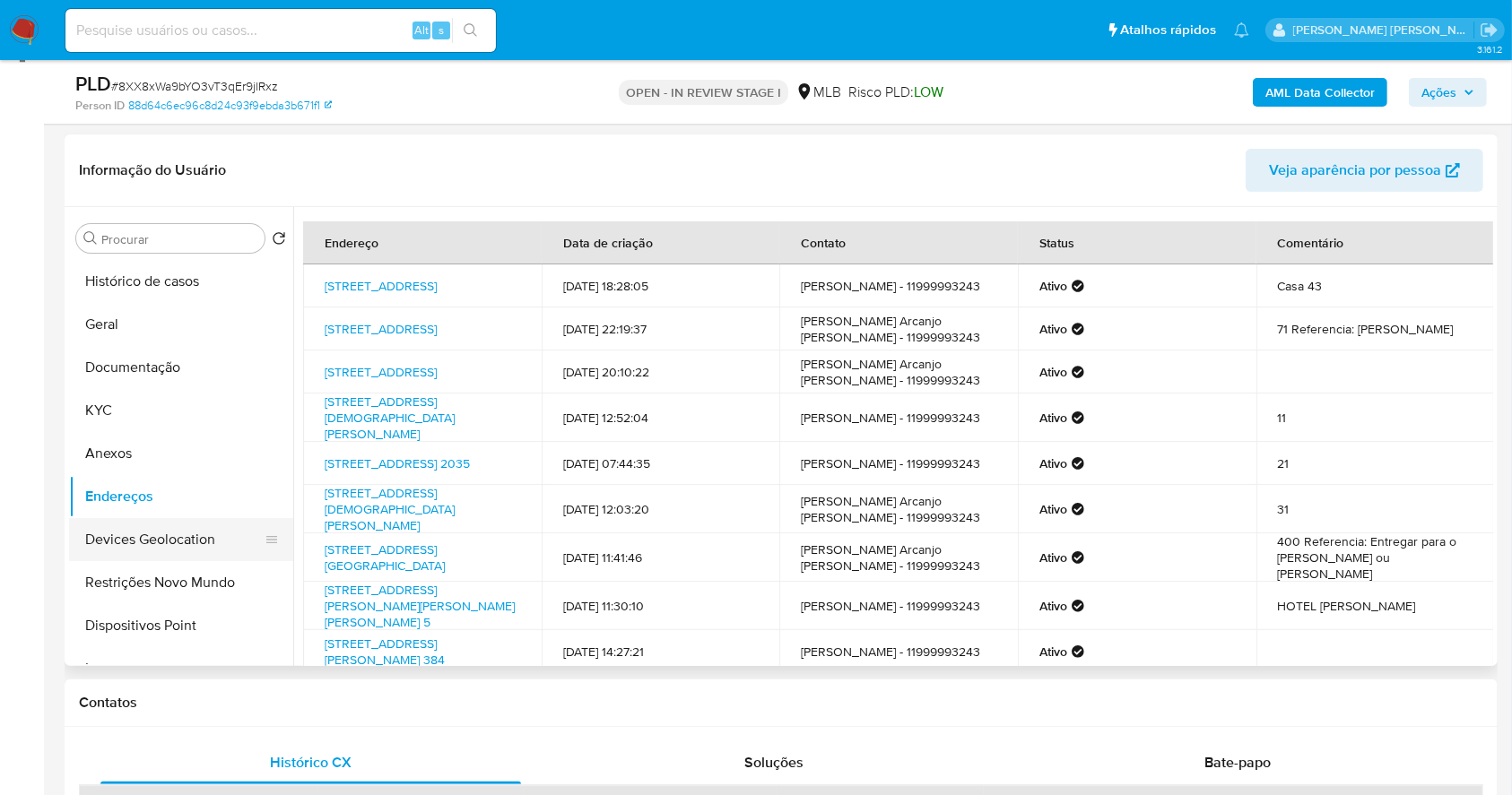
click at [202, 541] on button "Devices Geolocation" at bounding box center [174, 539] width 210 height 43
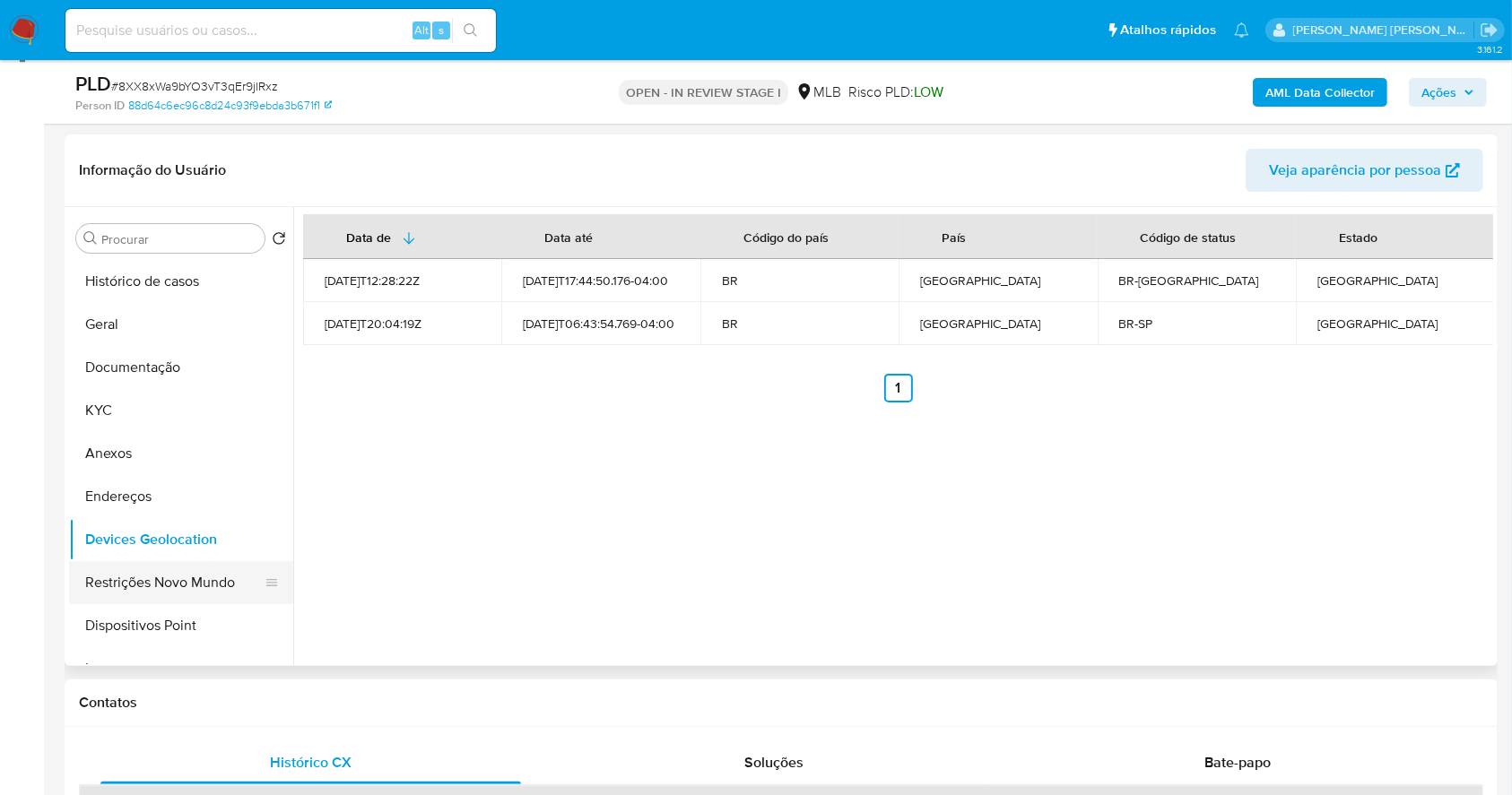
click at [150, 584] on button "Restrições Novo Mundo" at bounding box center [174, 582] width 210 height 43
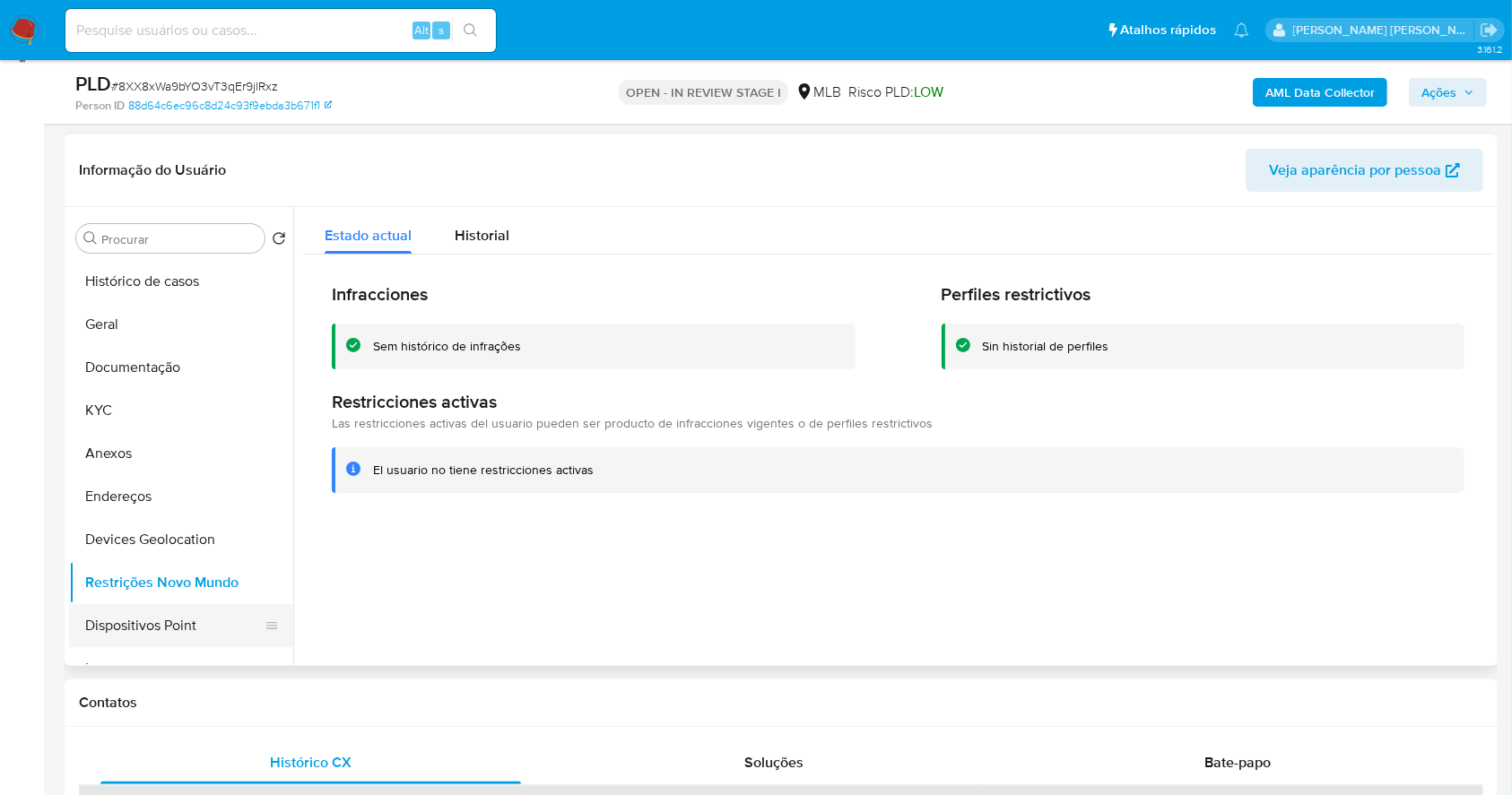
click at [215, 627] on button "Dispositivos Point" at bounding box center [174, 626] width 210 height 43
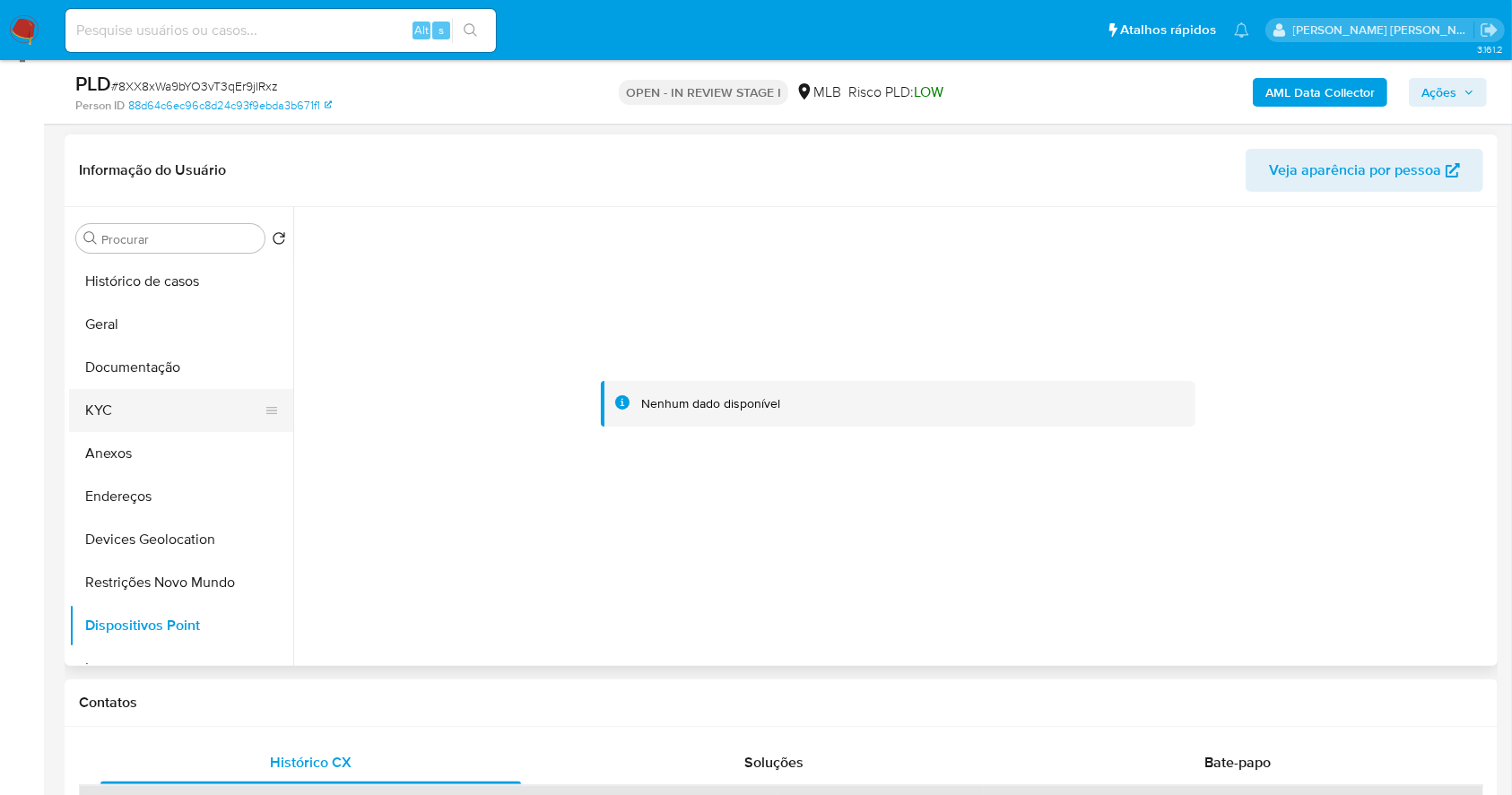
click at [173, 405] on button "KYC" at bounding box center [174, 410] width 210 height 43
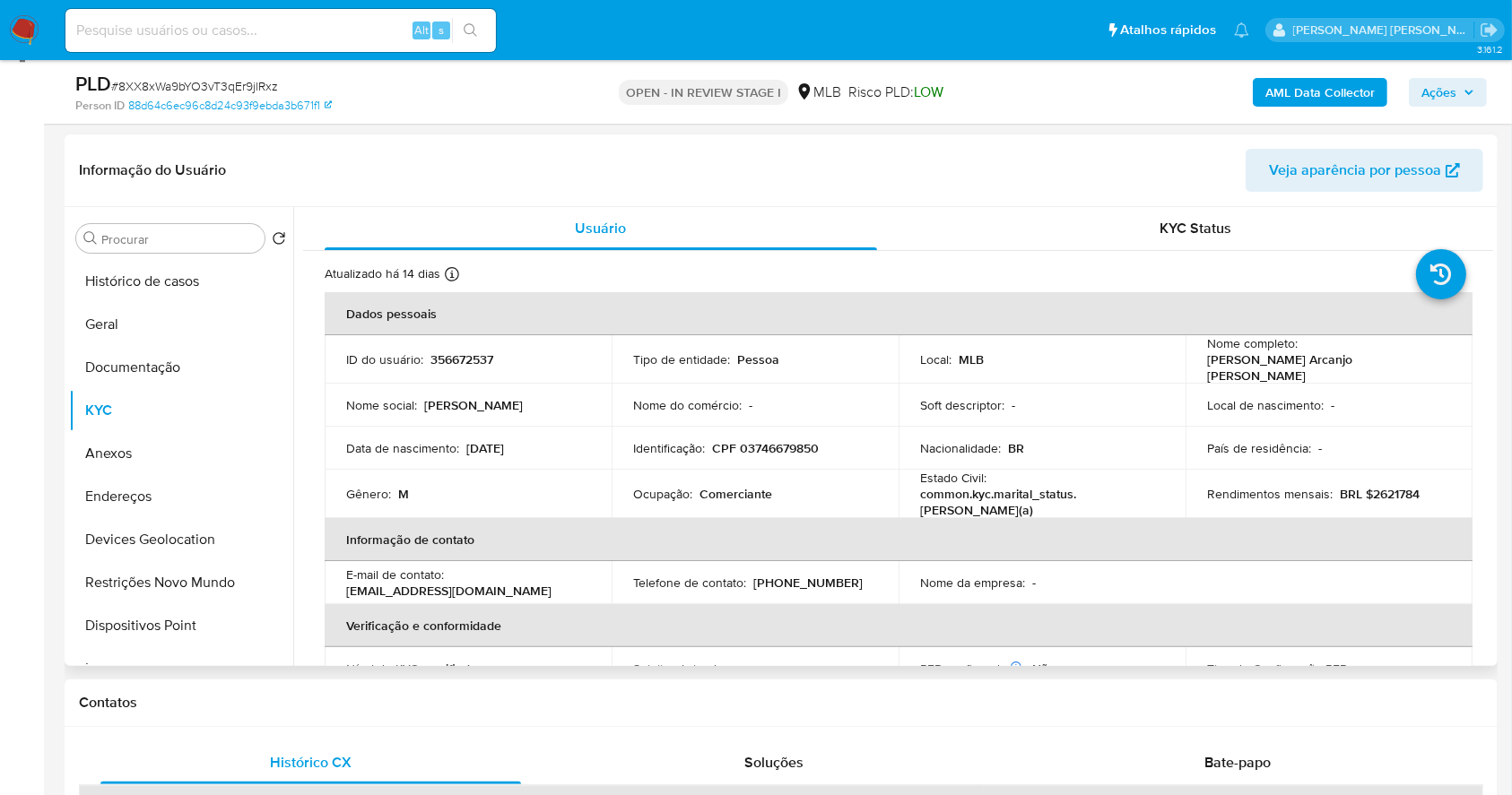
click at [790, 440] on p "CPF 03746679850" at bounding box center [766, 448] width 107 height 17
copy p "03746679850"
click at [592, 524] on th "Informação de contato" at bounding box center [898, 539] width 1148 height 43
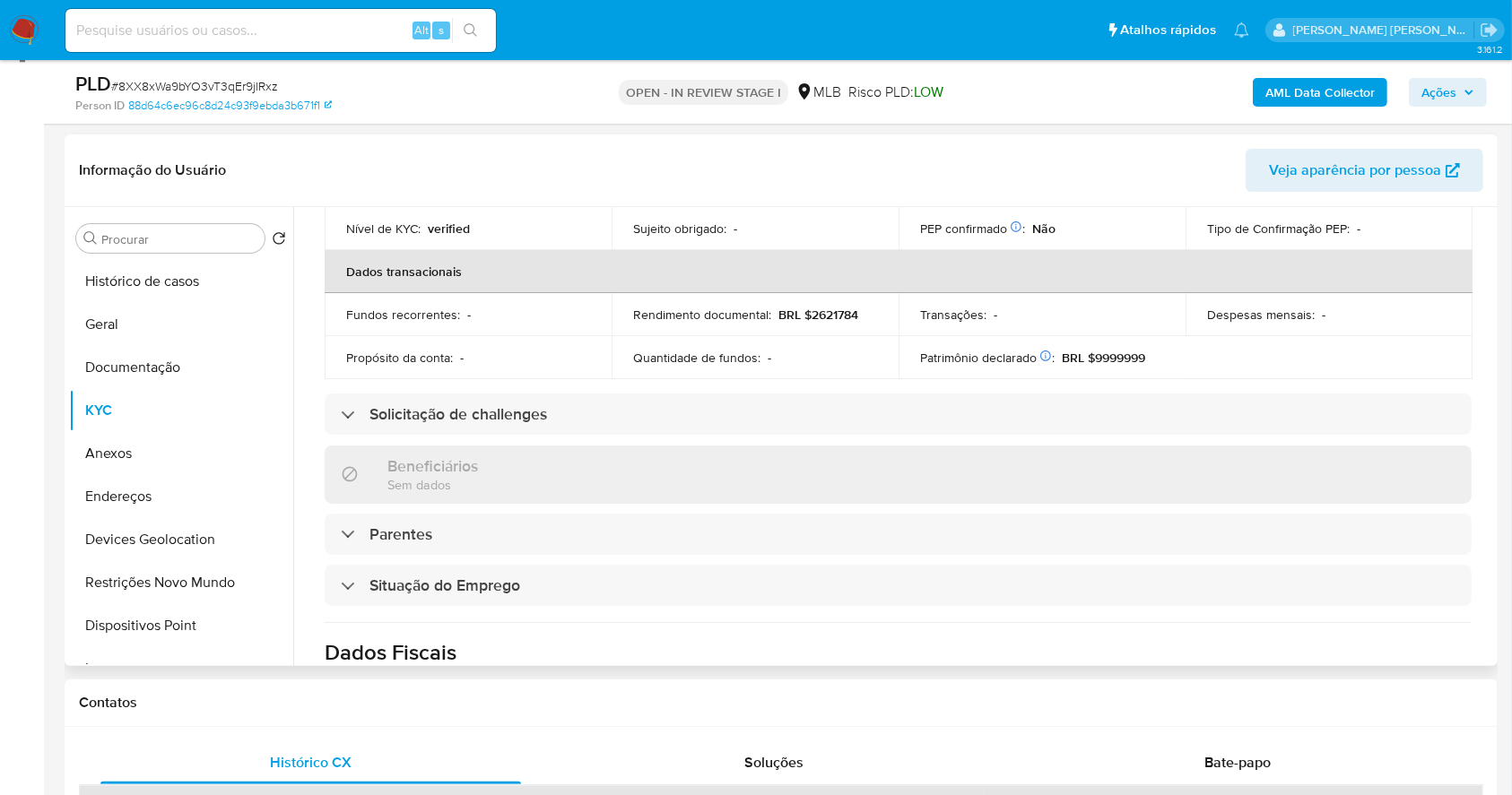
scroll to position [141, 0]
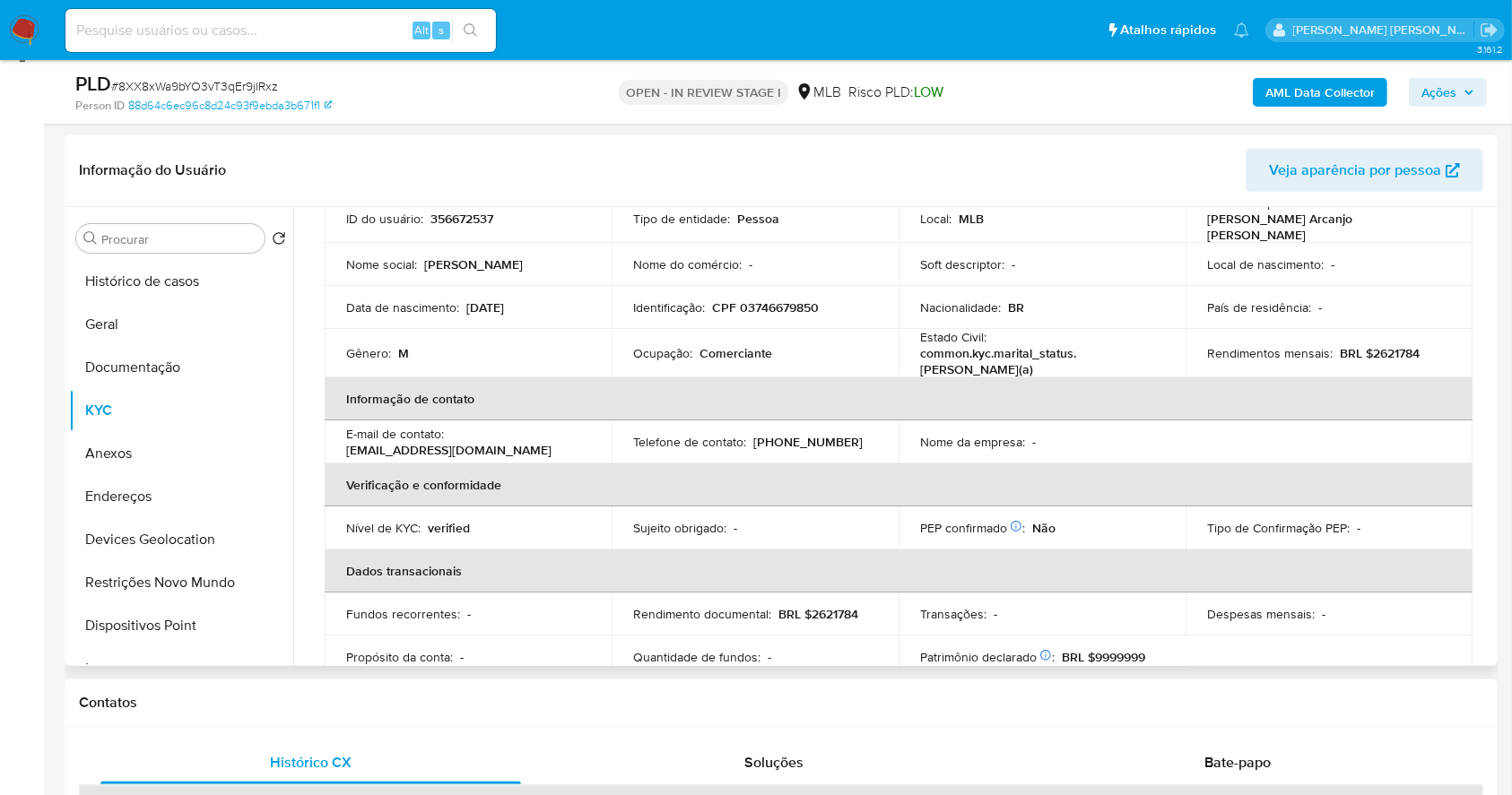
click at [771, 307] on p "CPF 03746679850" at bounding box center [766, 307] width 107 height 17
copy p "03746679850"
click at [167, 455] on button "Anexos" at bounding box center [174, 454] width 210 height 43
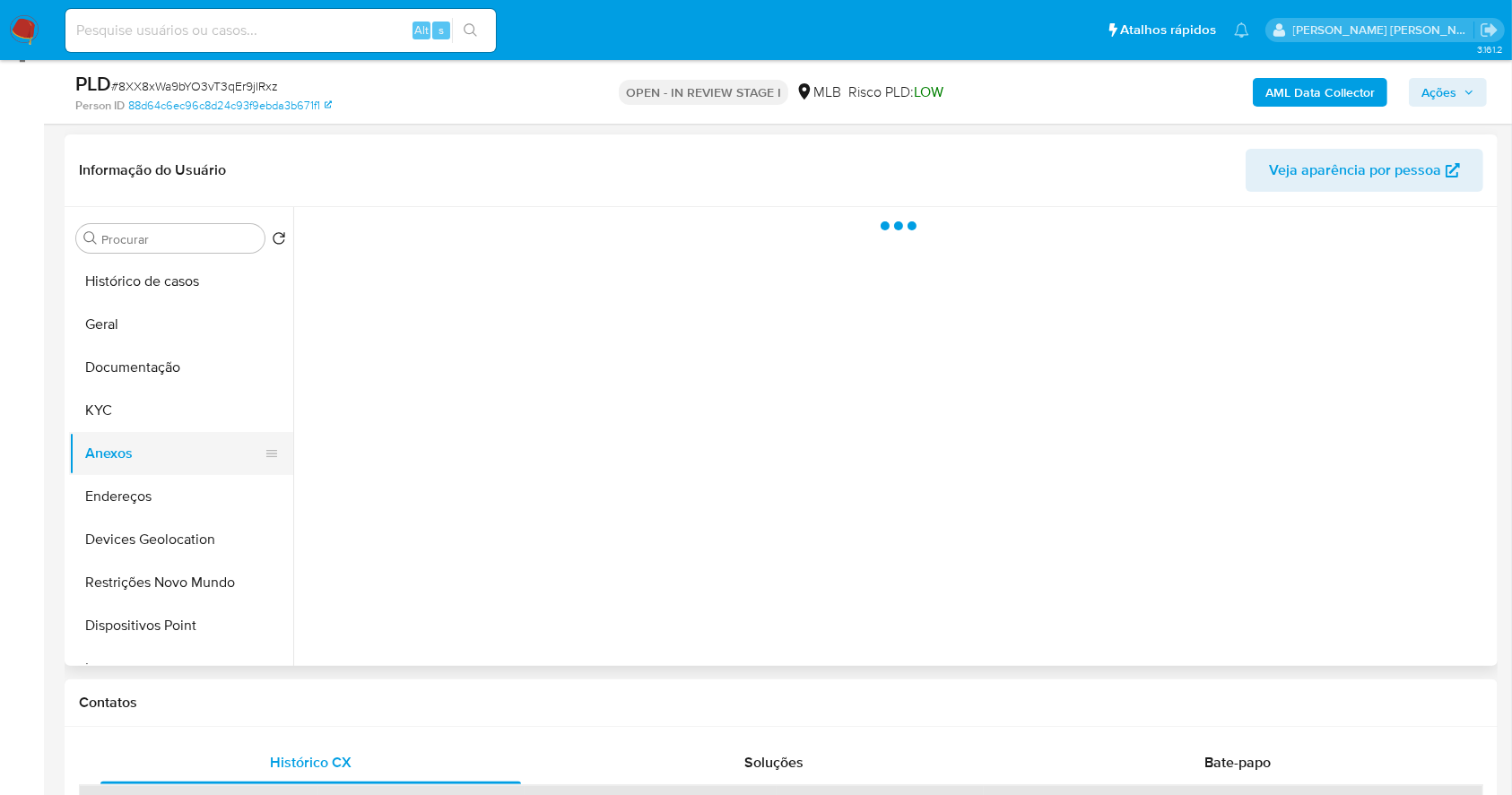
scroll to position [0, 0]
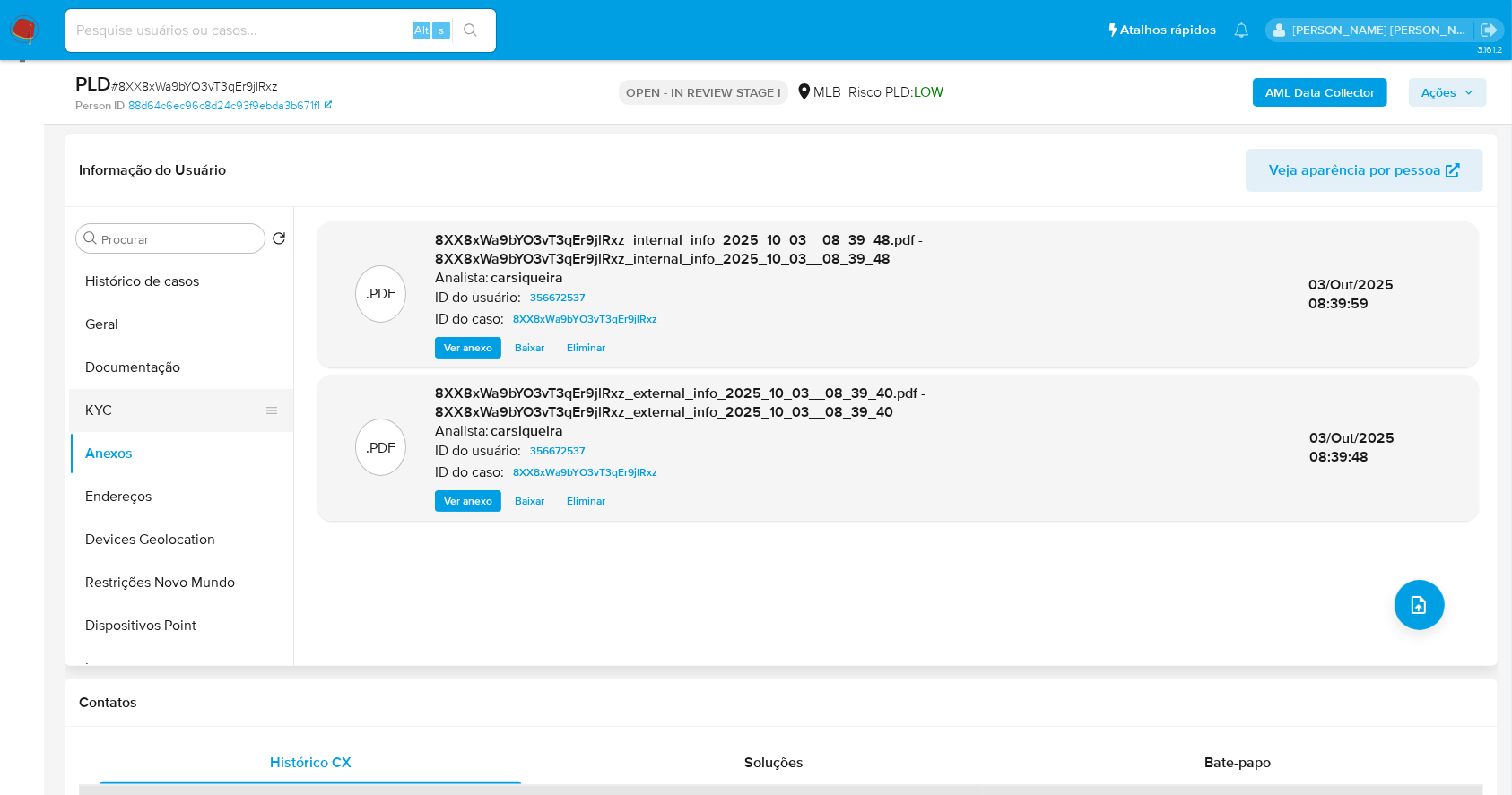
click at [131, 409] on button "KYC" at bounding box center [174, 410] width 210 height 43
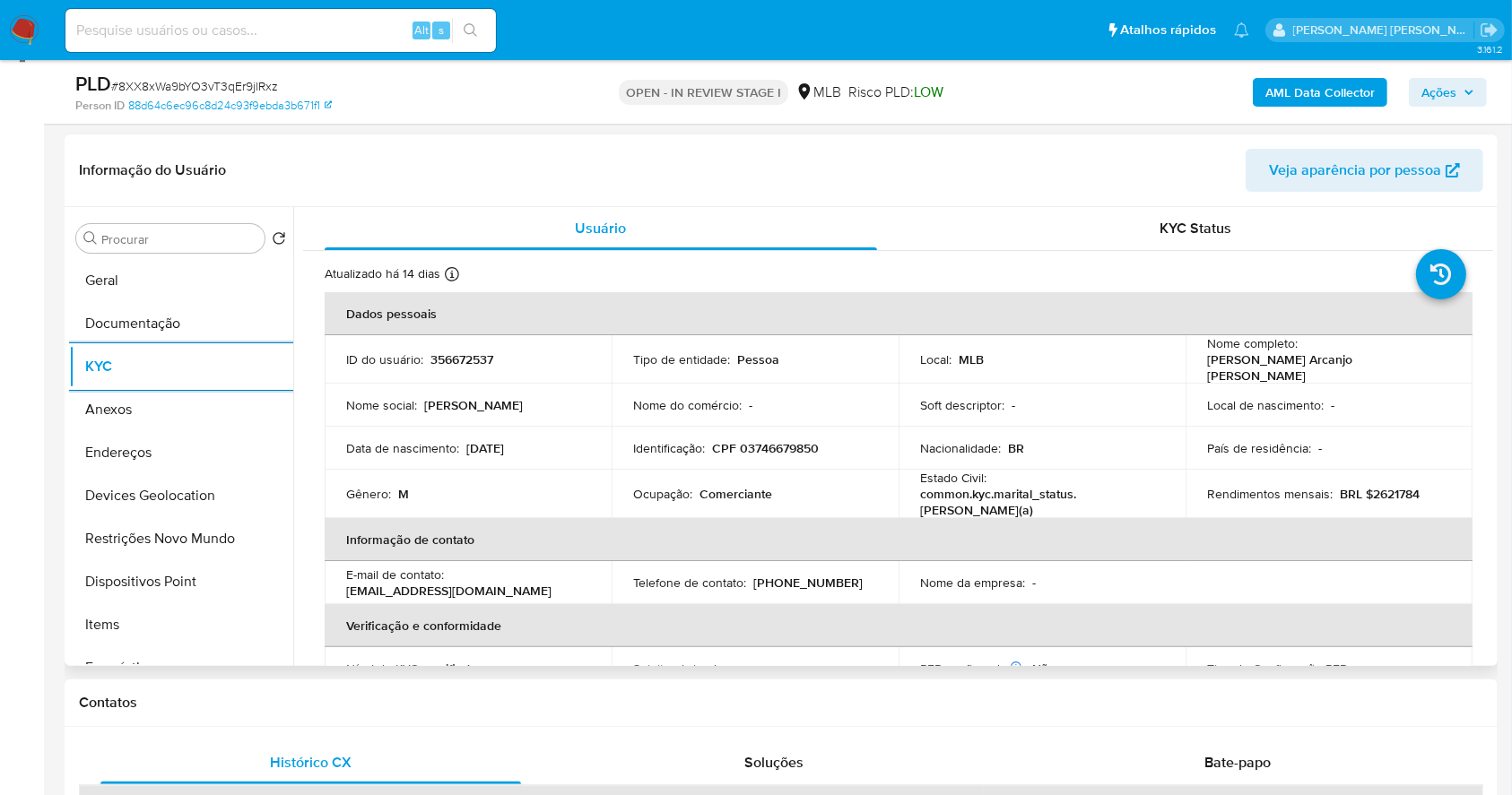
scroll to position [48, 0]
click at [832, 518] on th "Informação de contato" at bounding box center [898, 539] width 1148 height 43
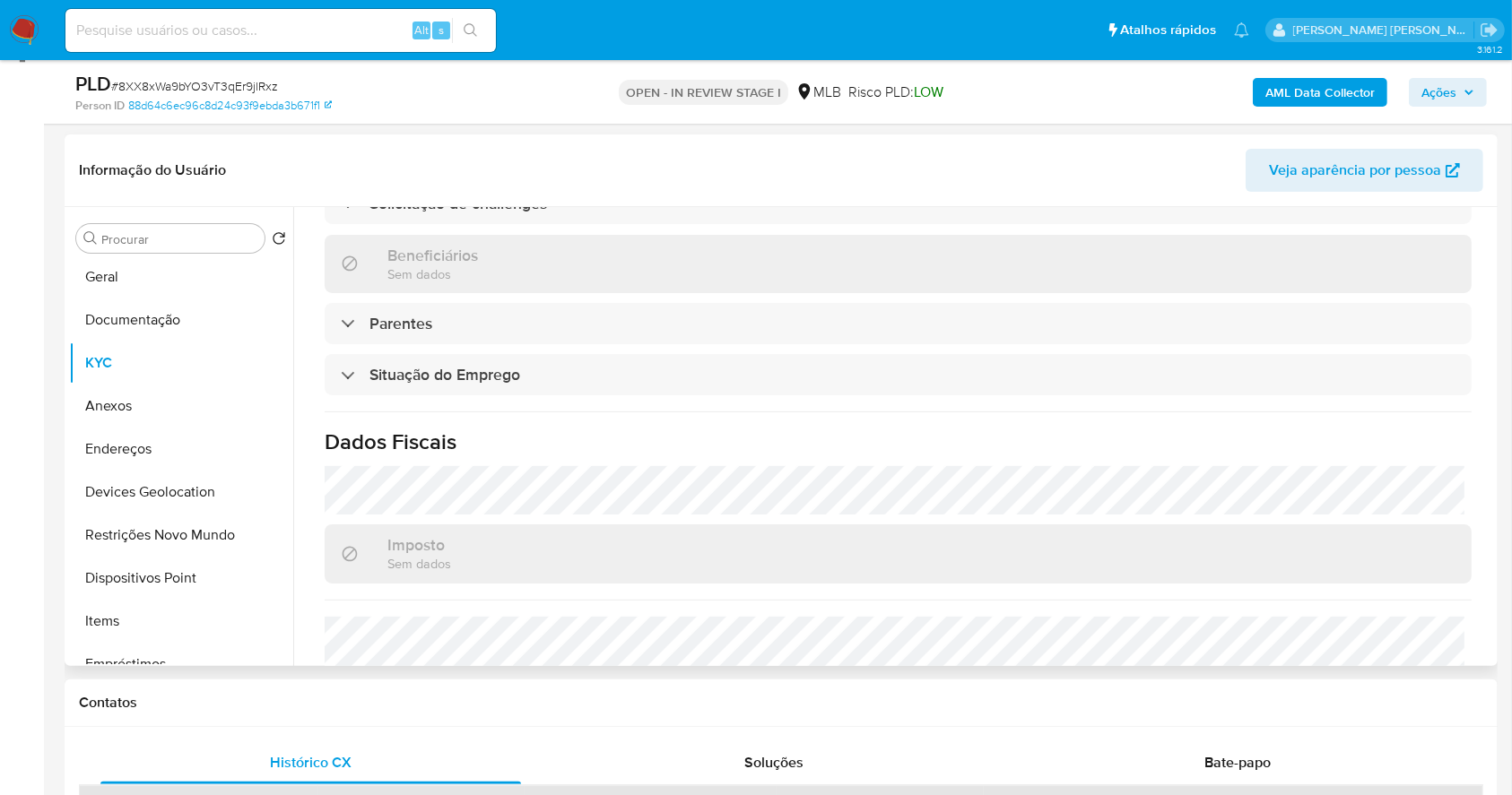
scroll to position [717, 0]
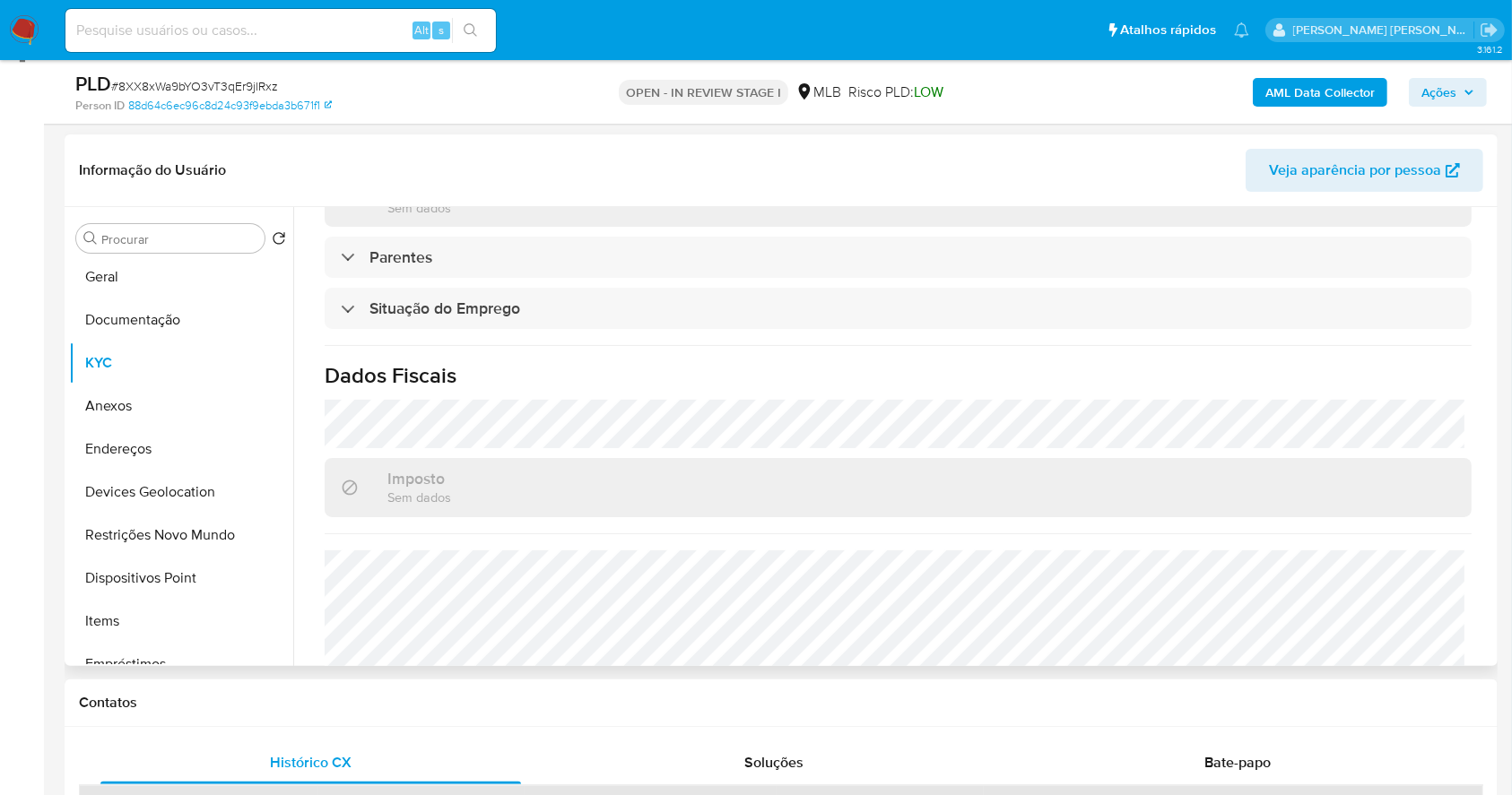
click at [653, 363] on h1 "Dados Fiscais" at bounding box center [898, 375] width 1147 height 27
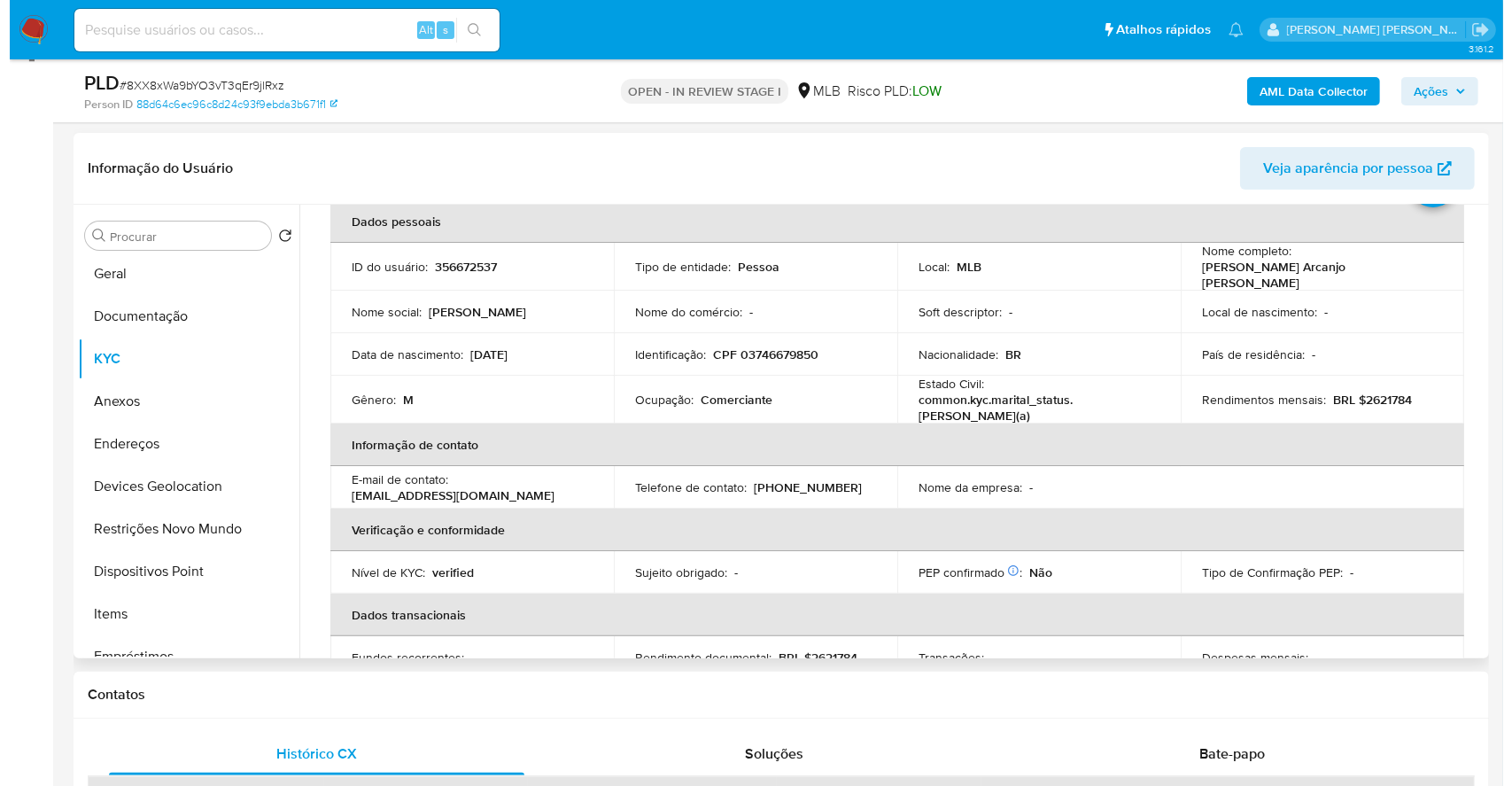
scroll to position [47, 0]
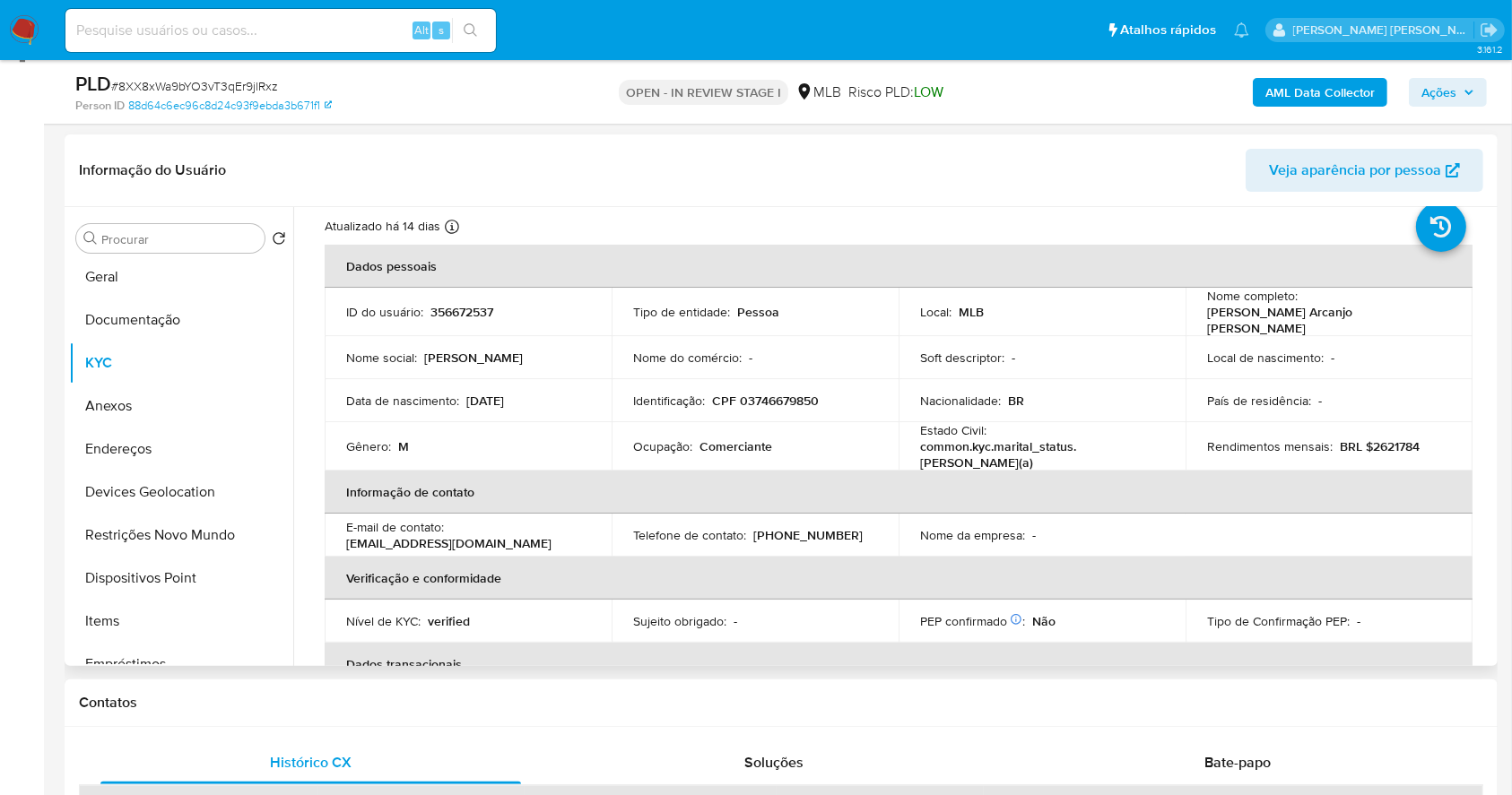
click at [773, 393] on p "CPF 03746679850" at bounding box center [766, 401] width 107 height 17
copy p "03746679850"
click at [1263, 98] on button "AML Data Collector" at bounding box center [1320, 92] width 134 height 29
